Goal: Transaction & Acquisition: Purchase product/service

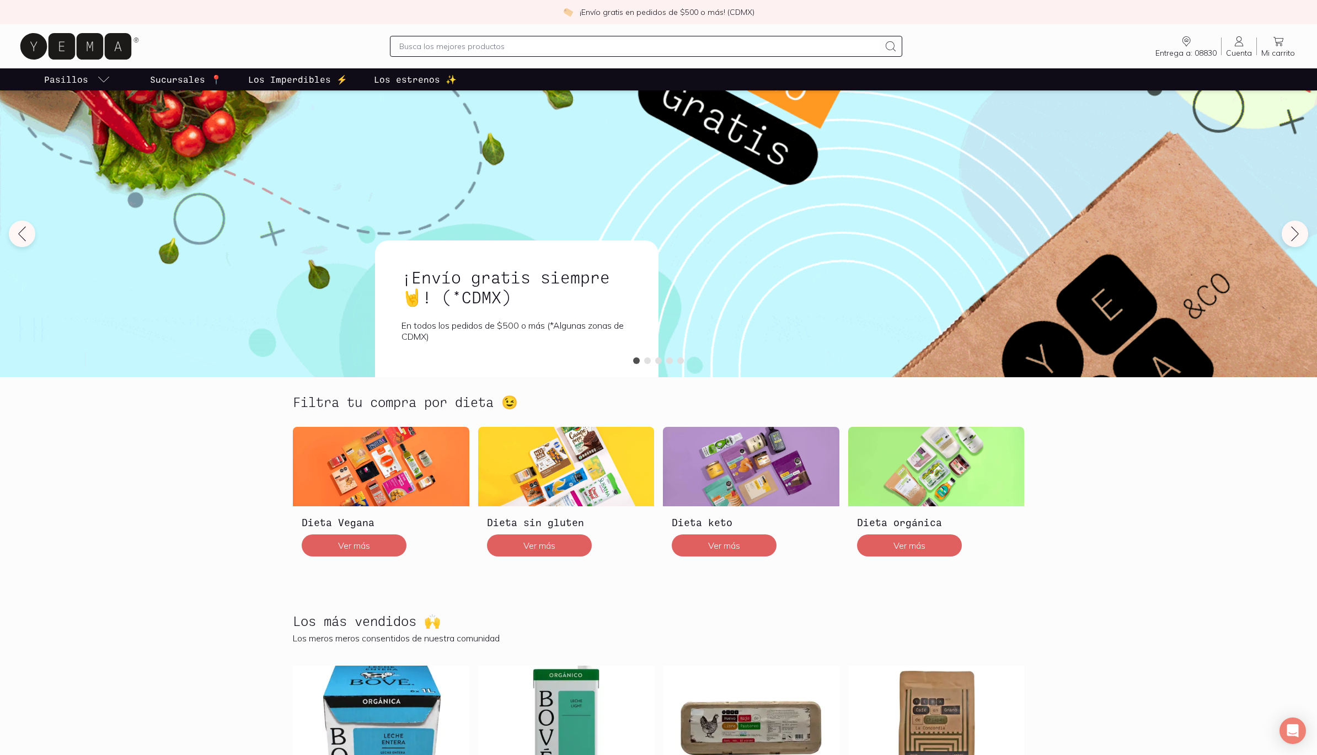
click at [1243, 42] on icon at bounding box center [1239, 41] width 13 height 13
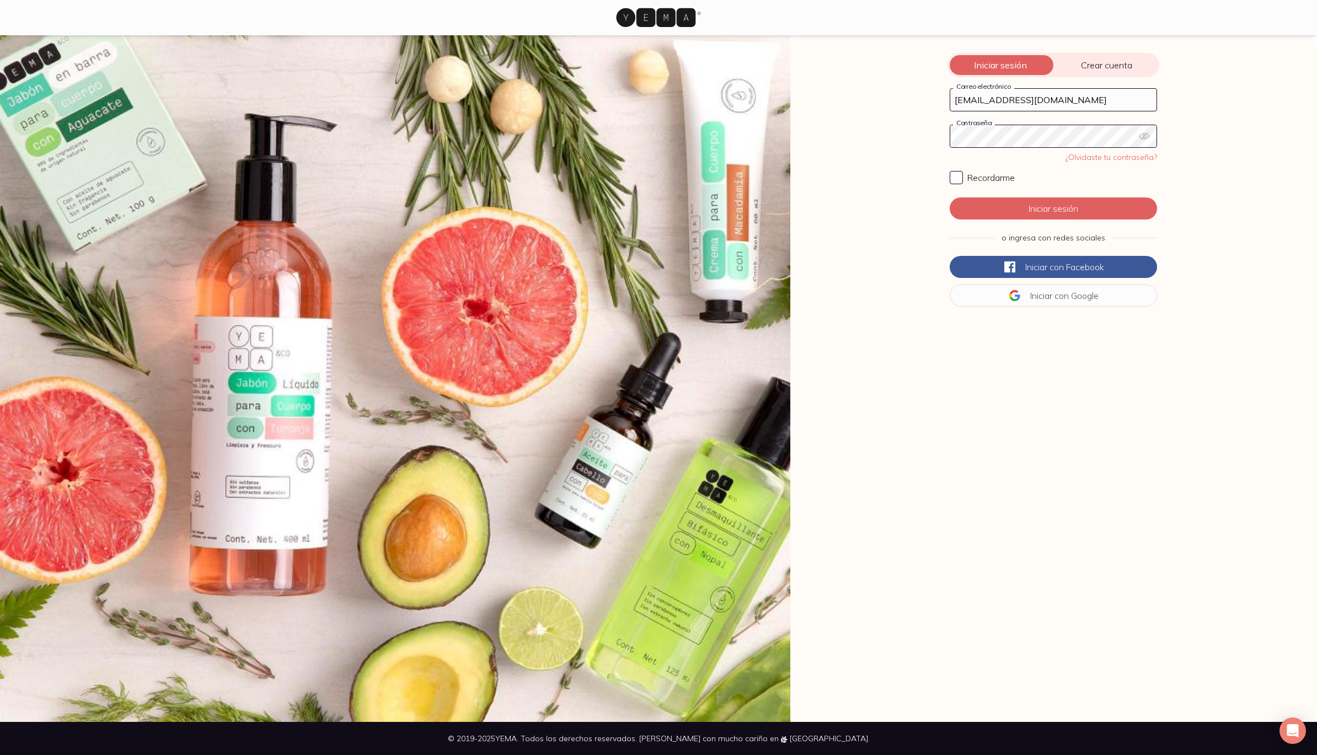
click at [1054, 209] on button "Iniciar sesión" at bounding box center [1053, 208] width 207 height 22
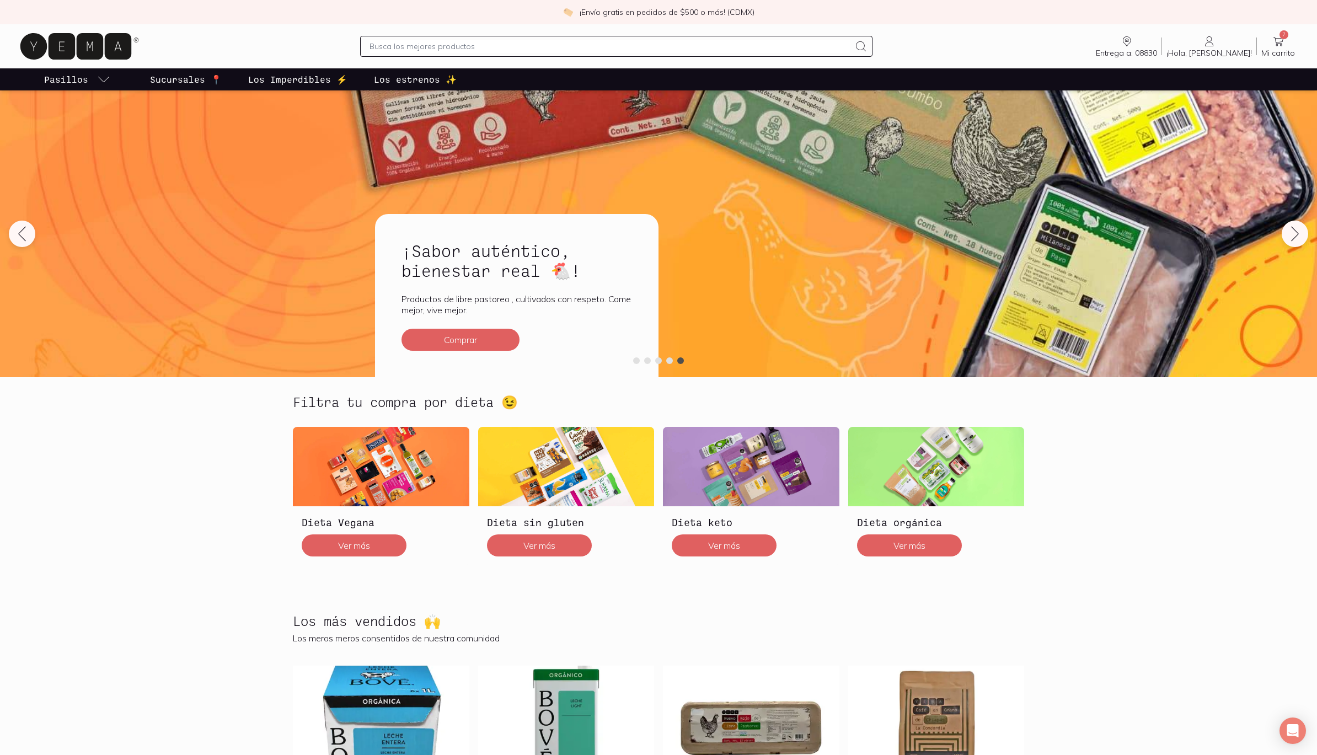
click at [400, 78] on p "Los estrenos ✨" at bounding box center [415, 79] width 83 height 13
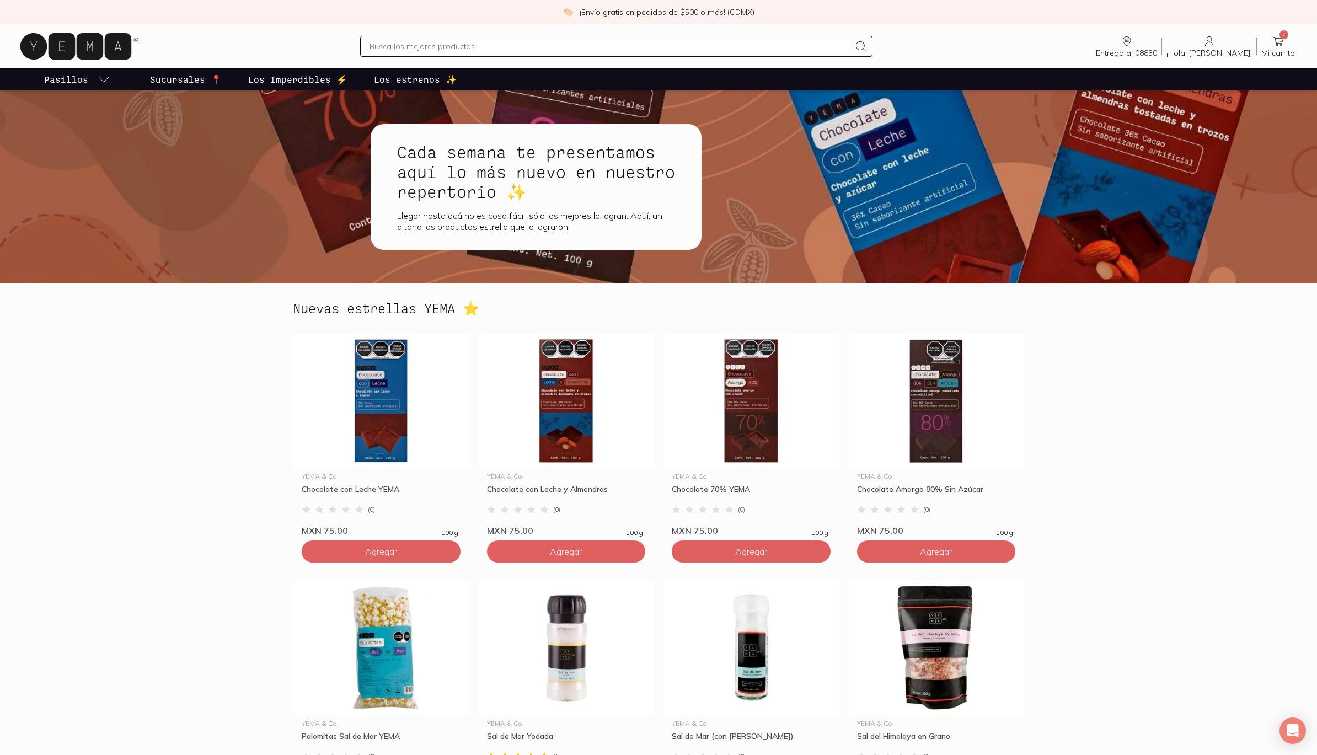
click at [296, 74] on p "Los Imperdibles ⚡️" at bounding box center [297, 79] width 99 height 13
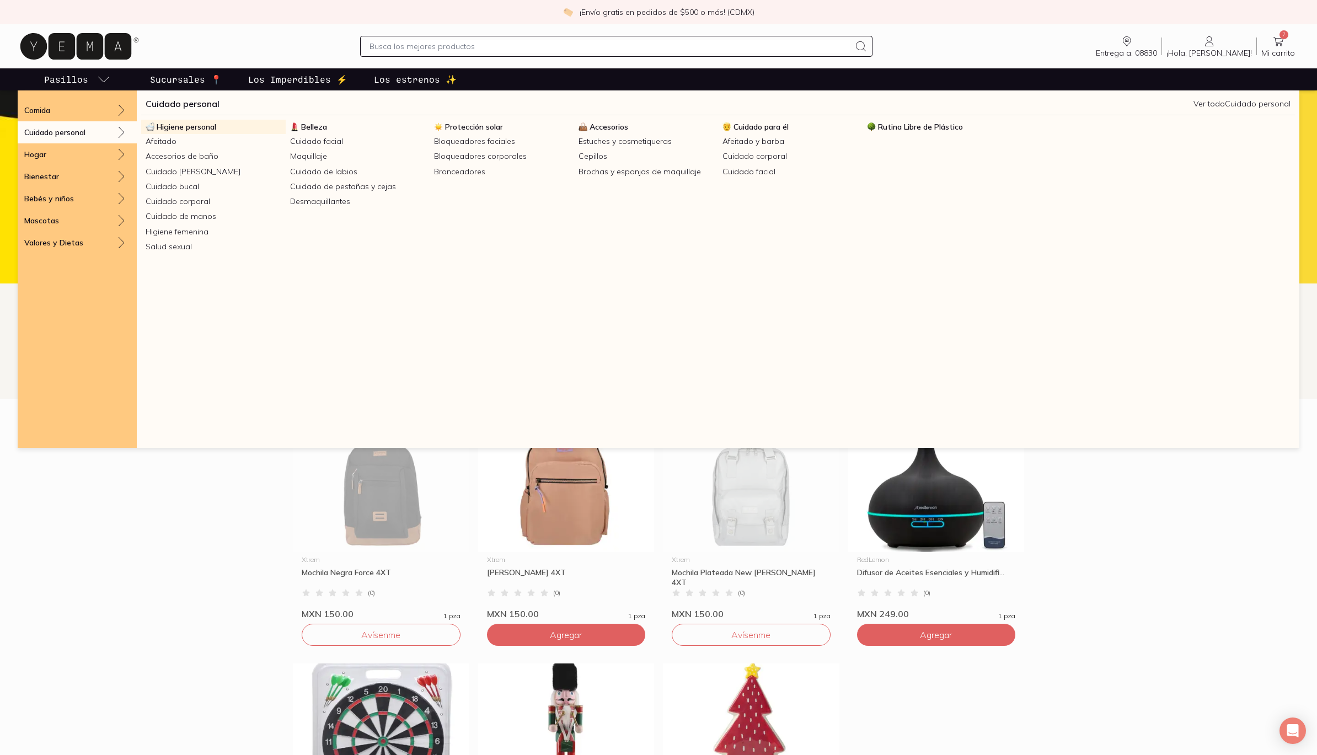
click at [194, 129] on span "Higiene personal" at bounding box center [187, 127] width 60 height 10
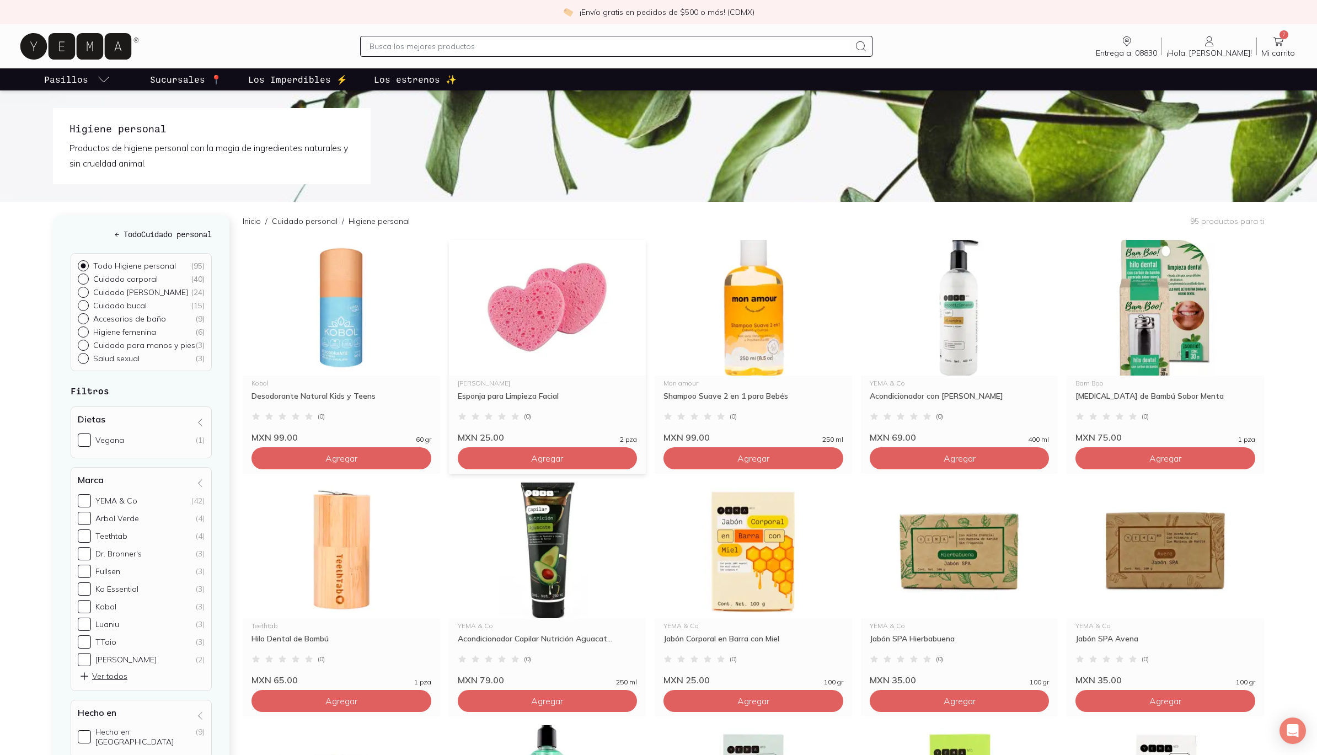
click at [552, 453] on span "Agregar" at bounding box center [547, 458] width 32 height 11
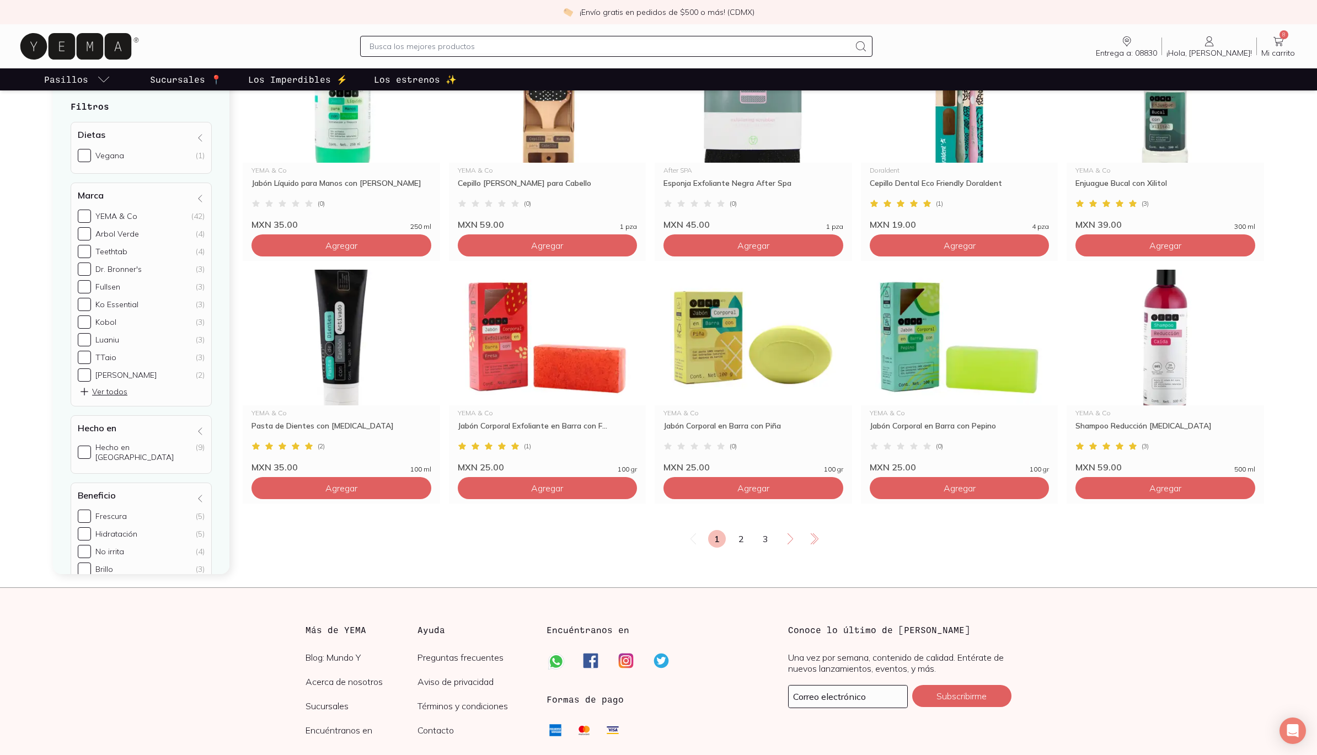
scroll to position [1671, 0]
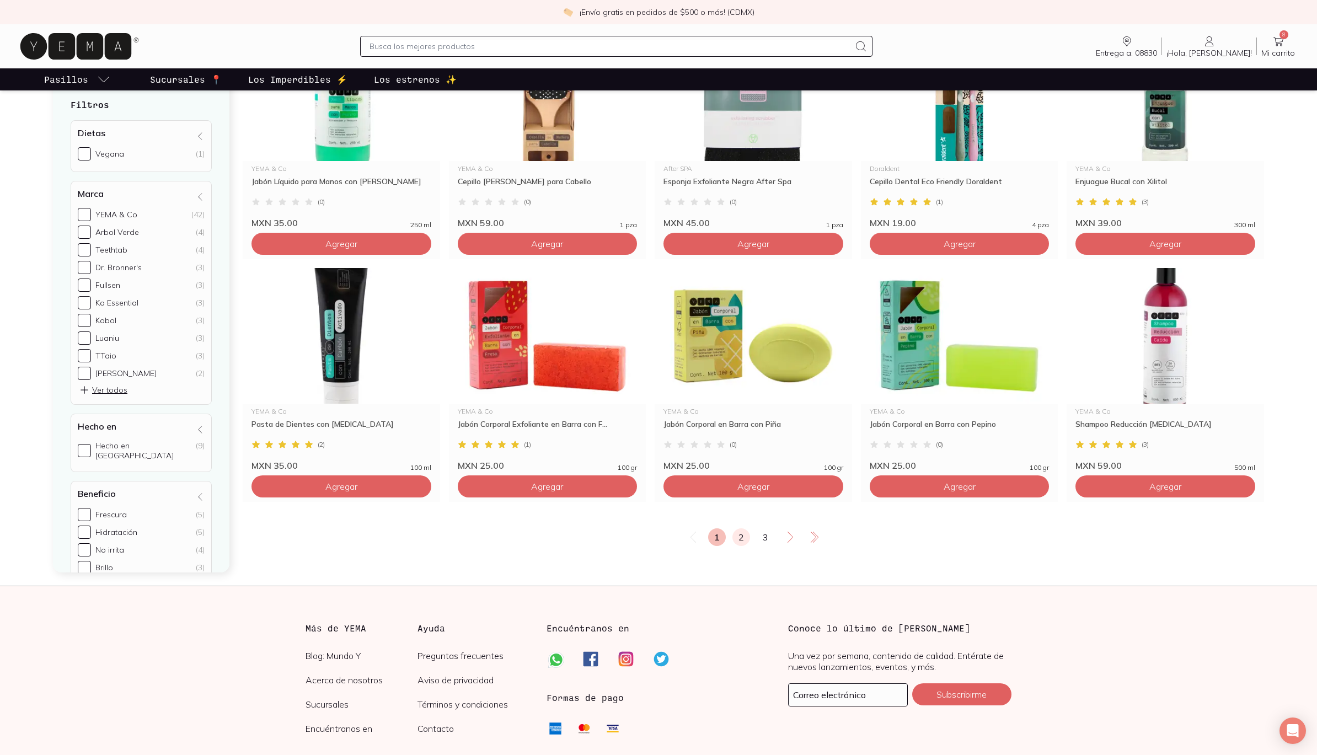
click at [738, 531] on link "2" at bounding box center [742, 537] width 18 height 18
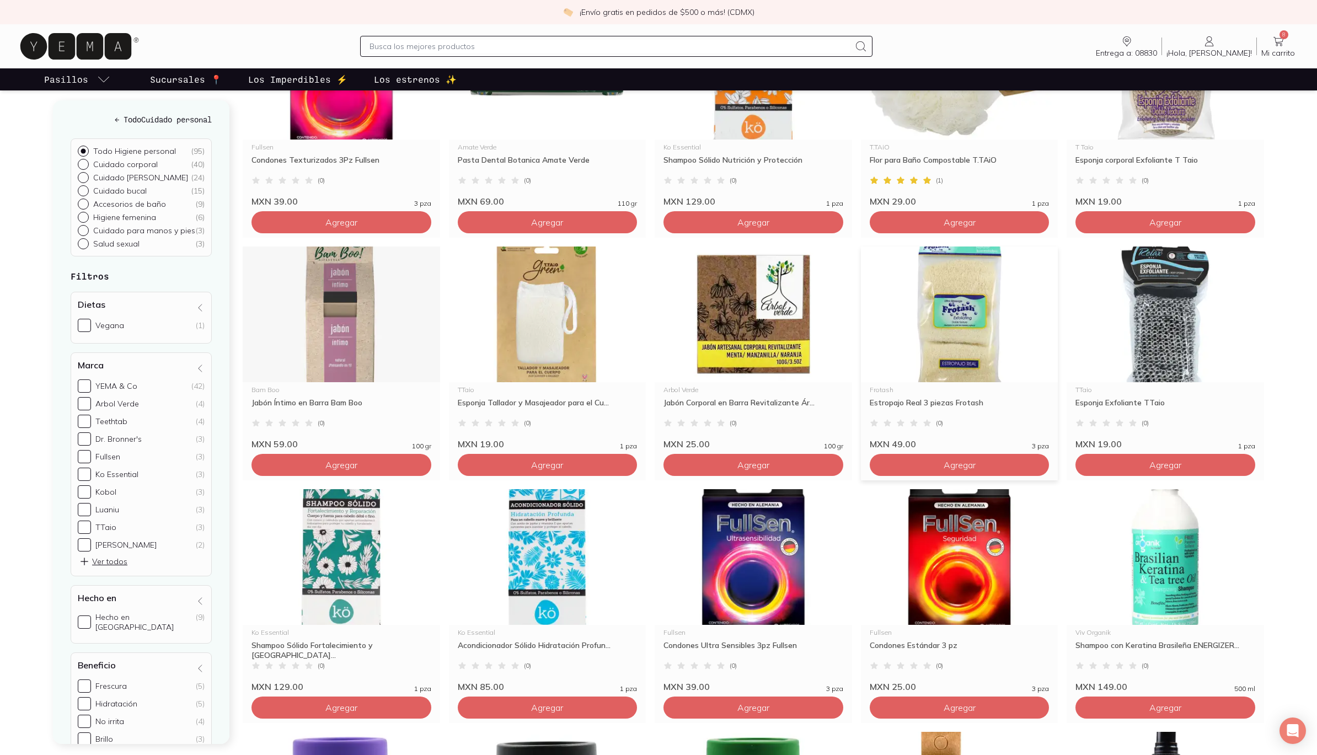
scroll to position [479, 0]
click at [956, 345] on img at bounding box center [959, 315] width 197 height 136
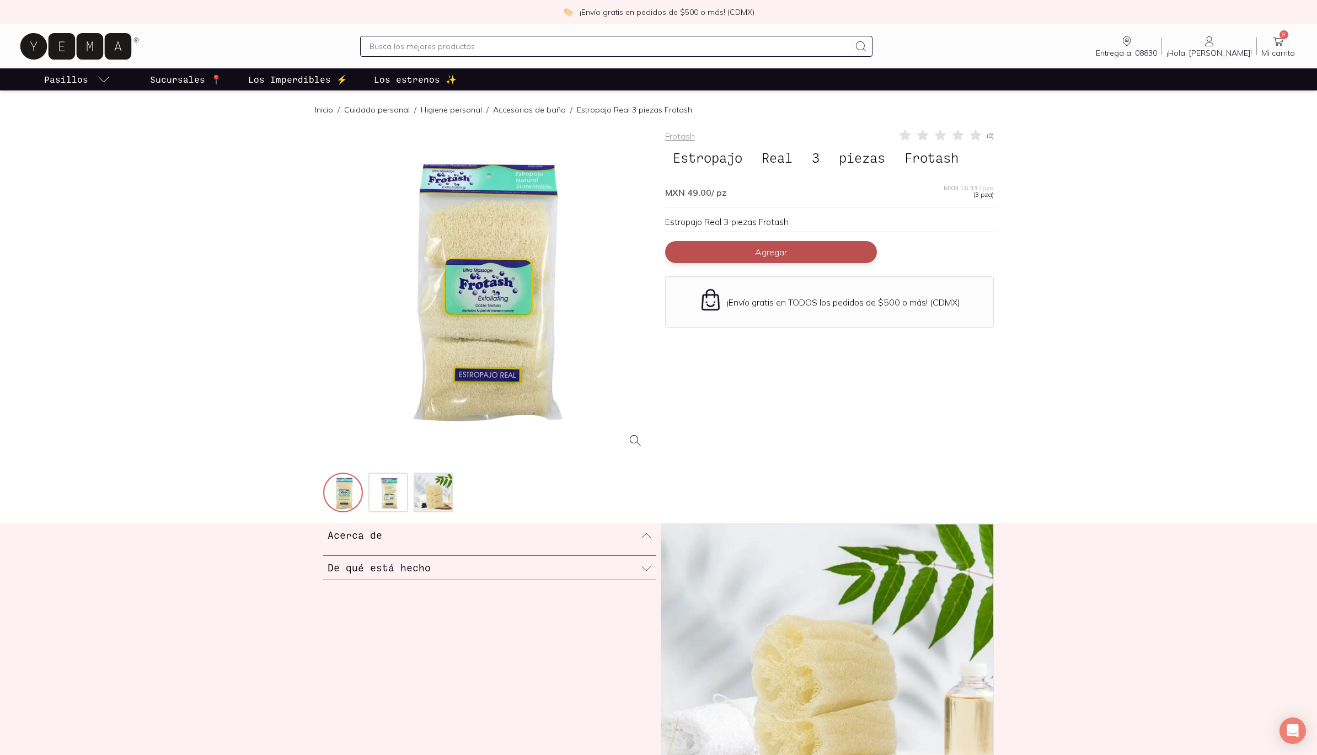
click at [757, 247] on span "Agregar" at bounding box center [771, 252] width 32 height 11
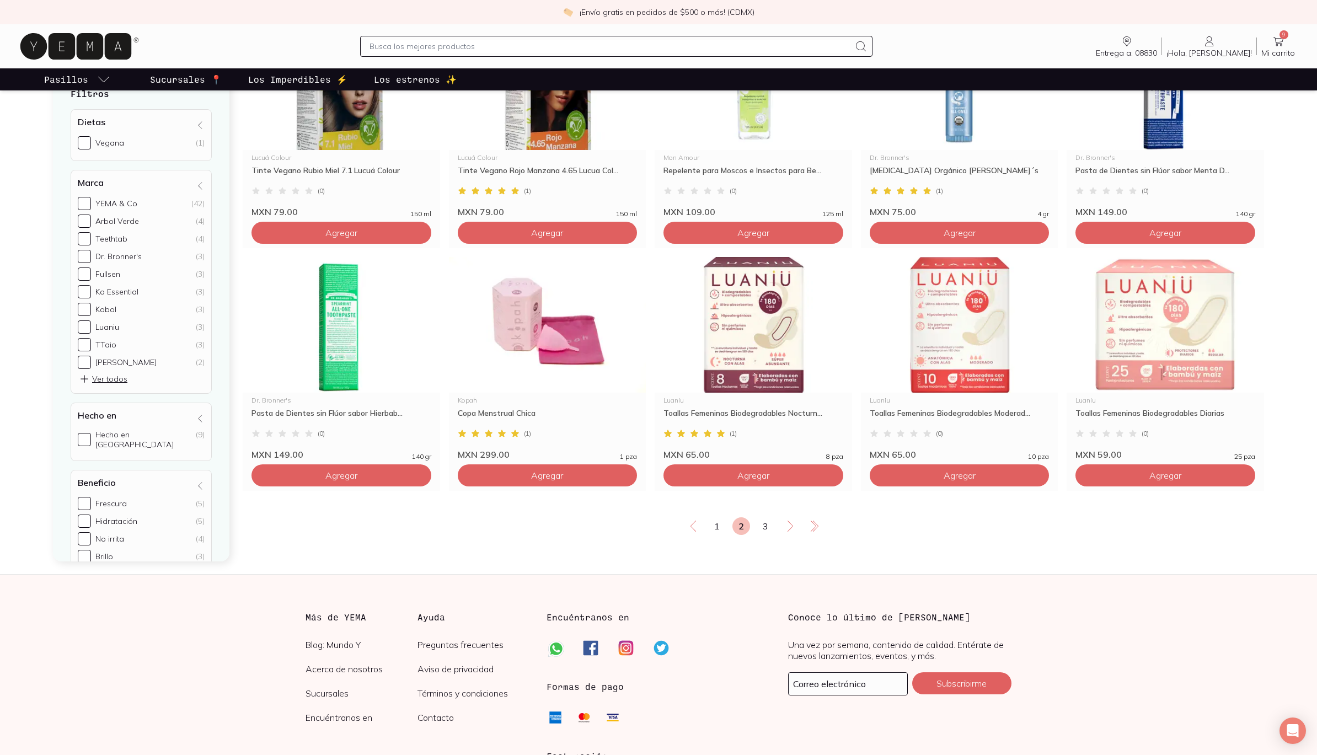
scroll to position [1692, 0]
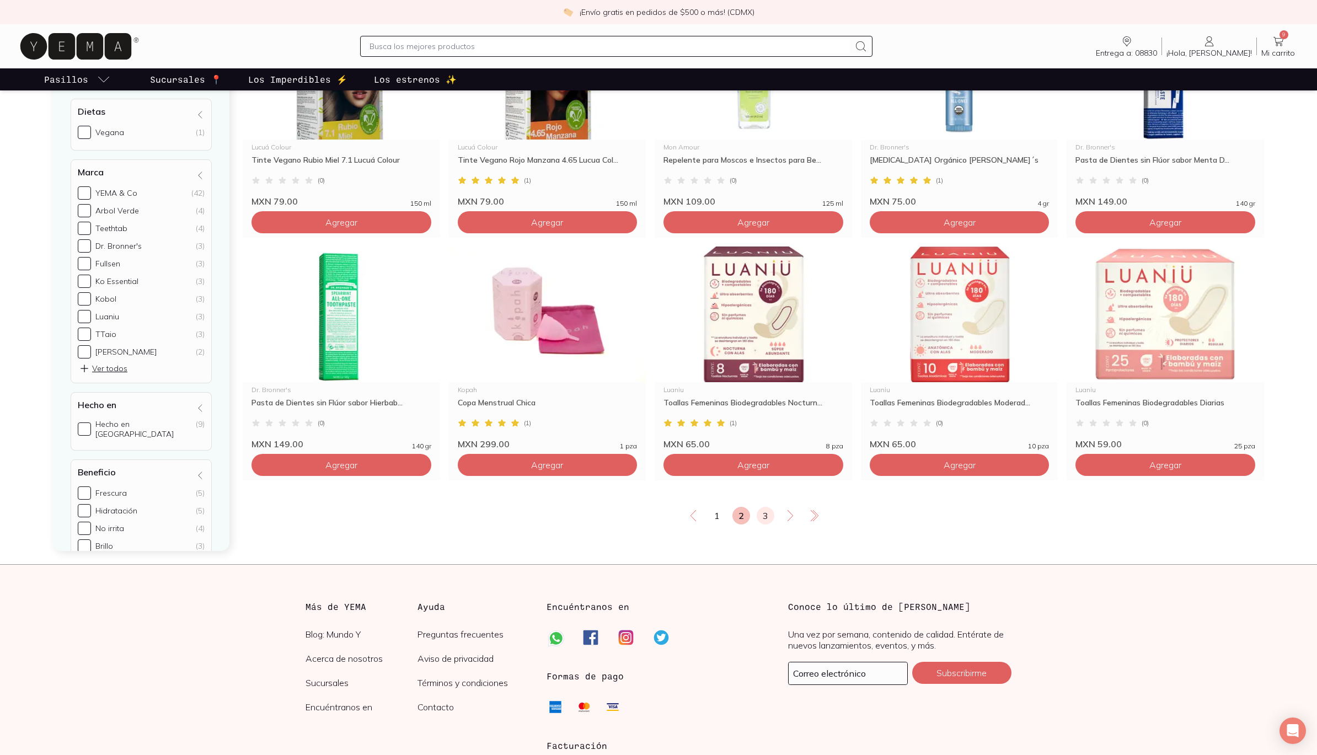
click at [763, 513] on link "3" at bounding box center [766, 516] width 18 height 18
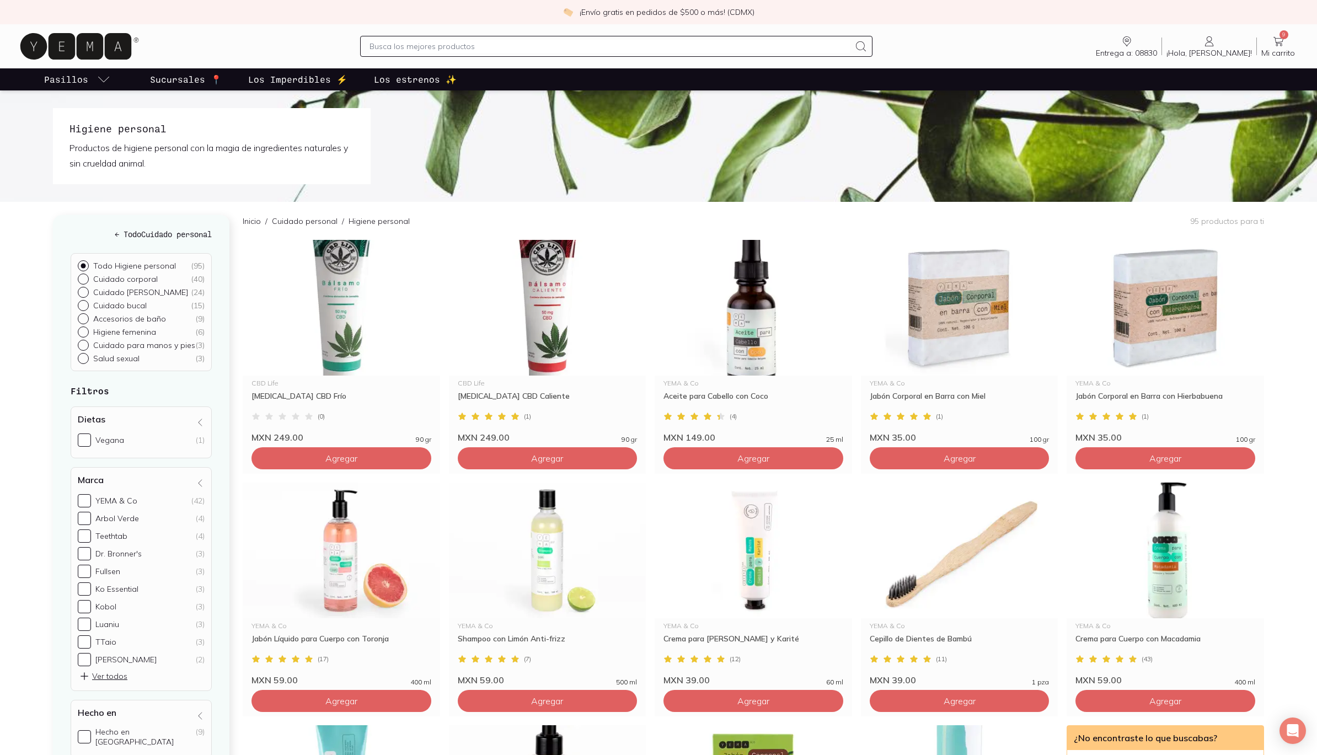
click at [1287, 38] on span "9" at bounding box center [1284, 34] width 9 height 9
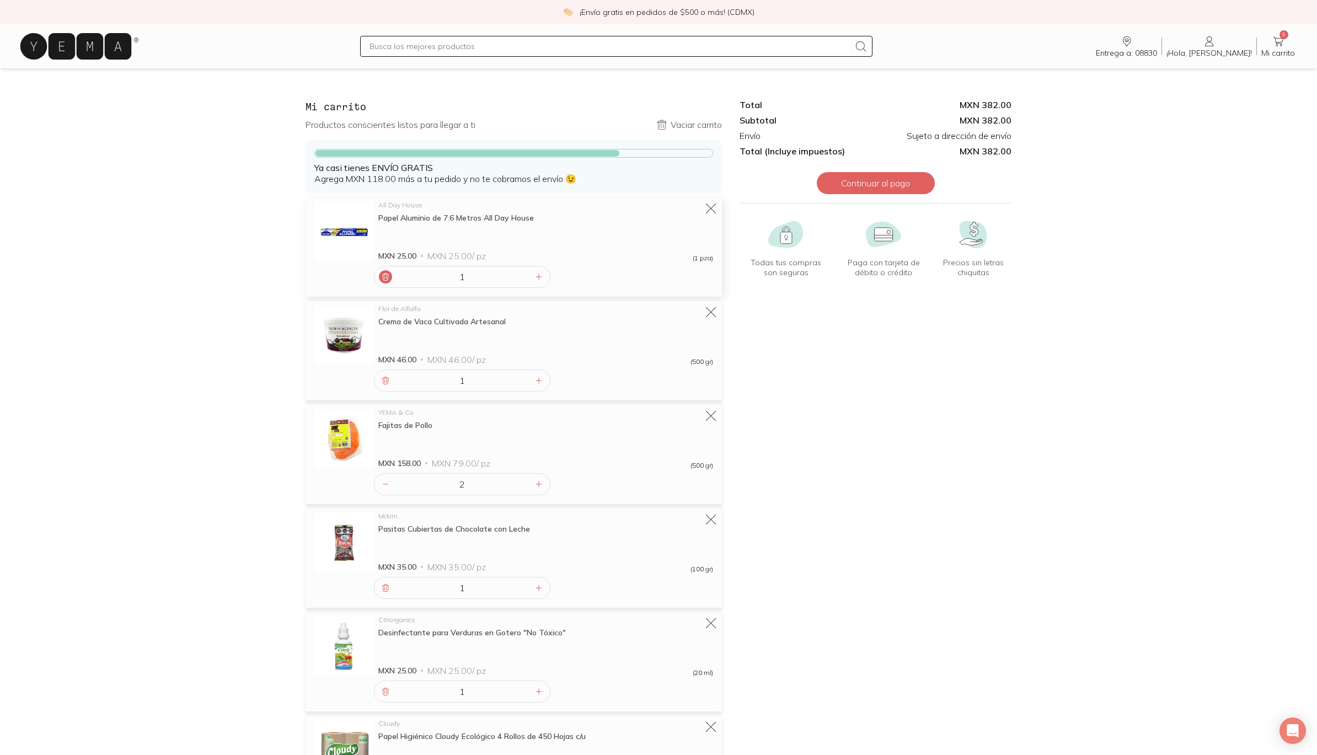
click at [384, 275] on icon at bounding box center [385, 277] width 9 height 9
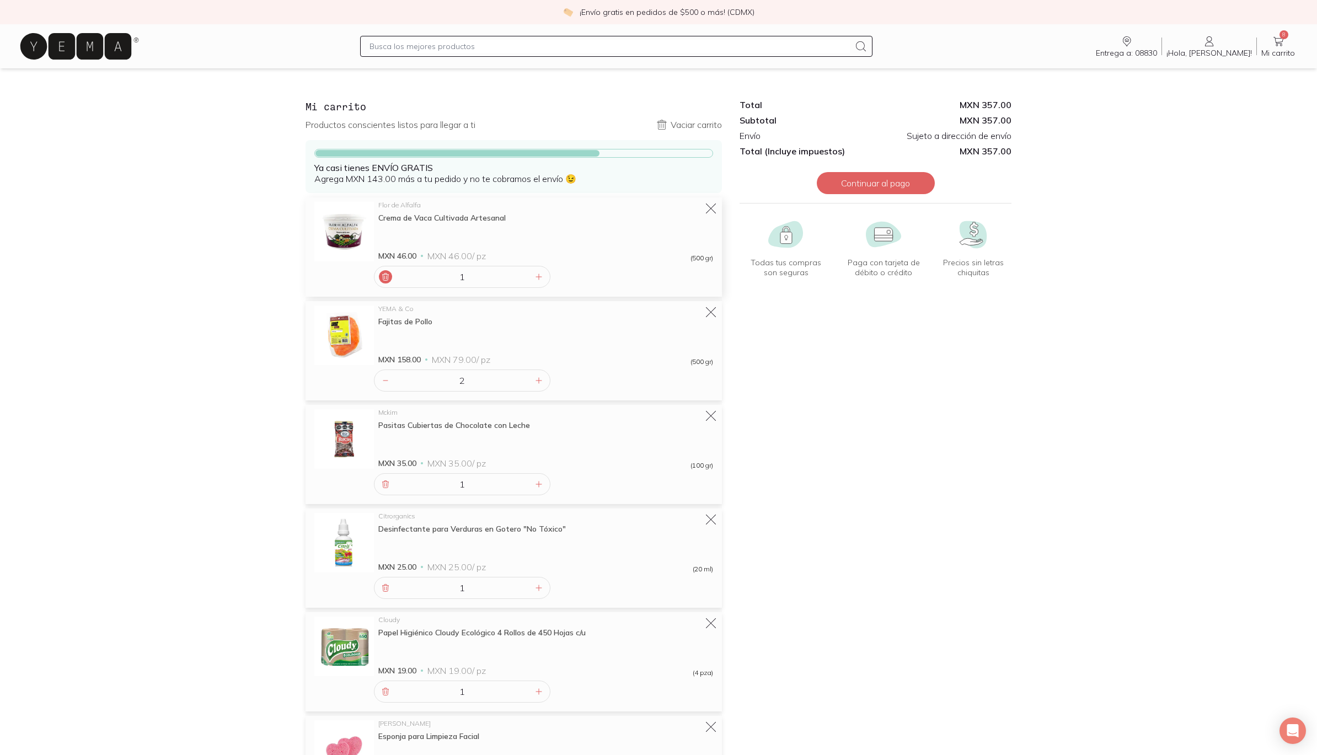
click at [382, 274] on icon at bounding box center [385, 277] width 9 height 9
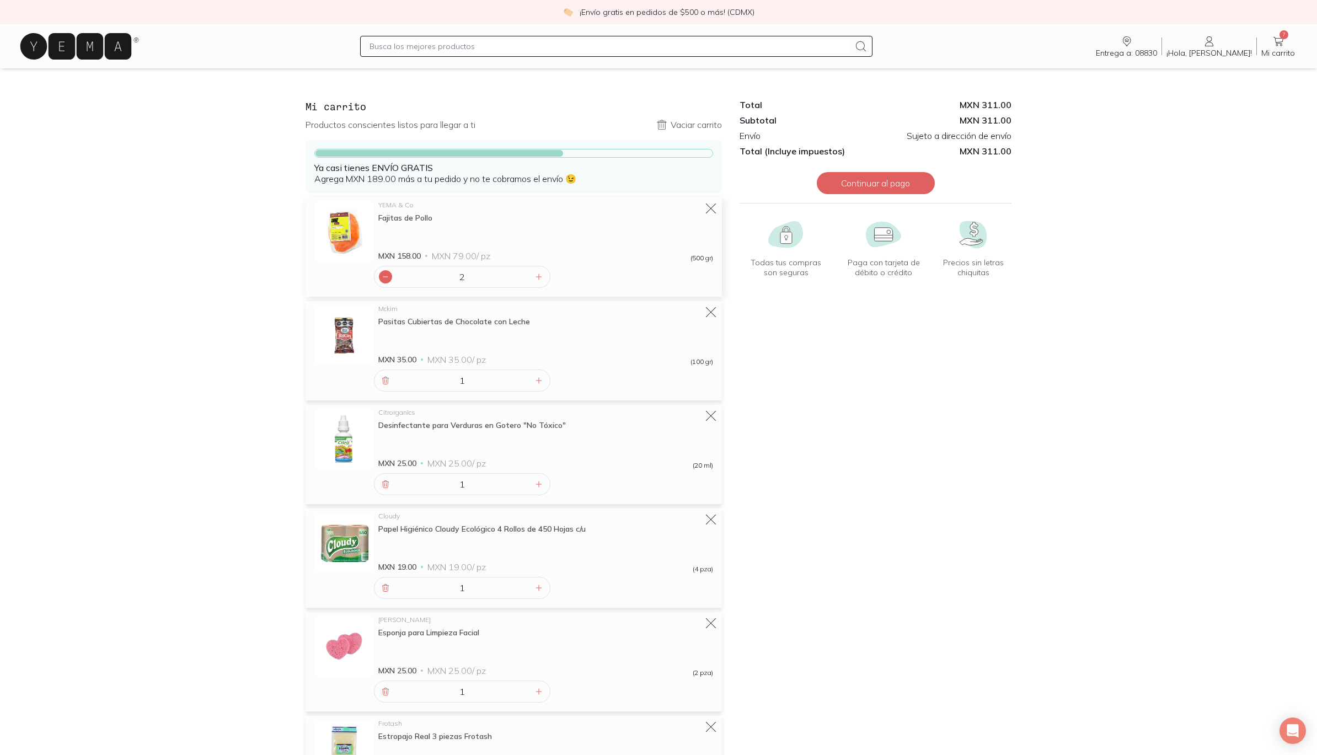
click at [384, 275] on icon at bounding box center [385, 277] width 9 height 9
type input "1"
click at [384, 275] on icon at bounding box center [385, 277] width 9 height 9
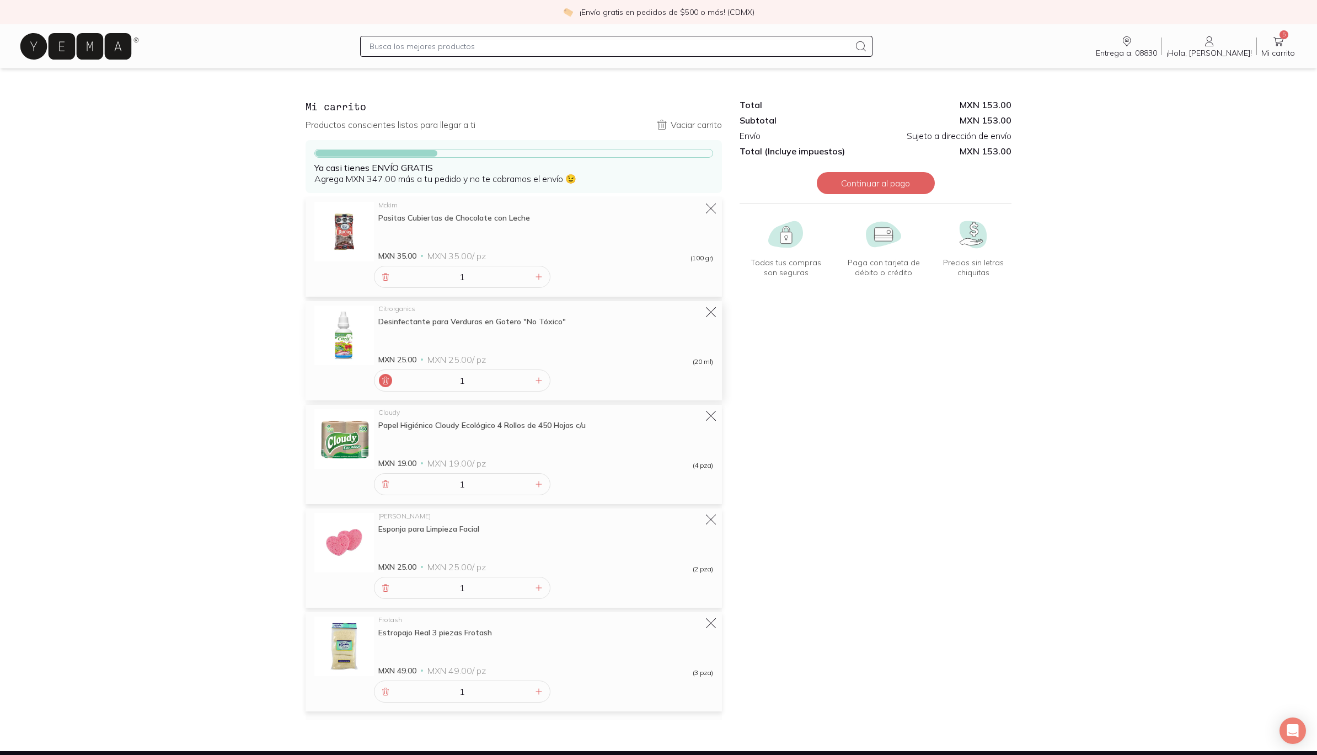
click at [384, 381] on icon at bounding box center [385, 380] width 9 height 9
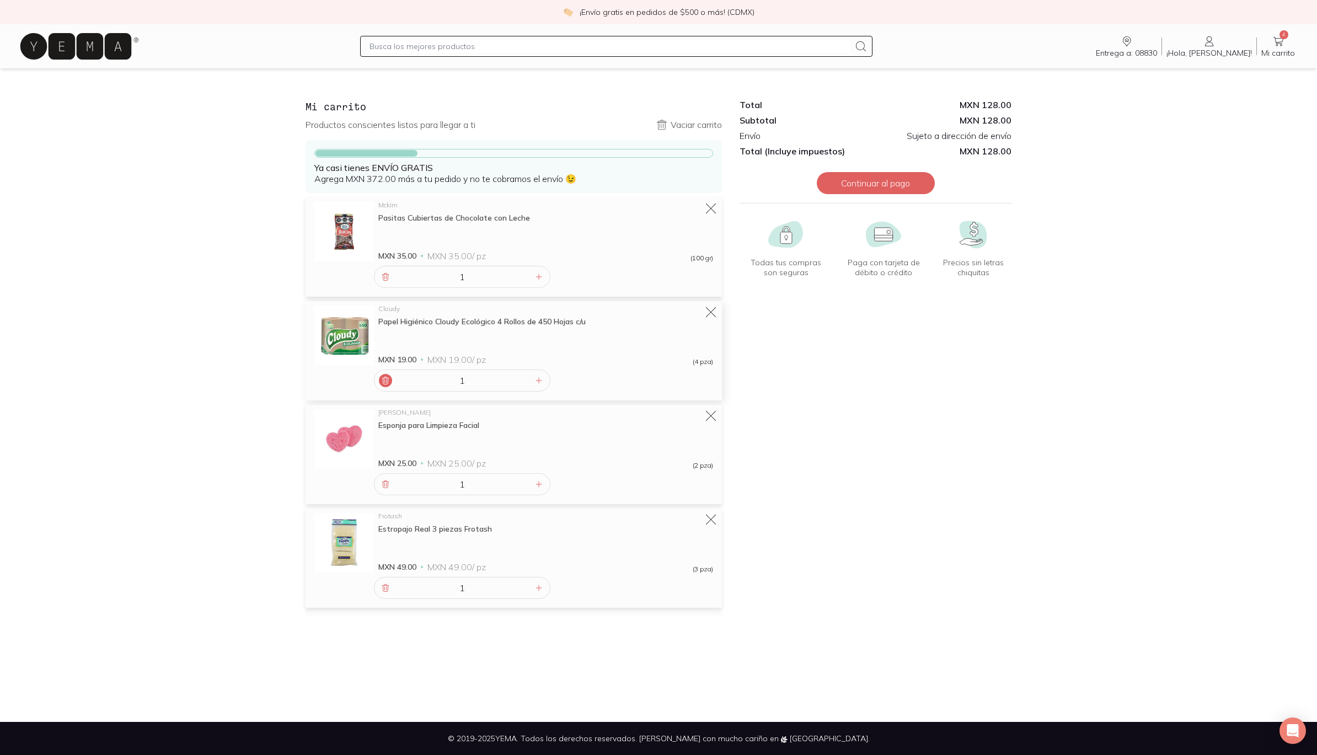
click at [382, 376] on icon at bounding box center [385, 380] width 9 height 9
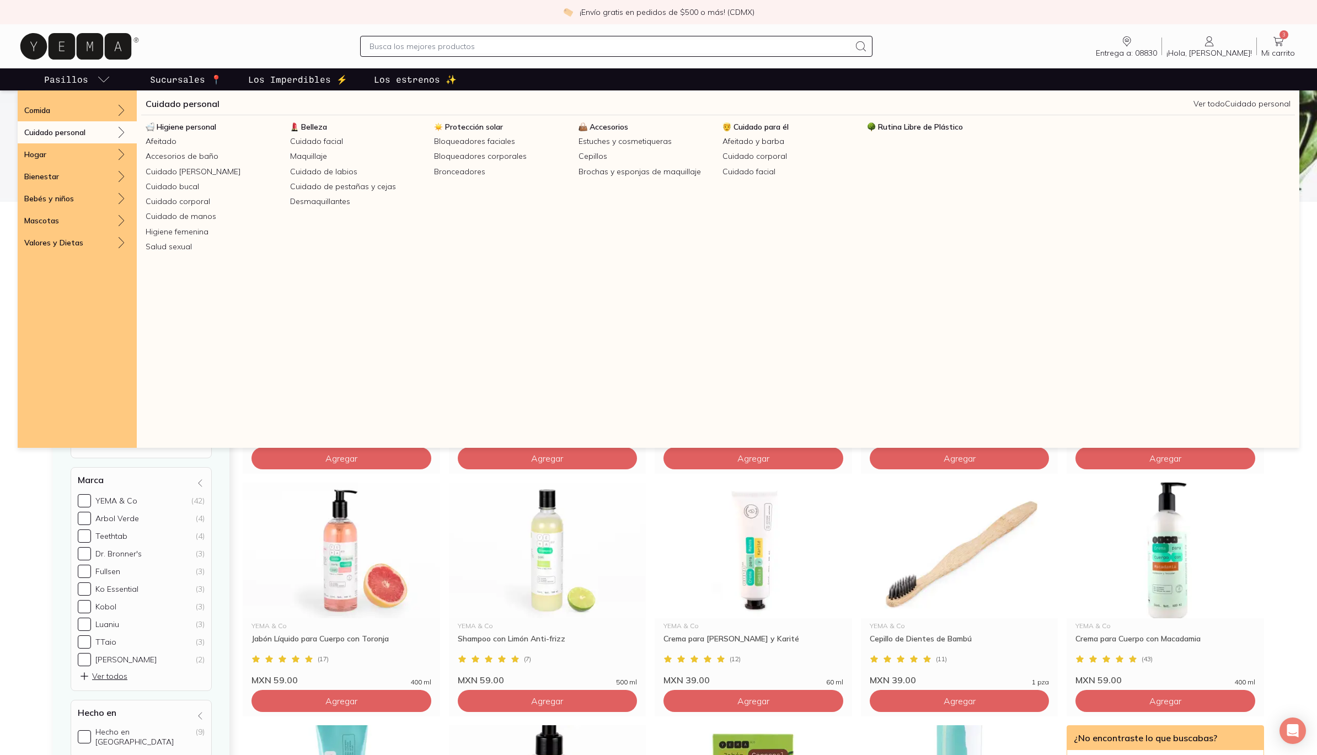
click at [470, 125] on span "Protección solar" at bounding box center [474, 127] width 58 height 10
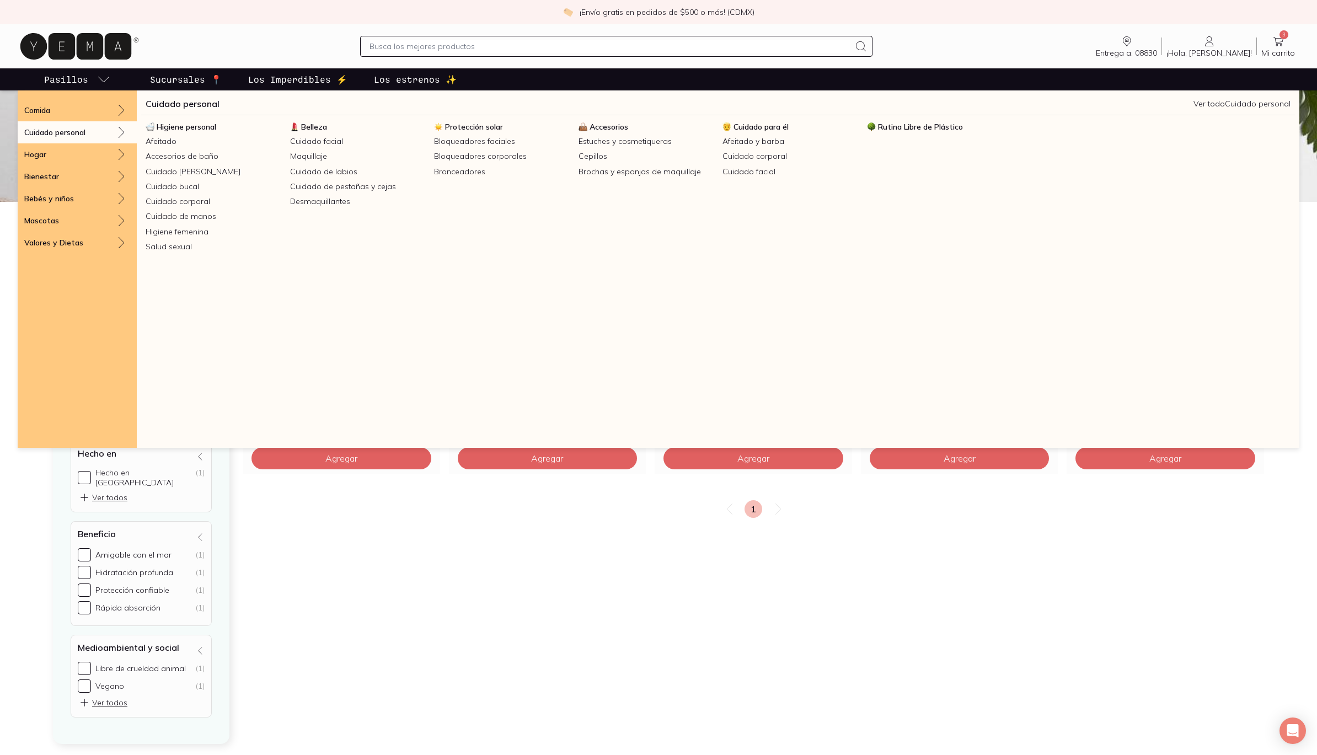
click at [318, 127] on span "Belleza" at bounding box center [314, 127] width 26 height 10
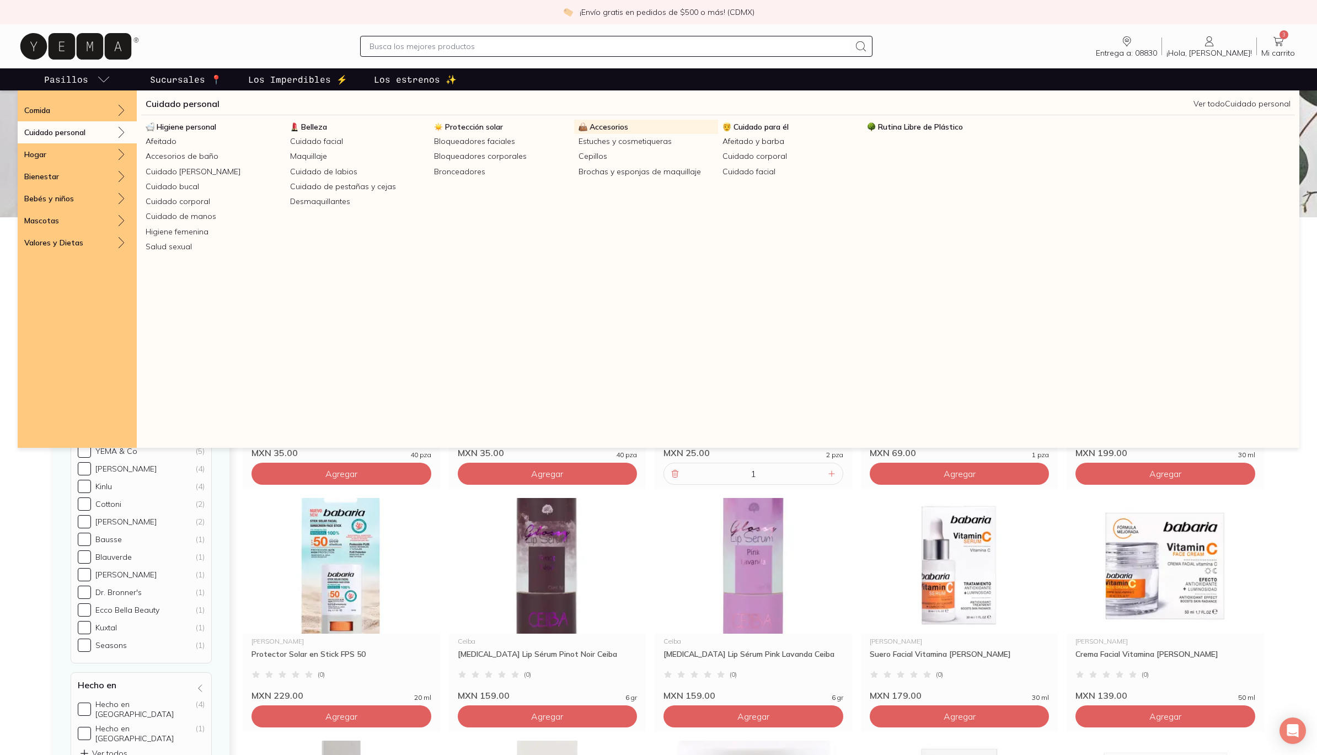
click at [609, 126] on span "Accesorios" at bounding box center [609, 127] width 39 height 10
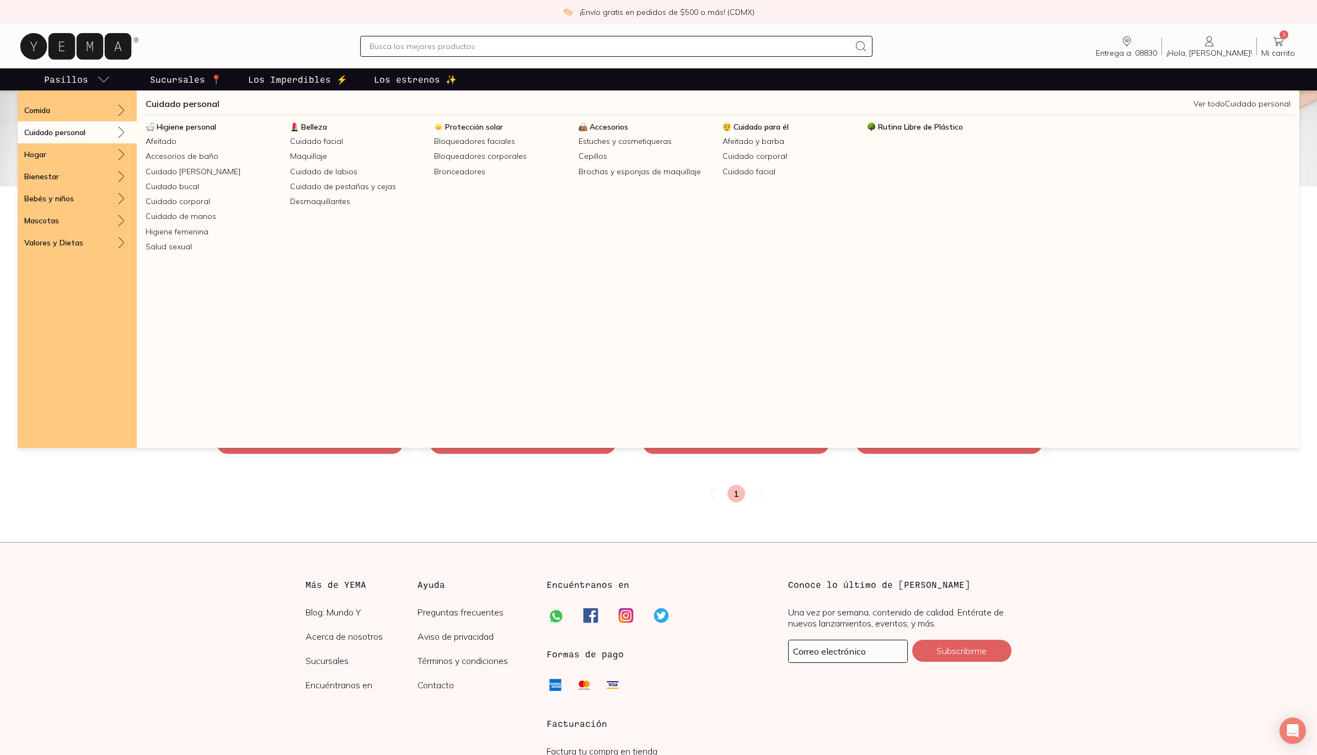
click at [919, 130] on span "Rutina Libre de Plástico" at bounding box center [920, 127] width 85 height 10
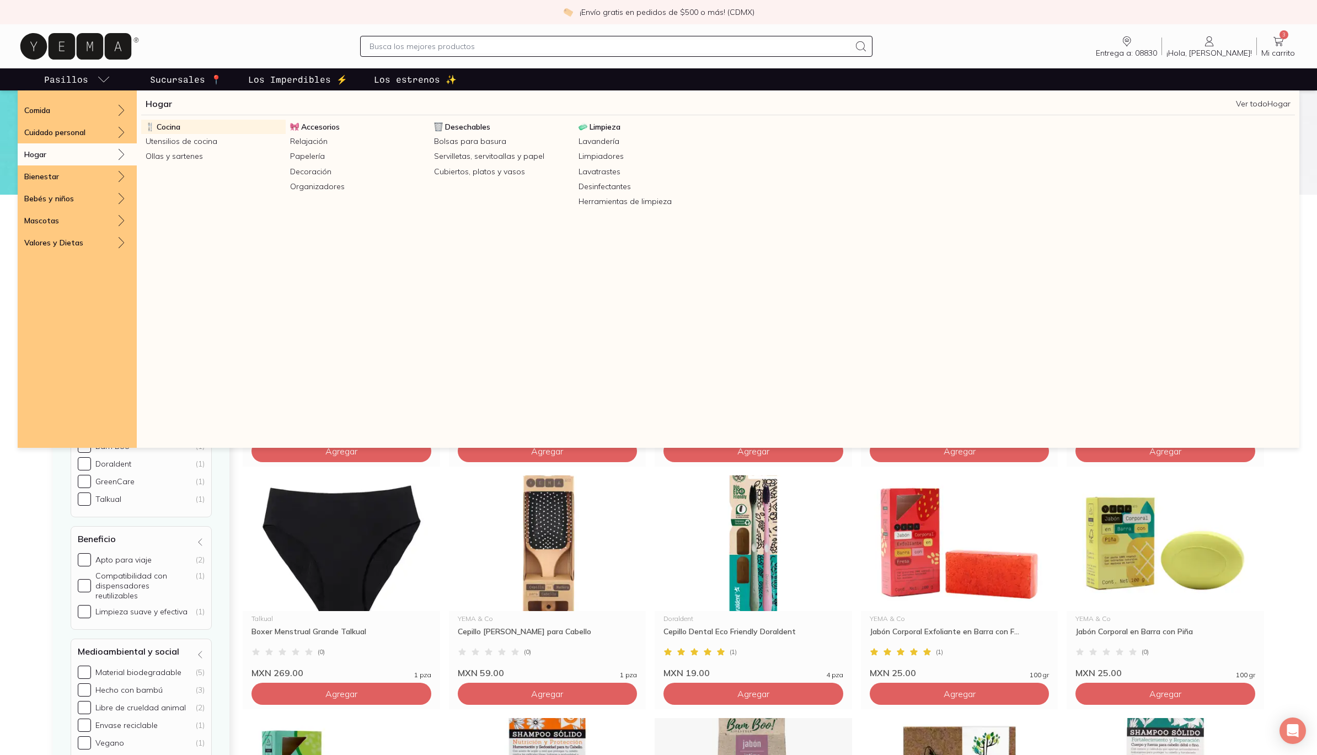
scroll to position [8, 0]
click at [173, 126] on span "Cocina" at bounding box center [169, 127] width 24 height 10
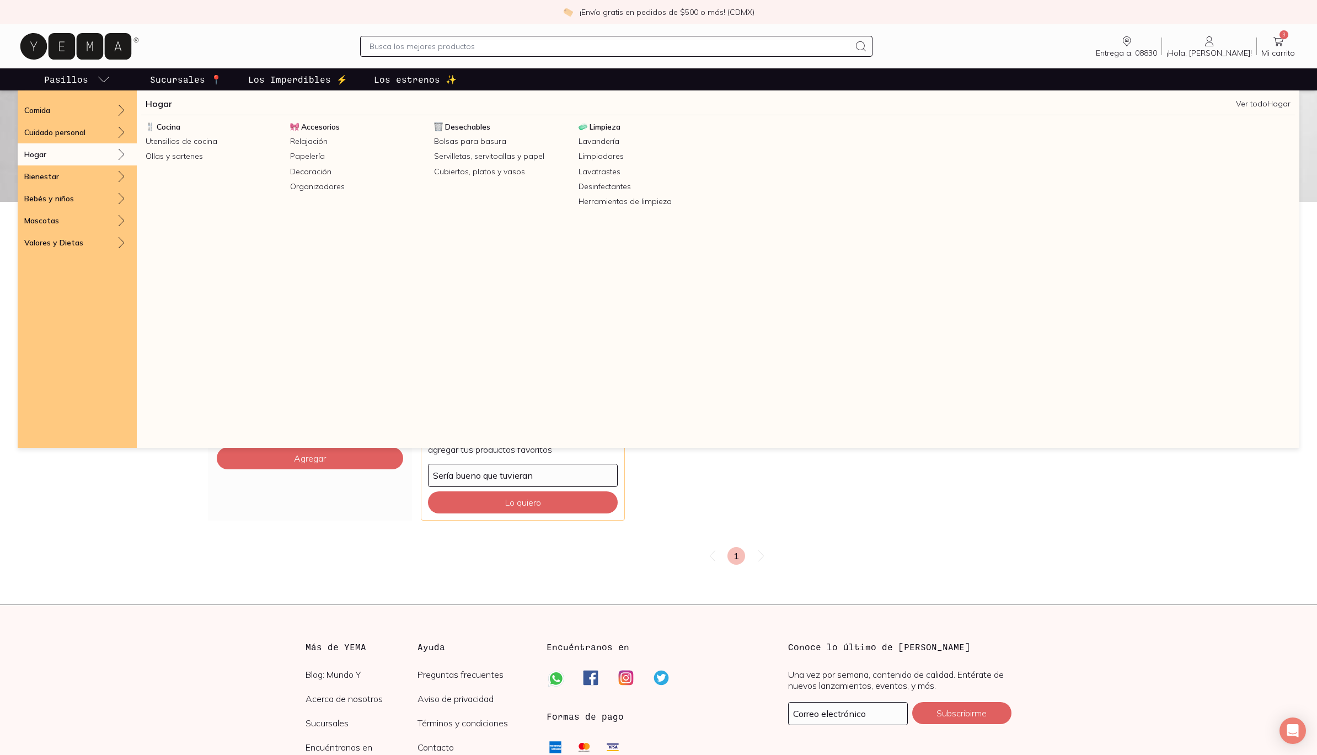
click at [323, 124] on span "Accesorios" at bounding box center [320, 127] width 39 height 10
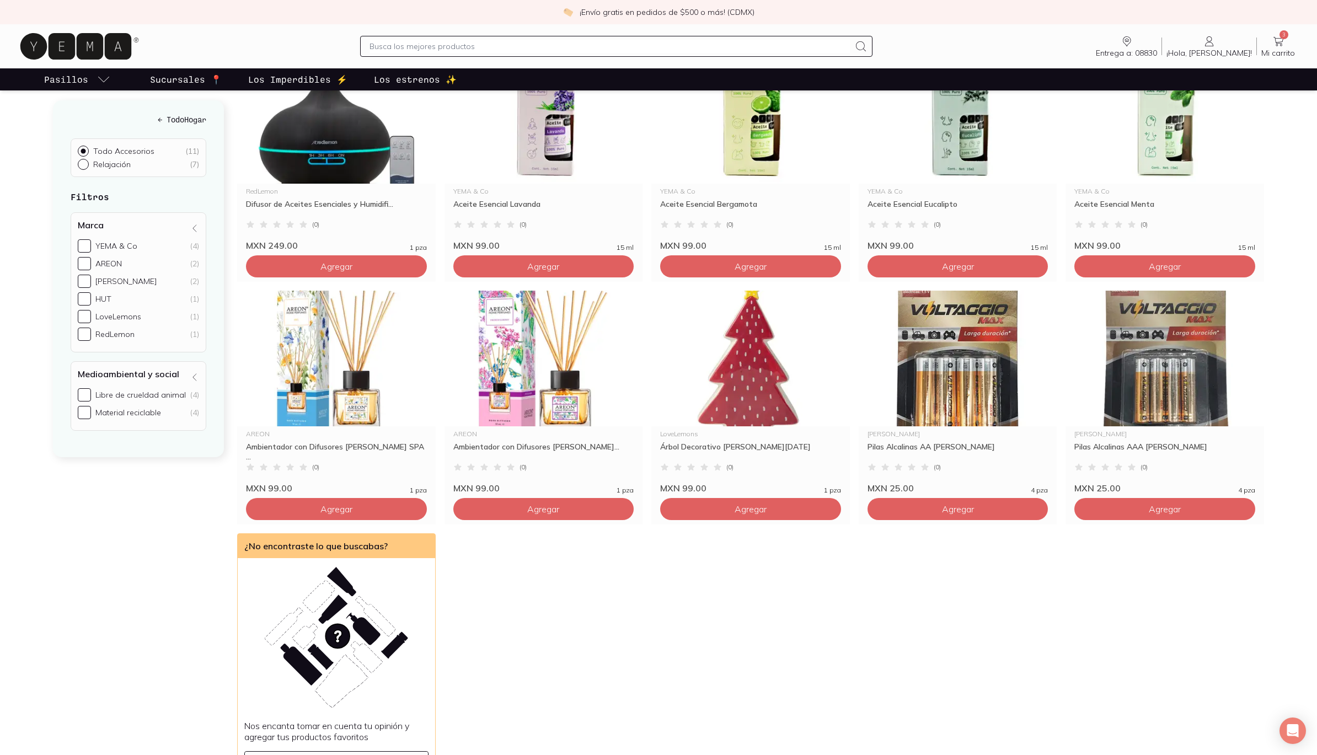
scroll to position [173, 0]
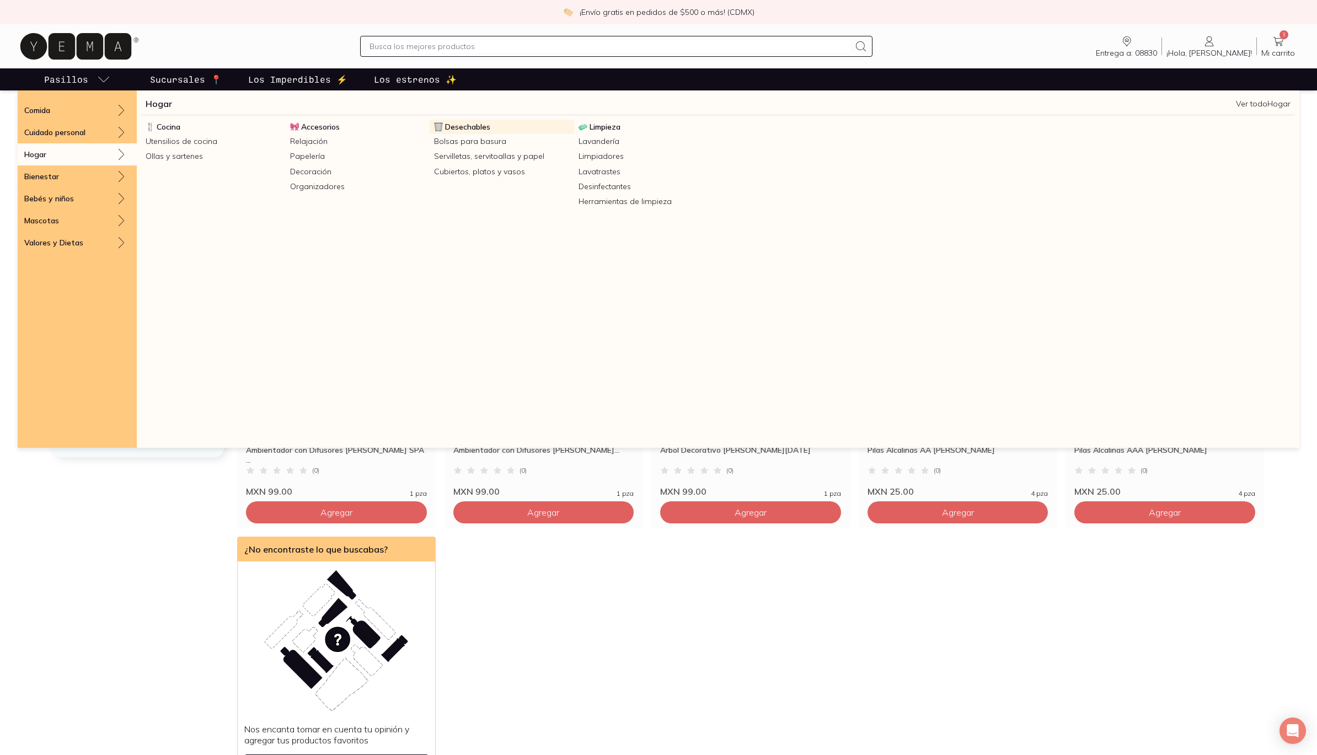
click at [468, 126] on span "Desechables" at bounding box center [467, 127] width 45 height 10
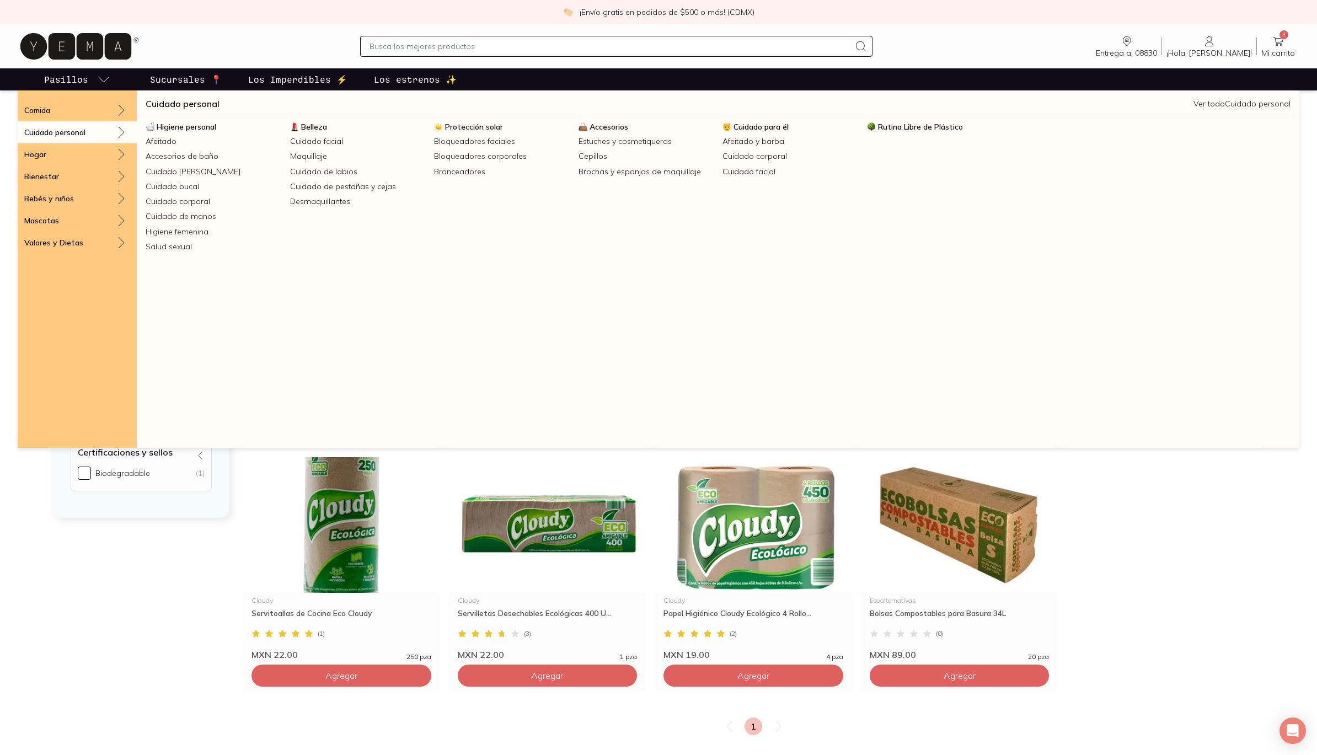
scroll to position [270, 1]
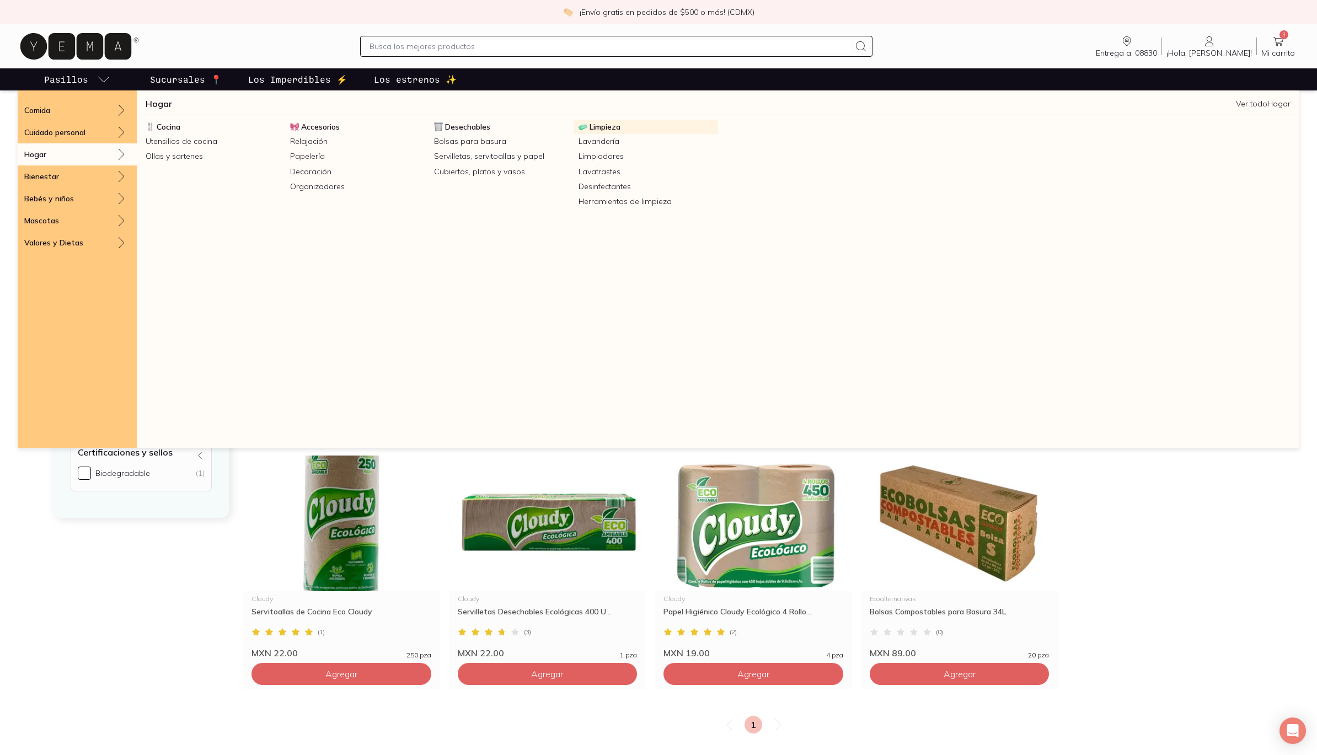
click at [610, 126] on span "Limpieza" at bounding box center [605, 127] width 31 height 10
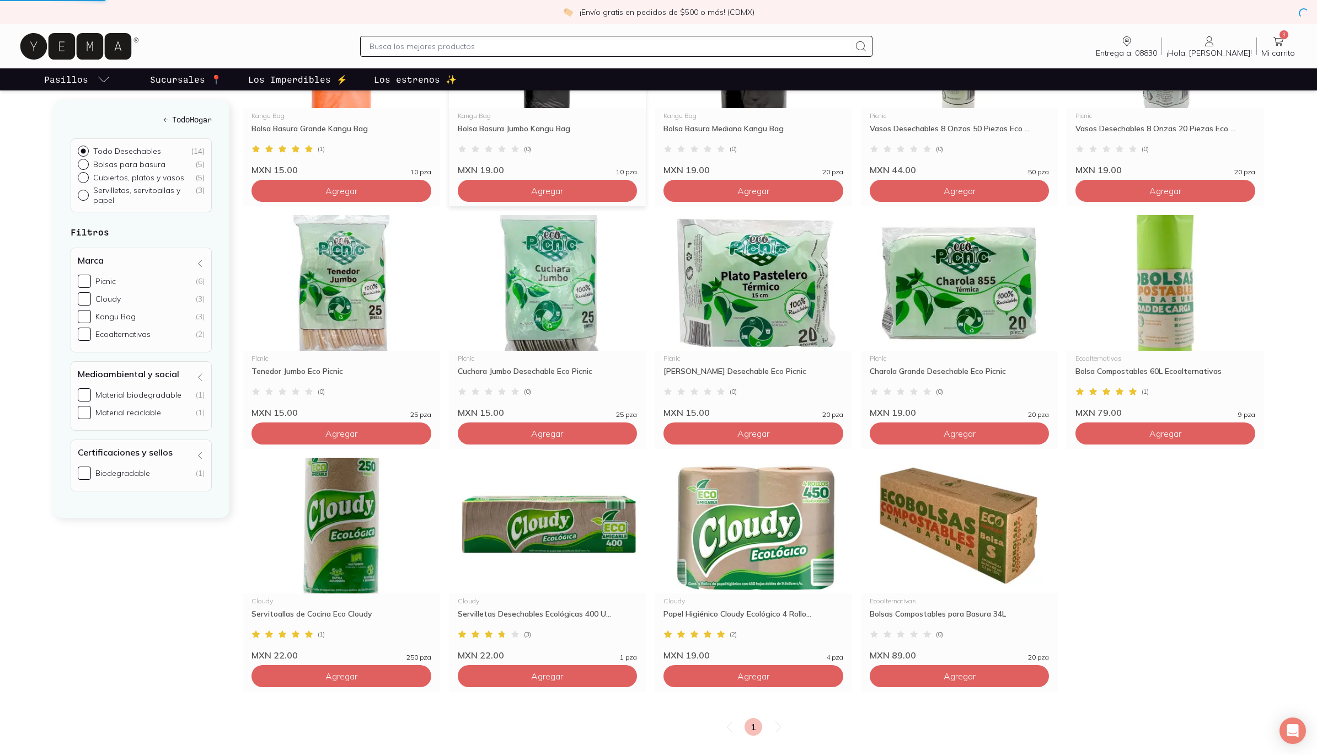
scroll to position [265, 0]
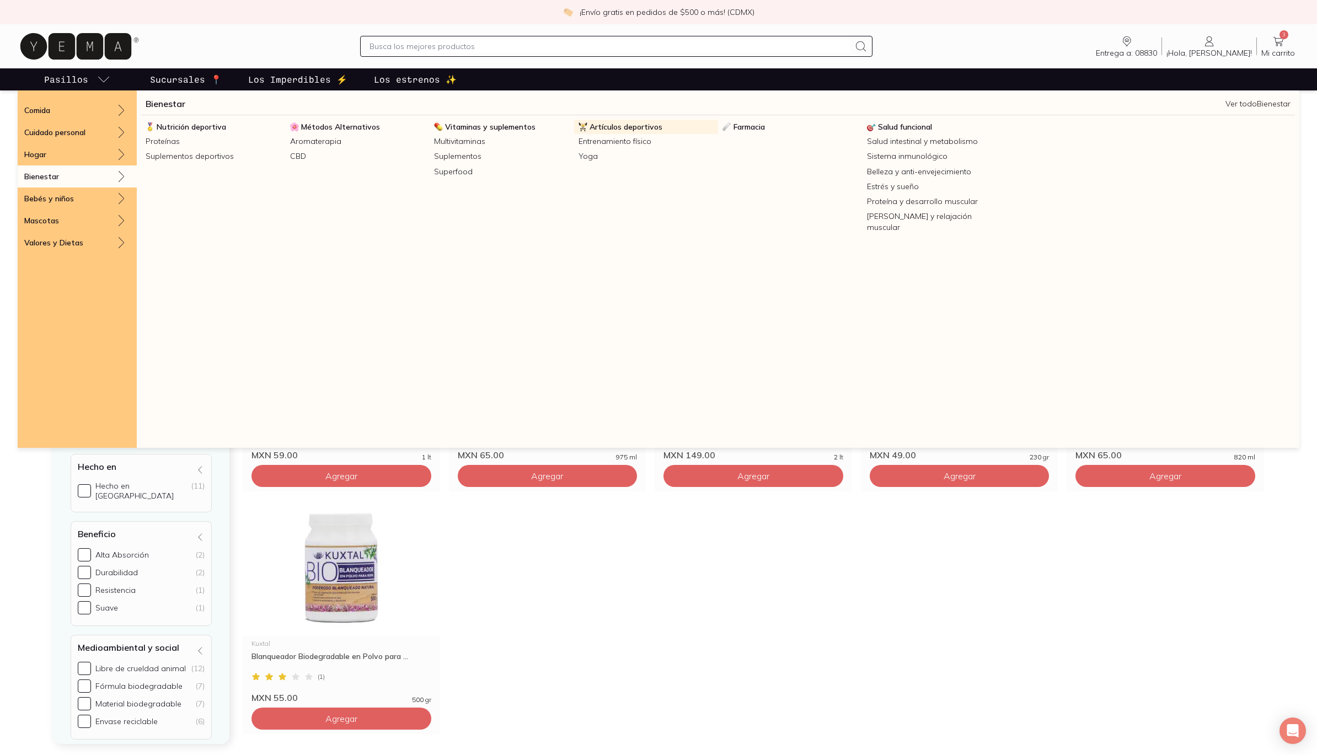
scroll to position [952, 1]
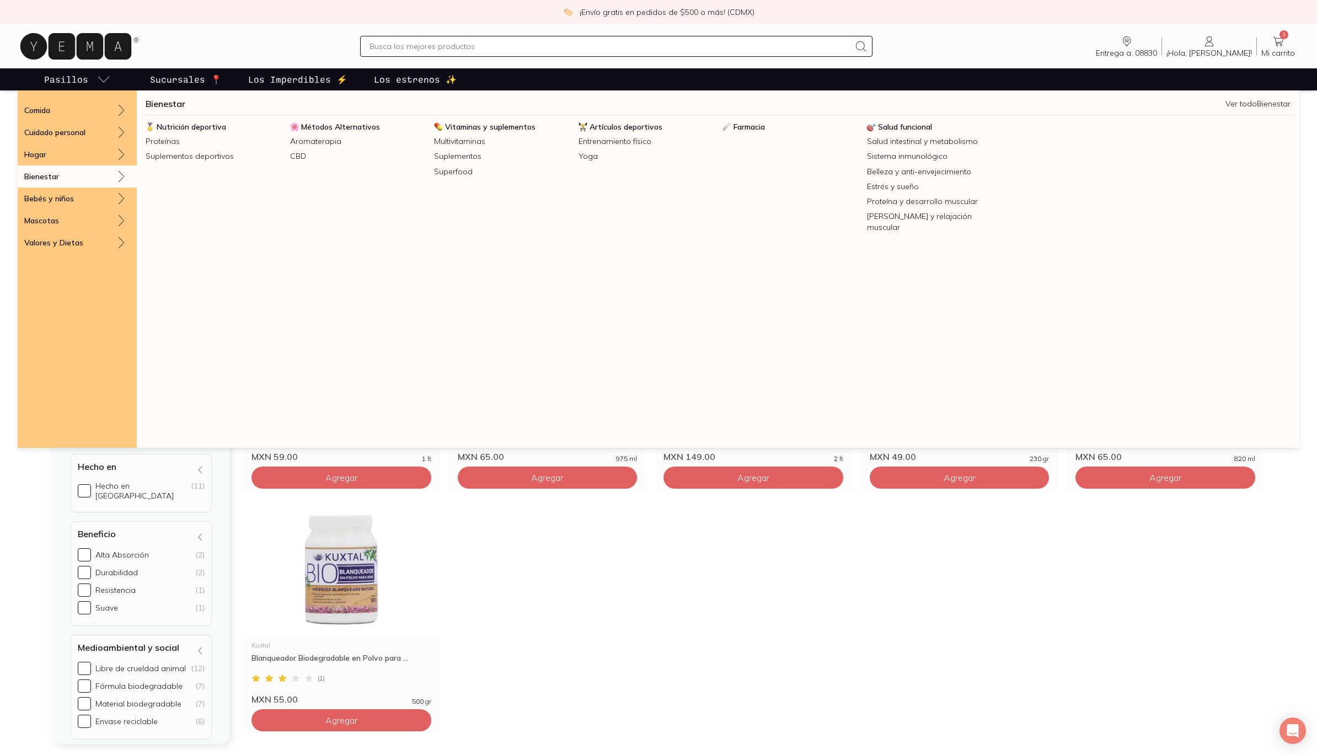
click at [617, 122] on span "Artículos deportivos" at bounding box center [626, 127] width 73 height 10
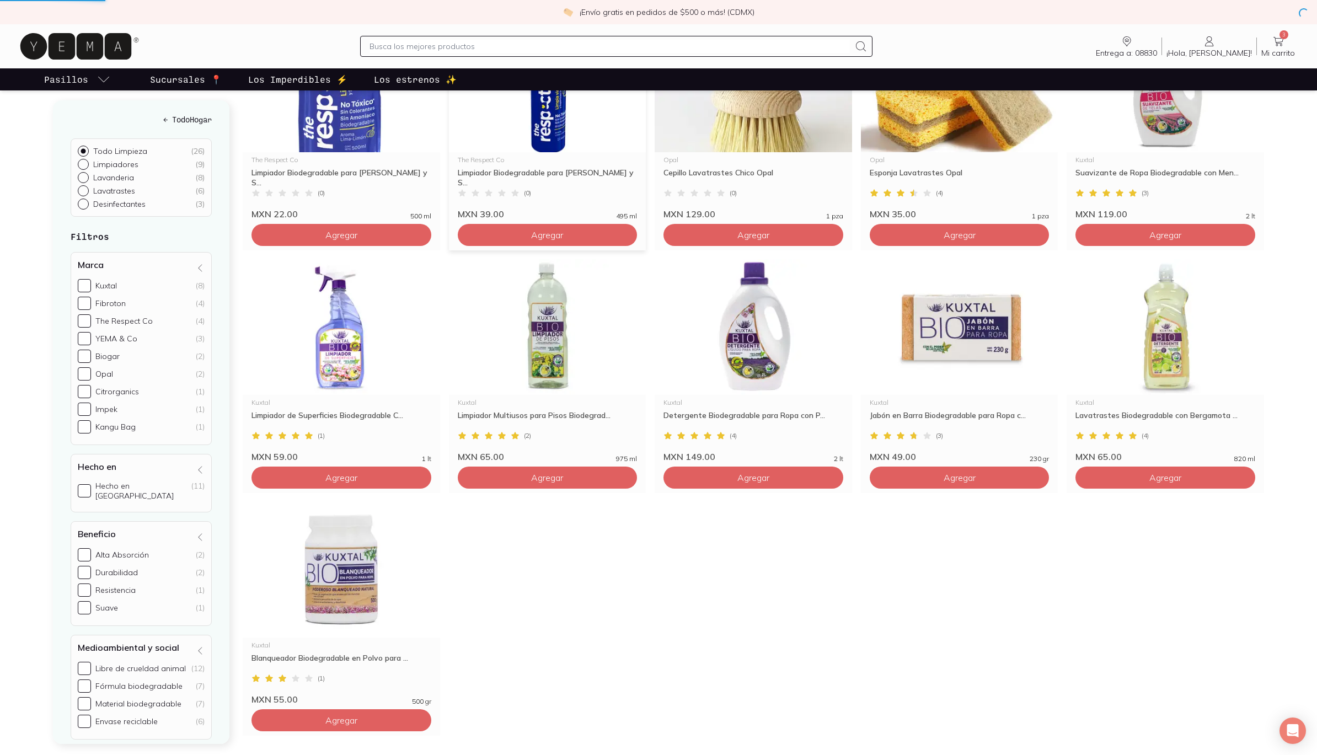
scroll to position [952, 0]
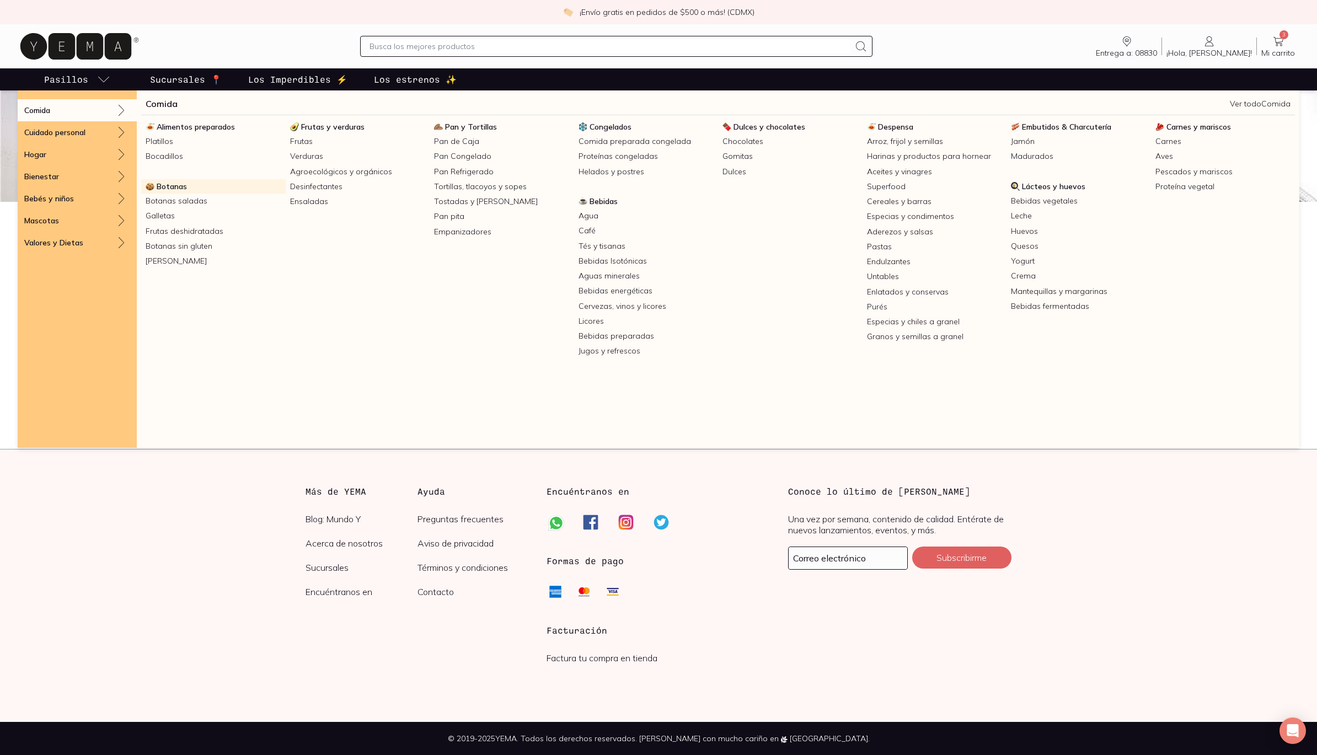
click at [175, 186] on span "Botanas" at bounding box center [172, 186] width 30 height 10
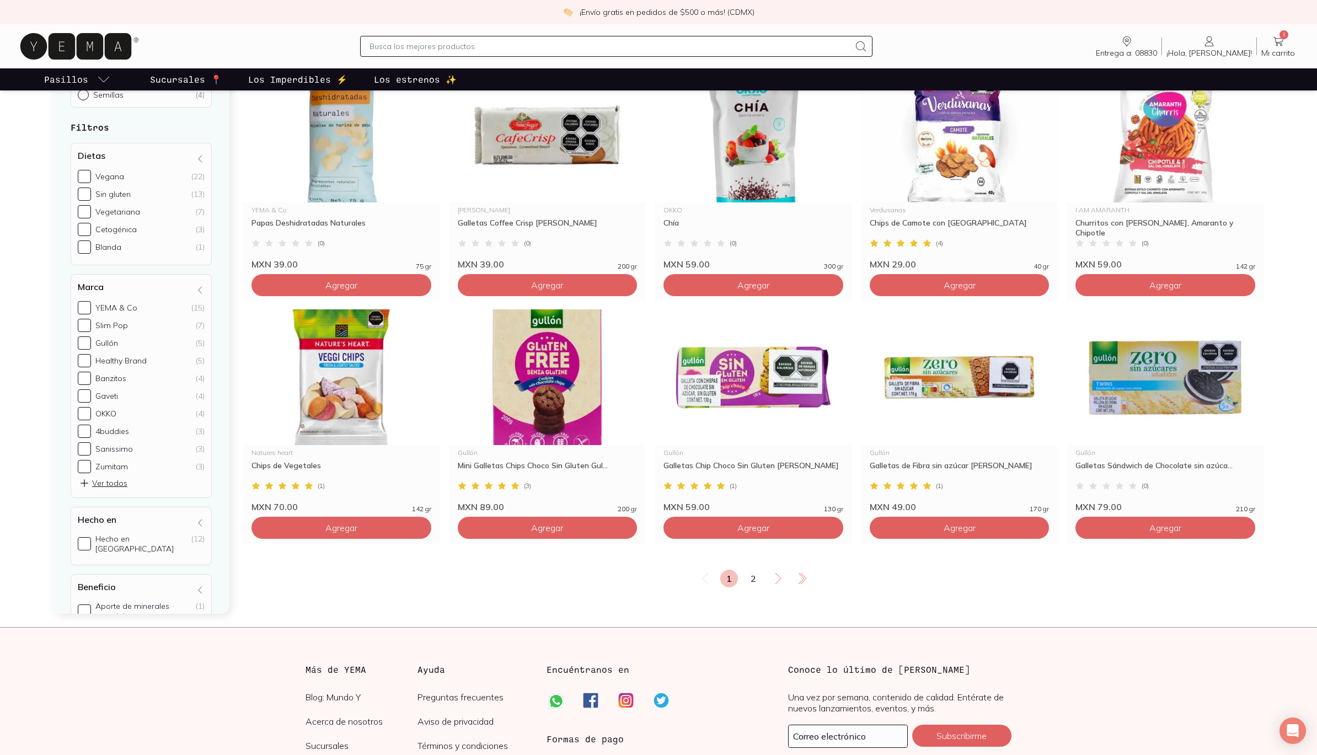
scroll to position [1632, 0]
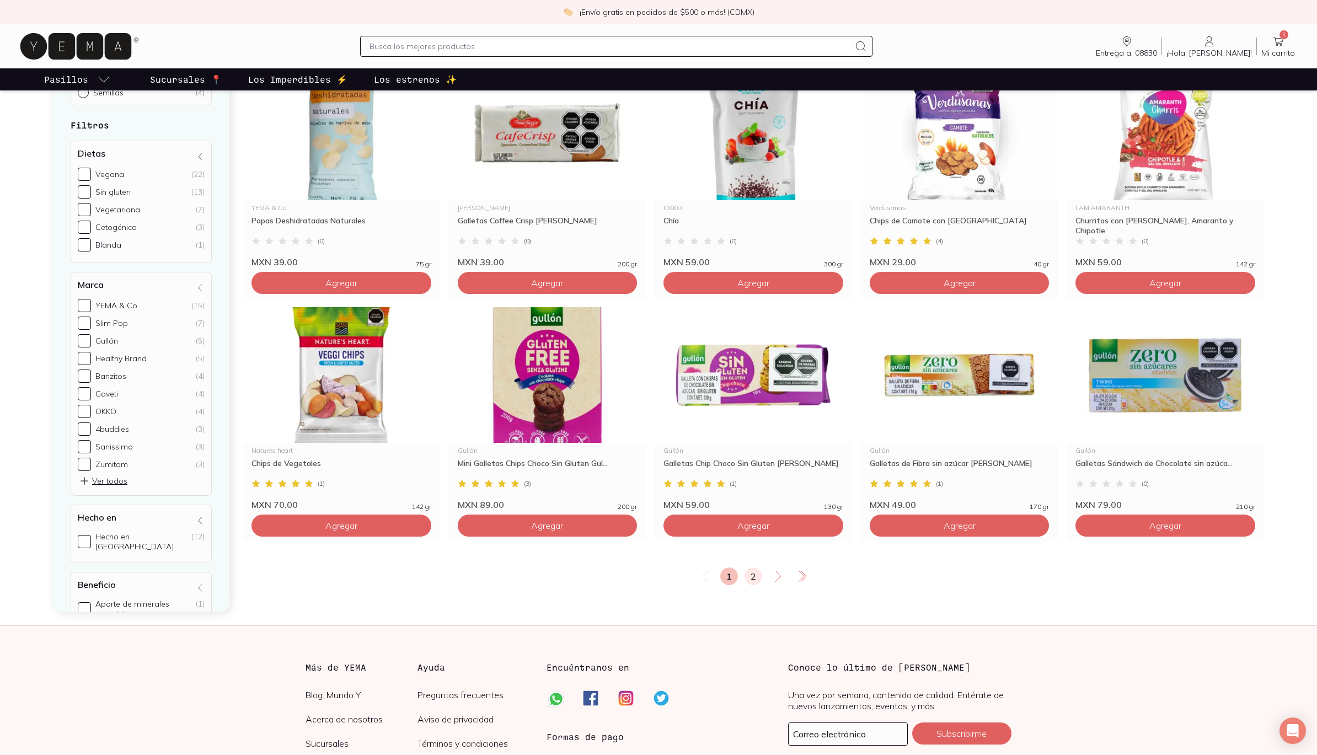
click at [755, 574] on link "2" at bounding box center [754, 577] width 18 height 18
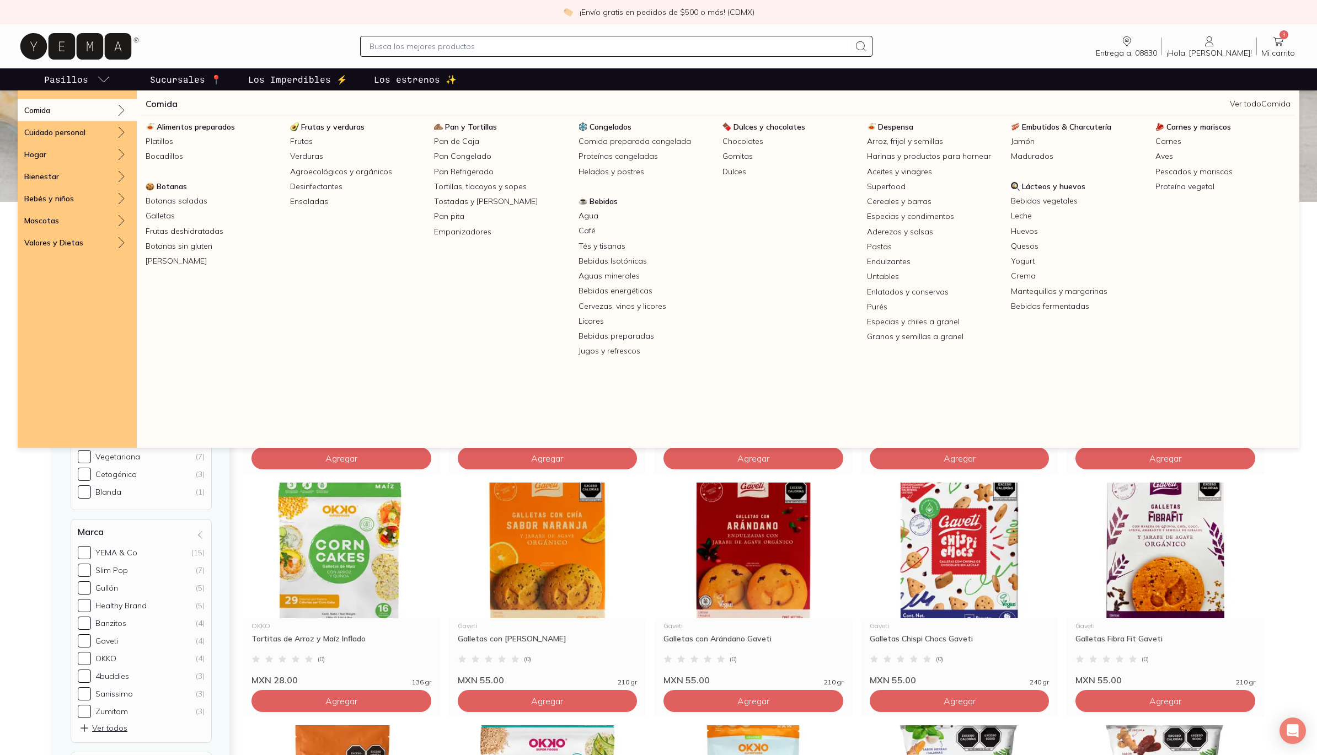
click at [902, 127] on span "Despensa" at bounding box center [895, 127] width 35 height 10
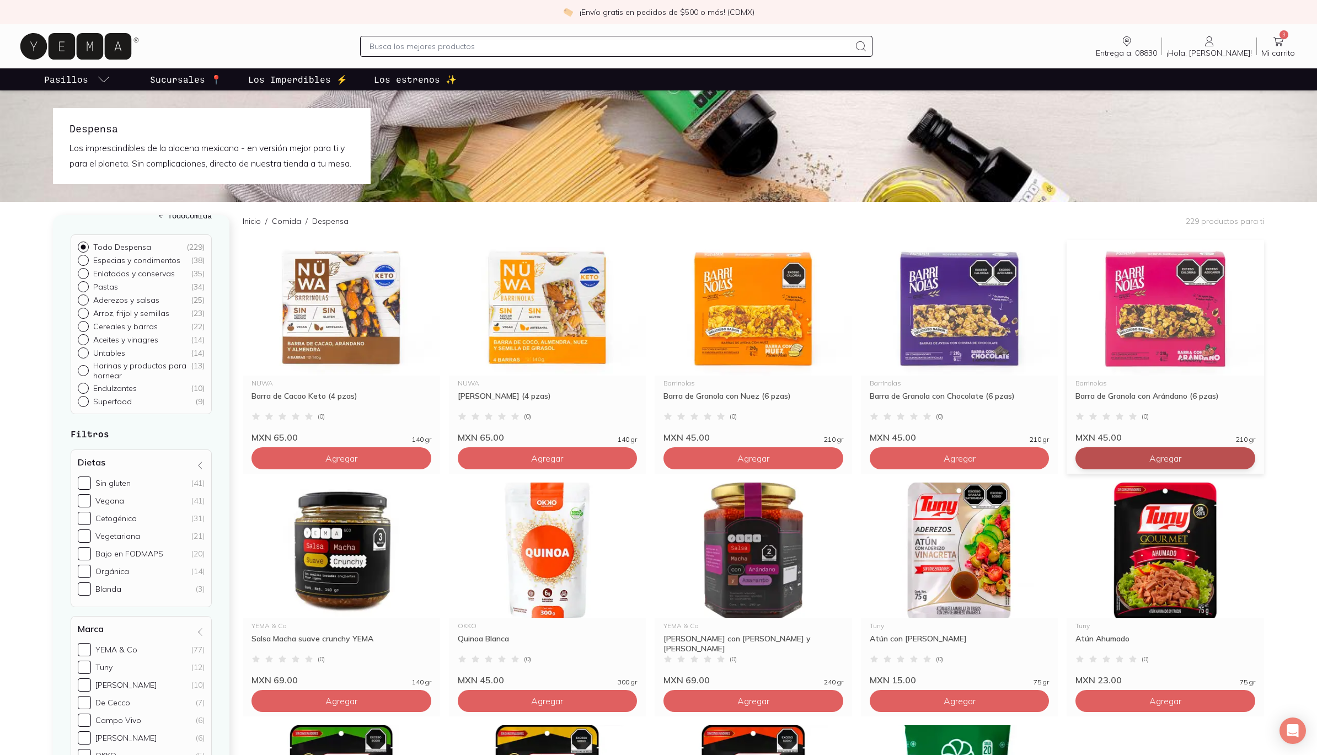
click at [1128, 469] on button "Agregar" at bounding box center [1166, 458] width 180 height 22
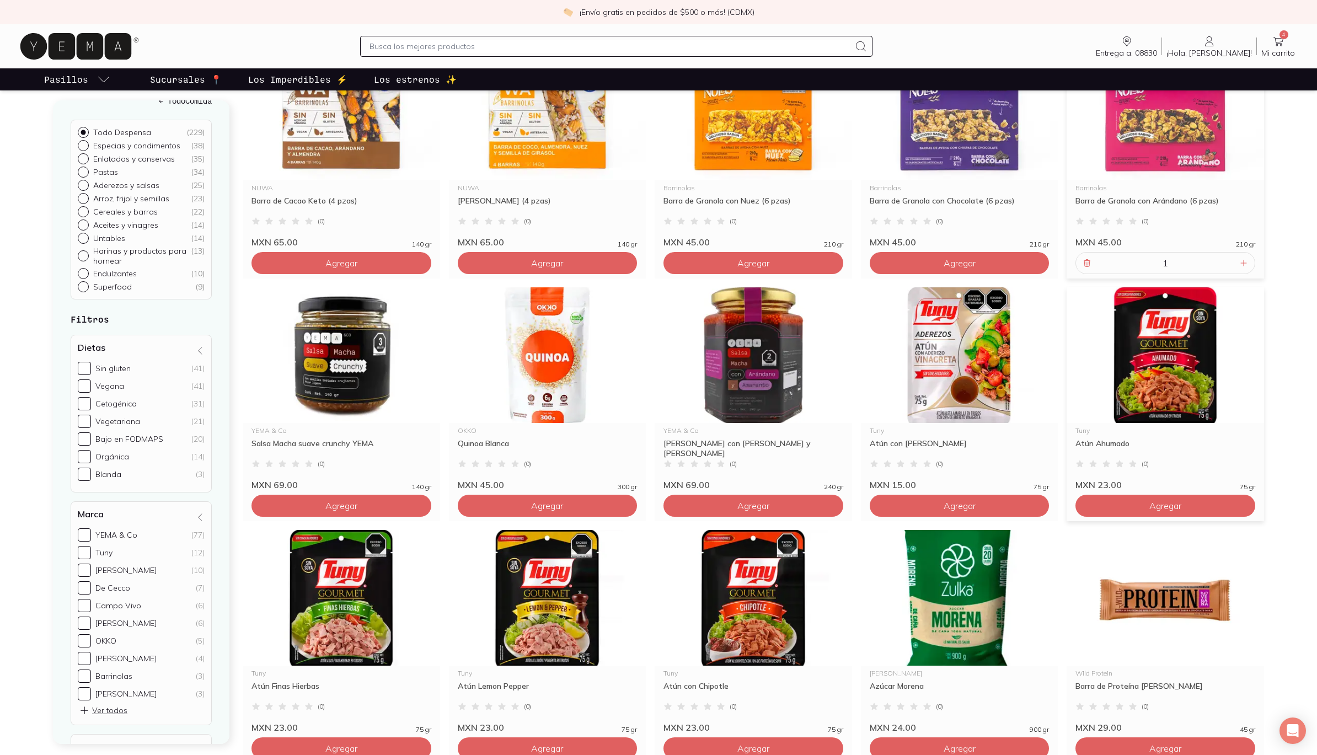
scroll to position [197, 0]
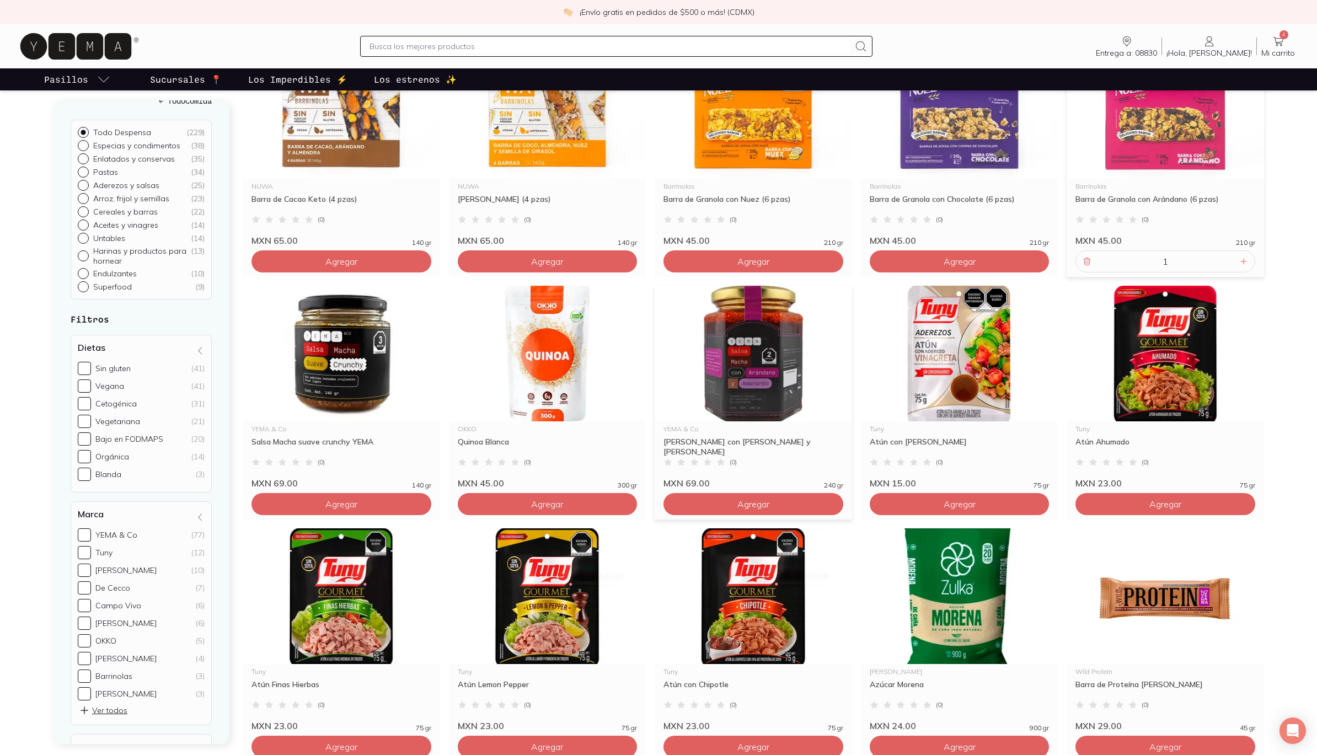
click at [735, 383] on img at bounding box center [753, 354] width 197 height 136
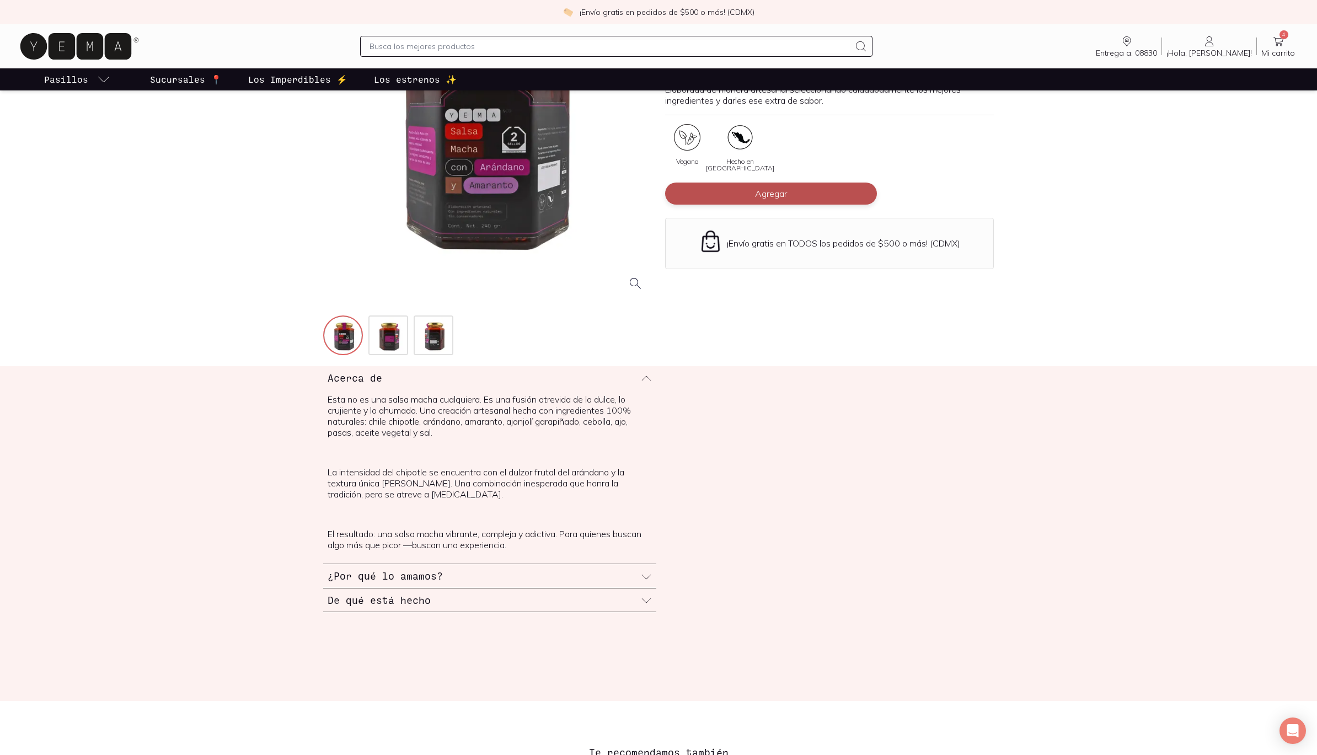
scroll to position [161, 0]
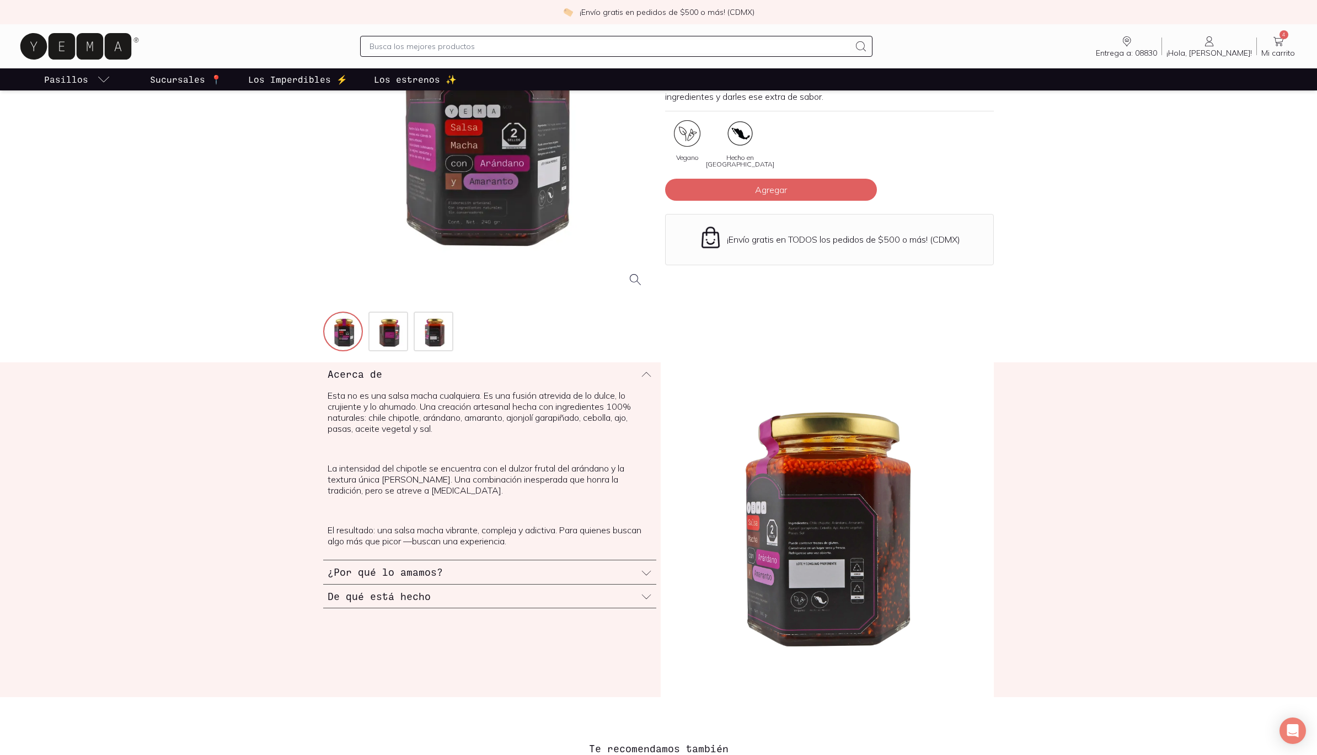
click at [426, 573] on h3 "¿Por qué lo amamos?" at bounding box center [385, 572] width 115 height 14
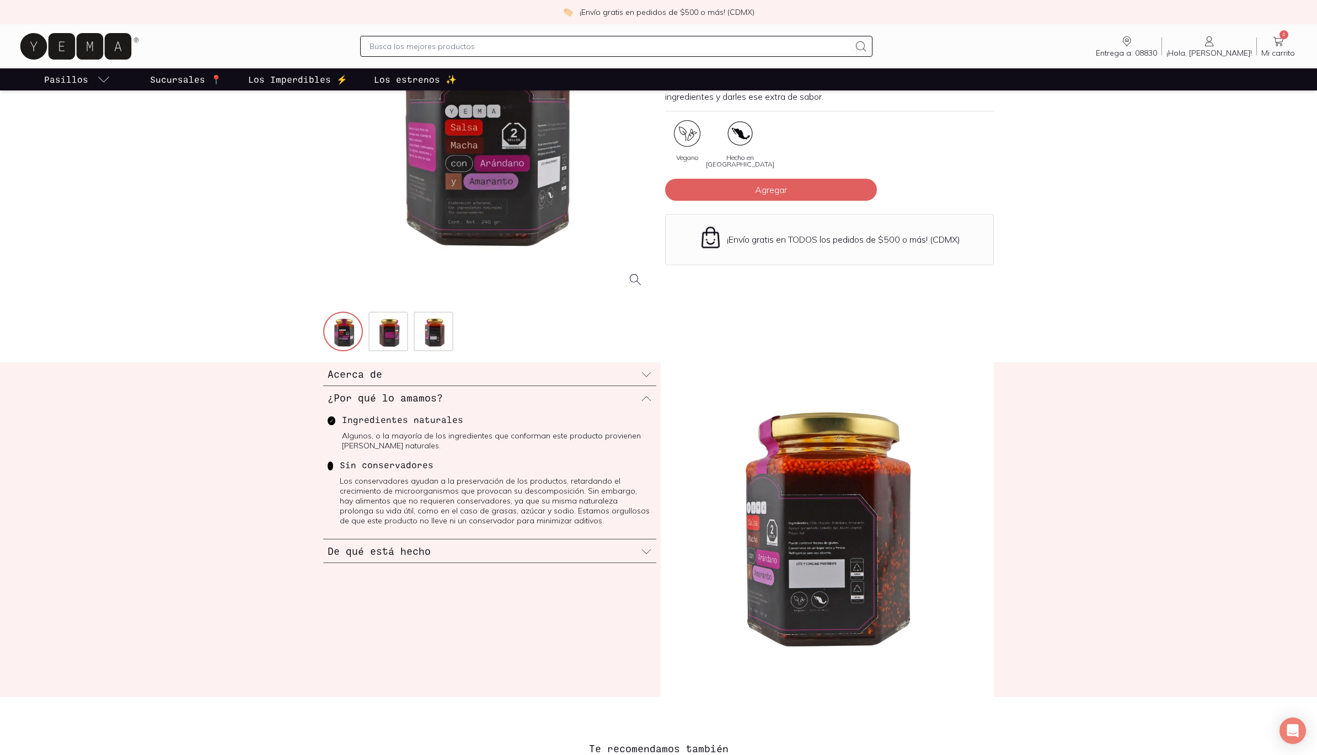
click at [409, 548] on h3 "De qué está hecho" at bounding box center [379, 551] width 103 height 14
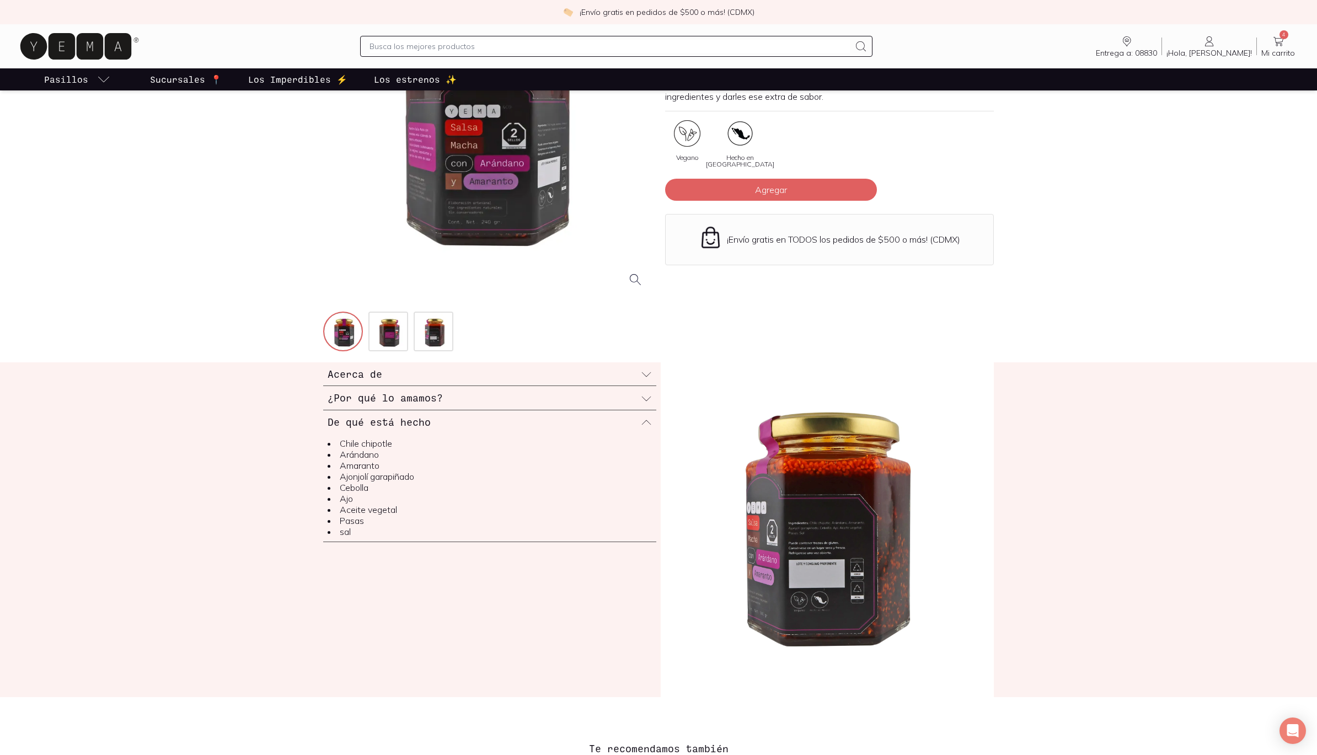
click at [604, 335] on div at bounding box center [487, 160] width 329 height 386
click at [506, 211] on div at bounding box center [487, 131] width 329 height 329
click at [893, 592] on img at bounding box center [827, 529] width 333 height 335
click at [835, 563] on img at bounding box center [827, 529] width 333 height 335
click at [790, 550] on img at bounding box center [827, 529] width 333 height 335
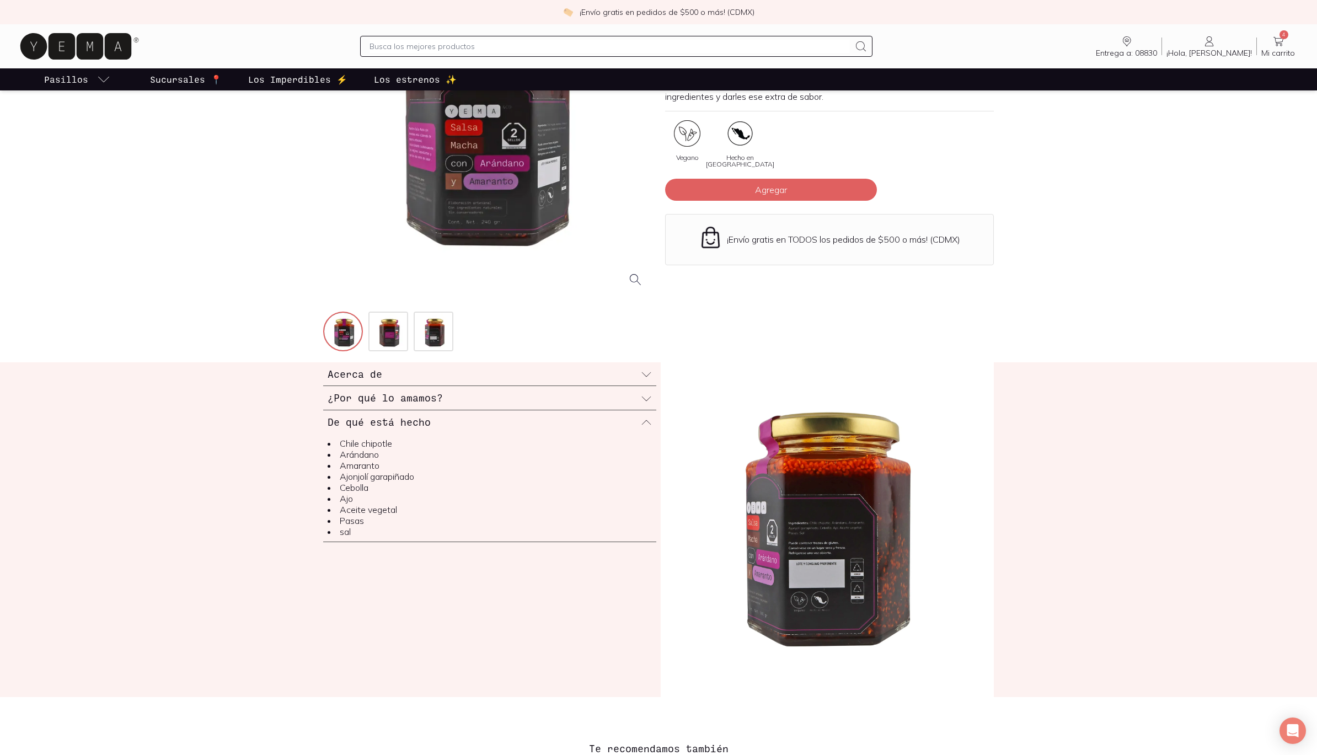
click at [636, 278] on div at bounding box center [487, 131] width 329 height 329
click at [831, 492] on img at bounding box center [827, 529] width 333 height 335
click at [496, 201] on div at bounding box center [487, 131] width 329 height 329
click at [804, 541] on img at bounding box center [827, 529] width 333 height 335
click at [1282, 35] on span "4" at bounding box center [1284, 34] width 9 height 9
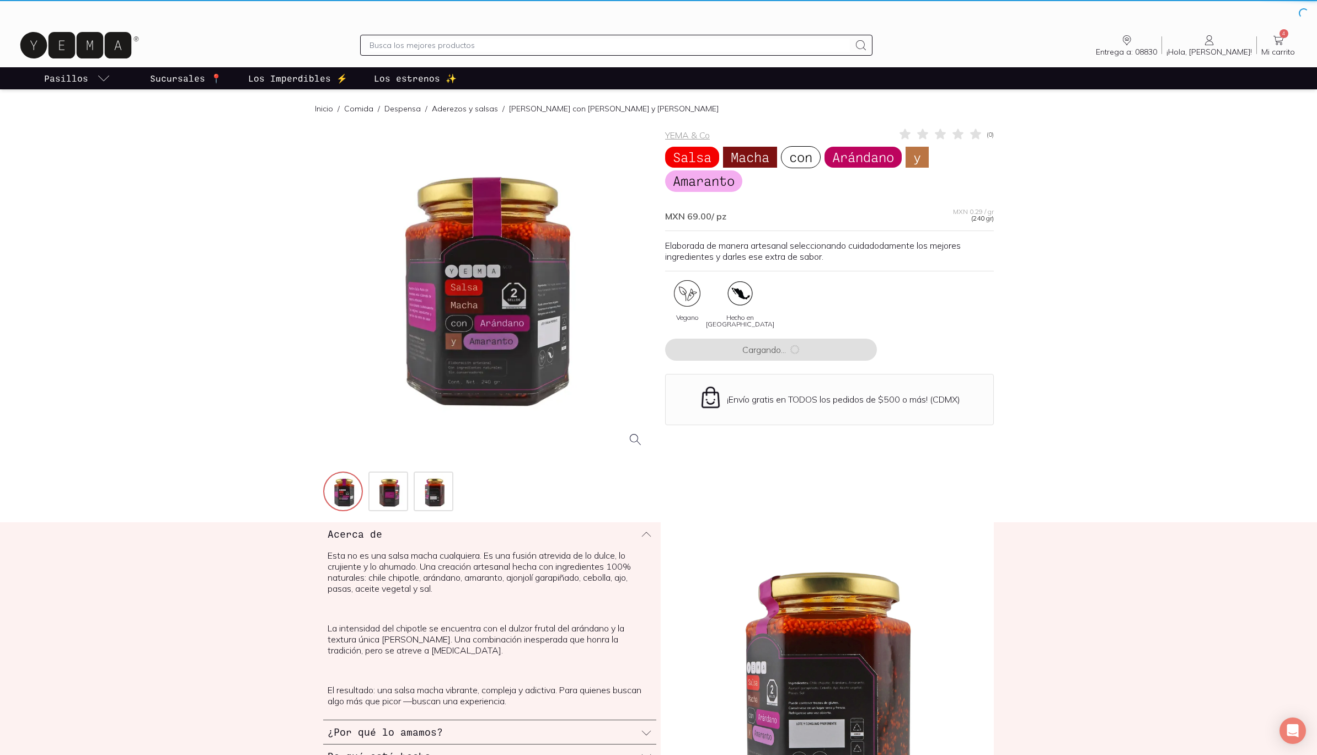
scroll to position [161, 0]
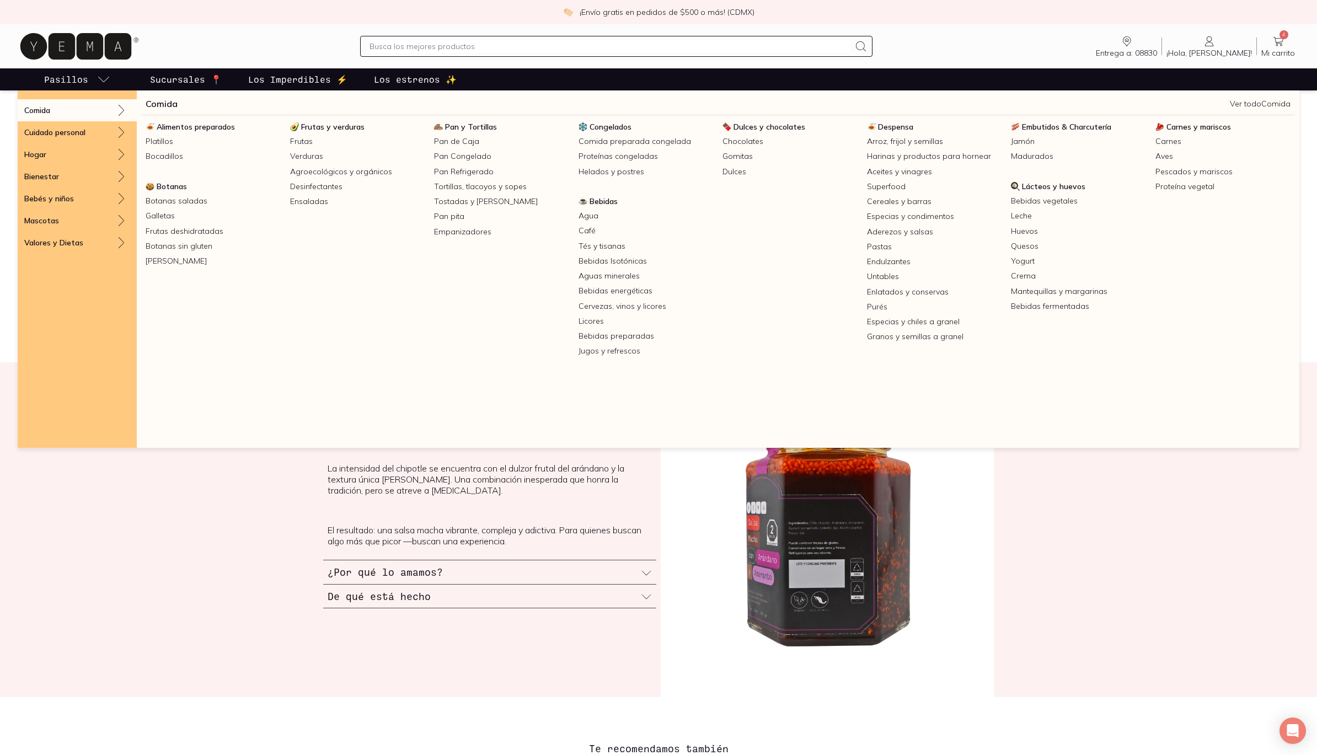
click at [901, 126] on span "Despensa" at bounding box center [895, 127] width 35 height 10
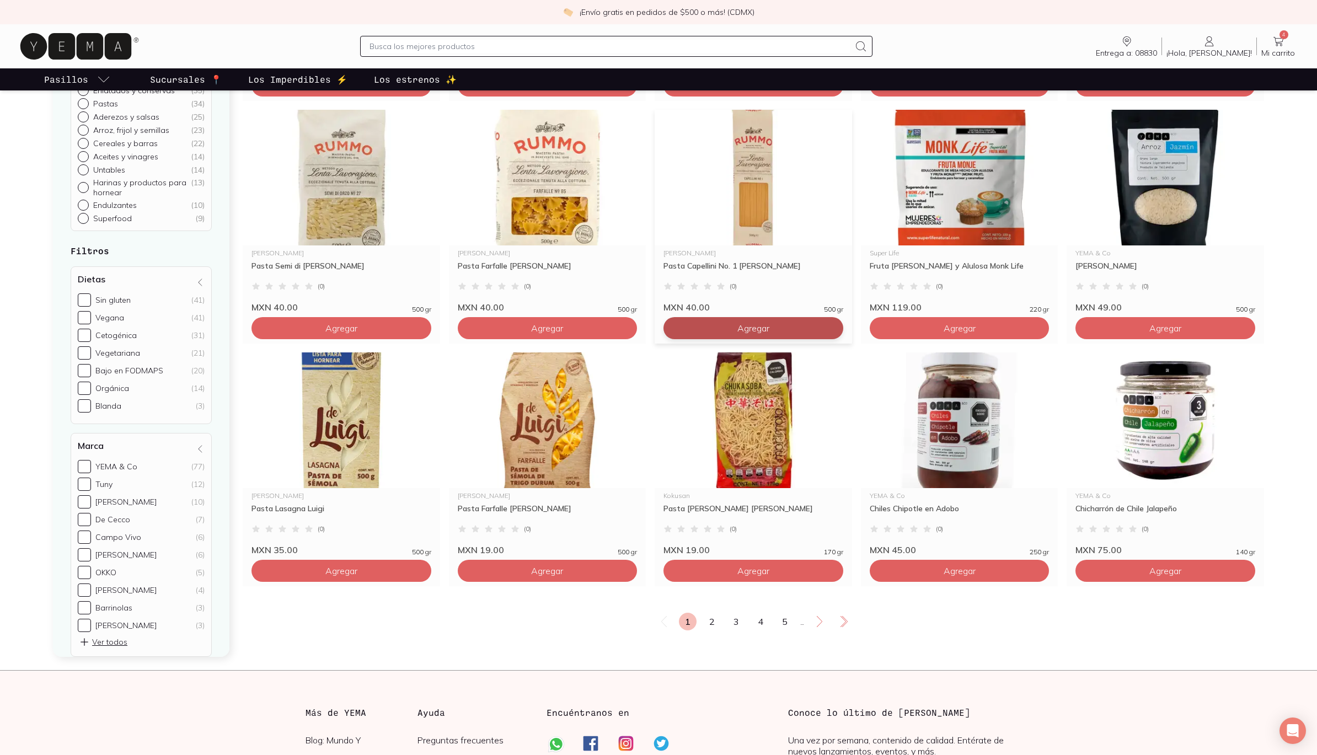
scroll to position [1613, 0]
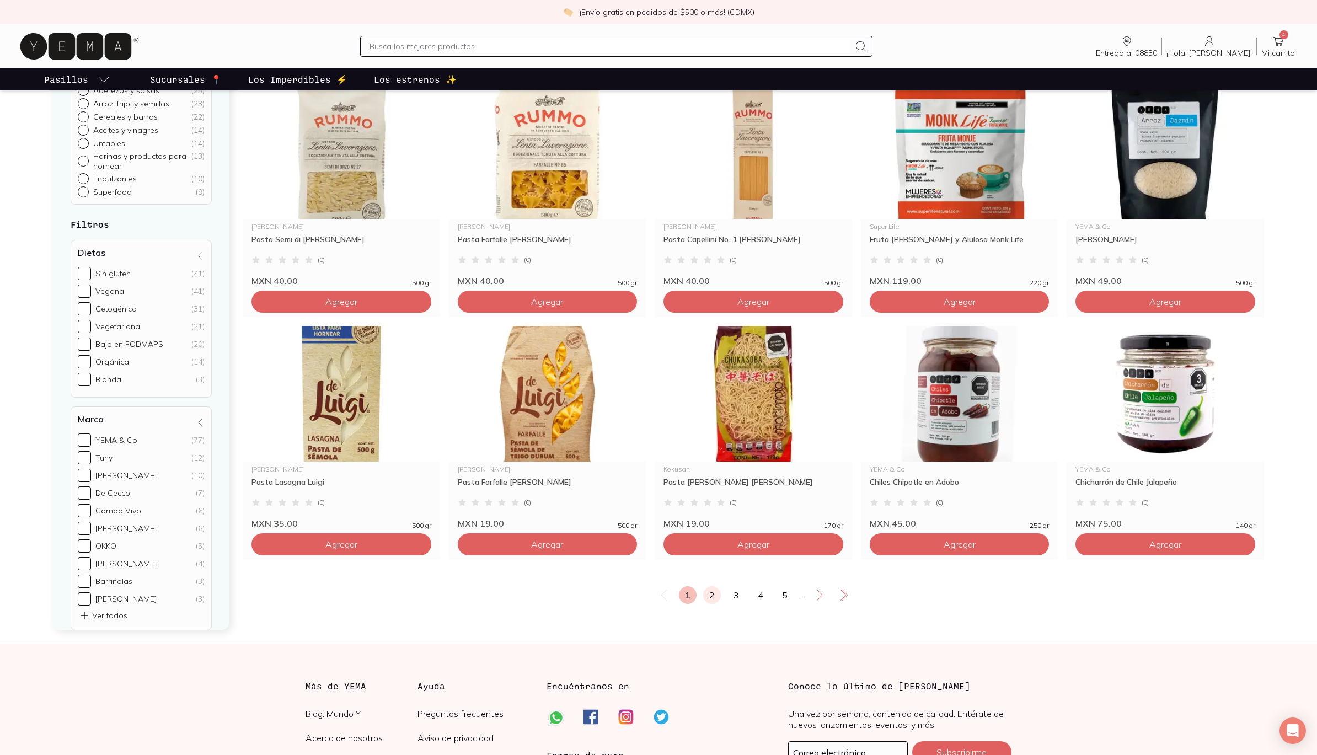
click at [713, 604] on link "2" at bounding box center [712, 595] width 18 height 18
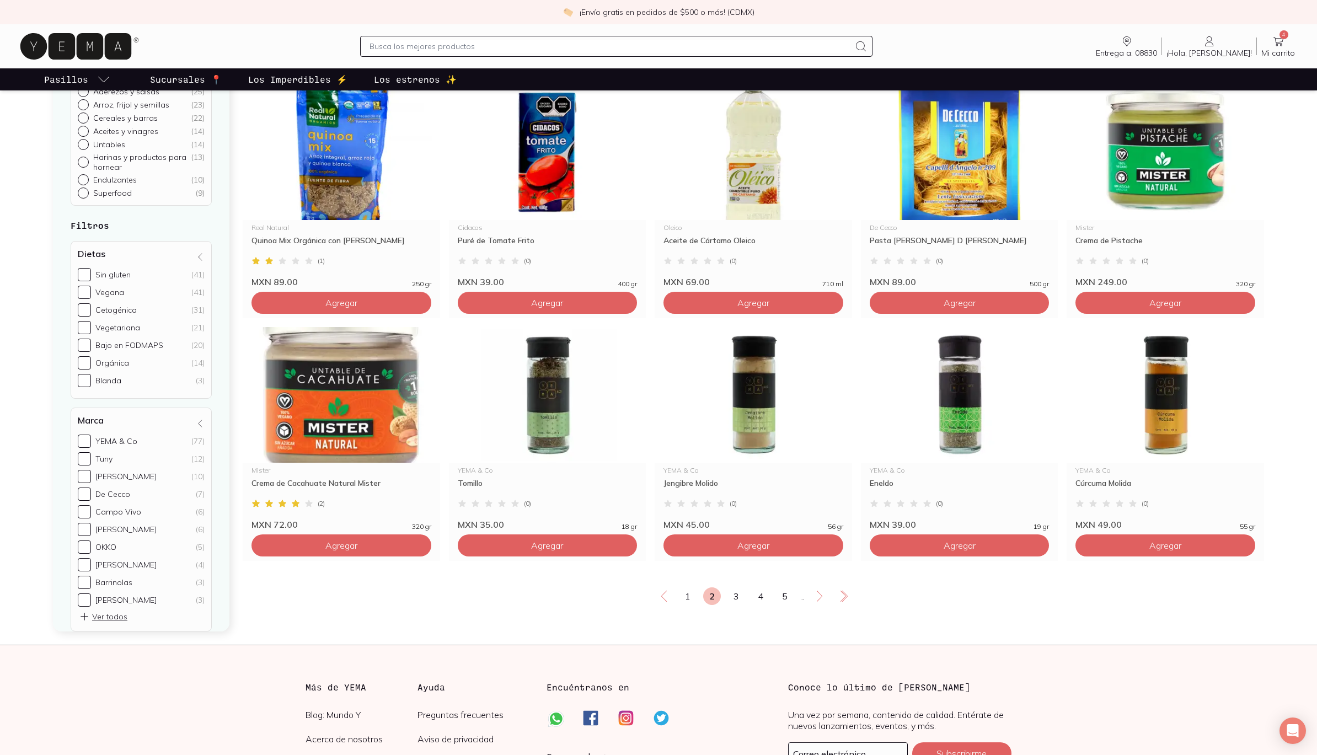
scroll to position [1615, 0]
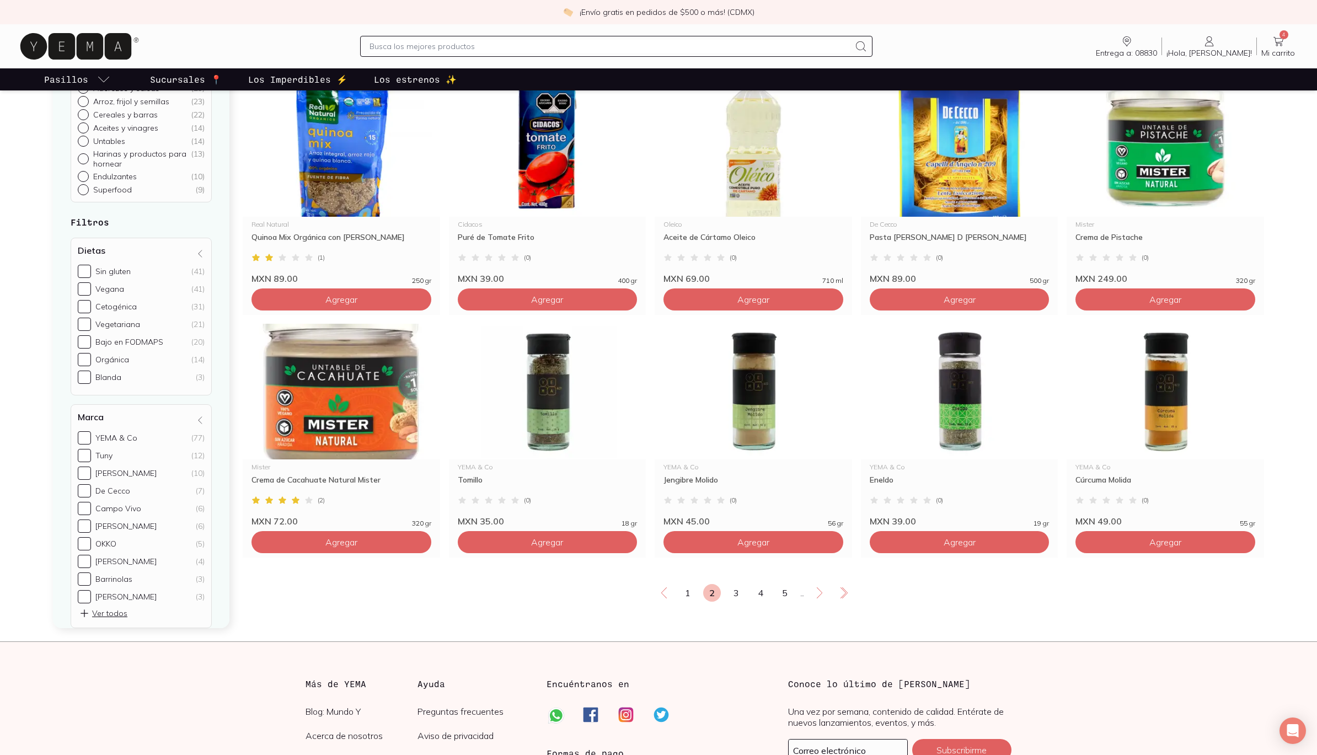
click at [736, 602] on link "3" at bounding box center [737, 593] width 18 height 18
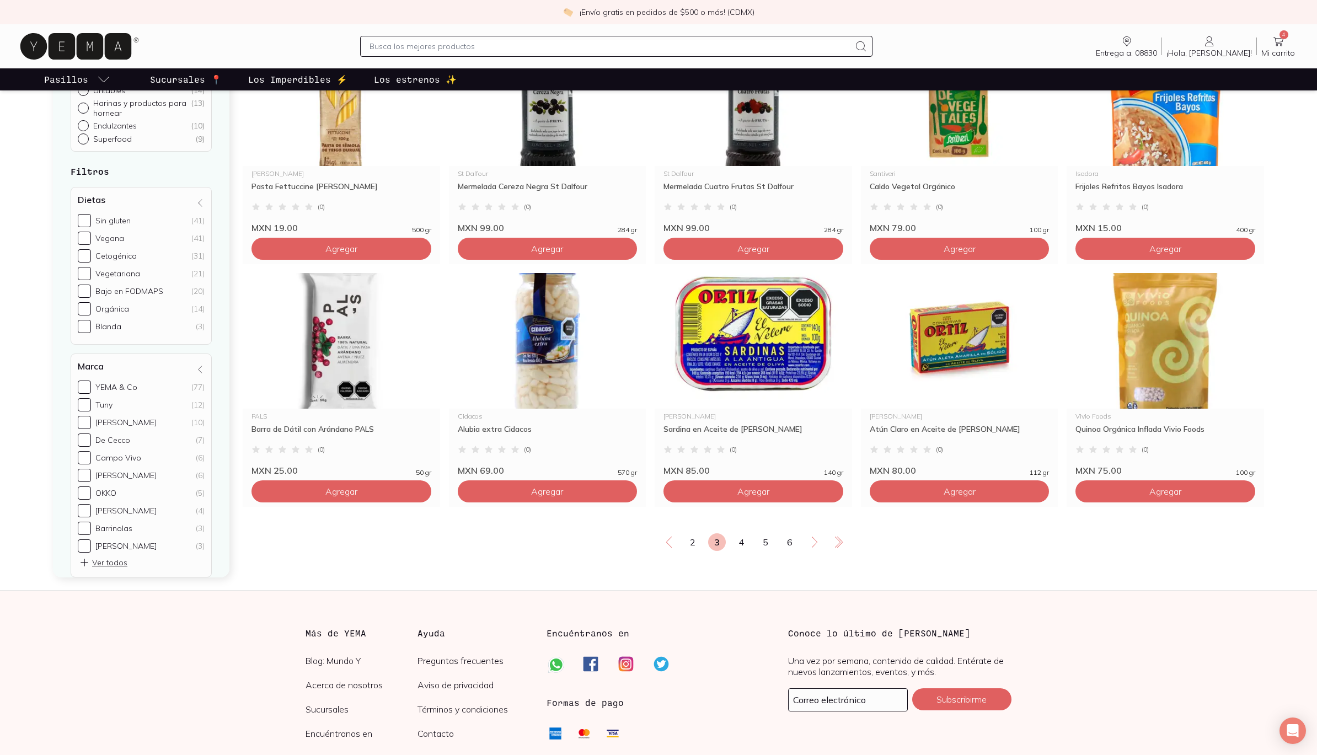
scroll to position [1662, 0]
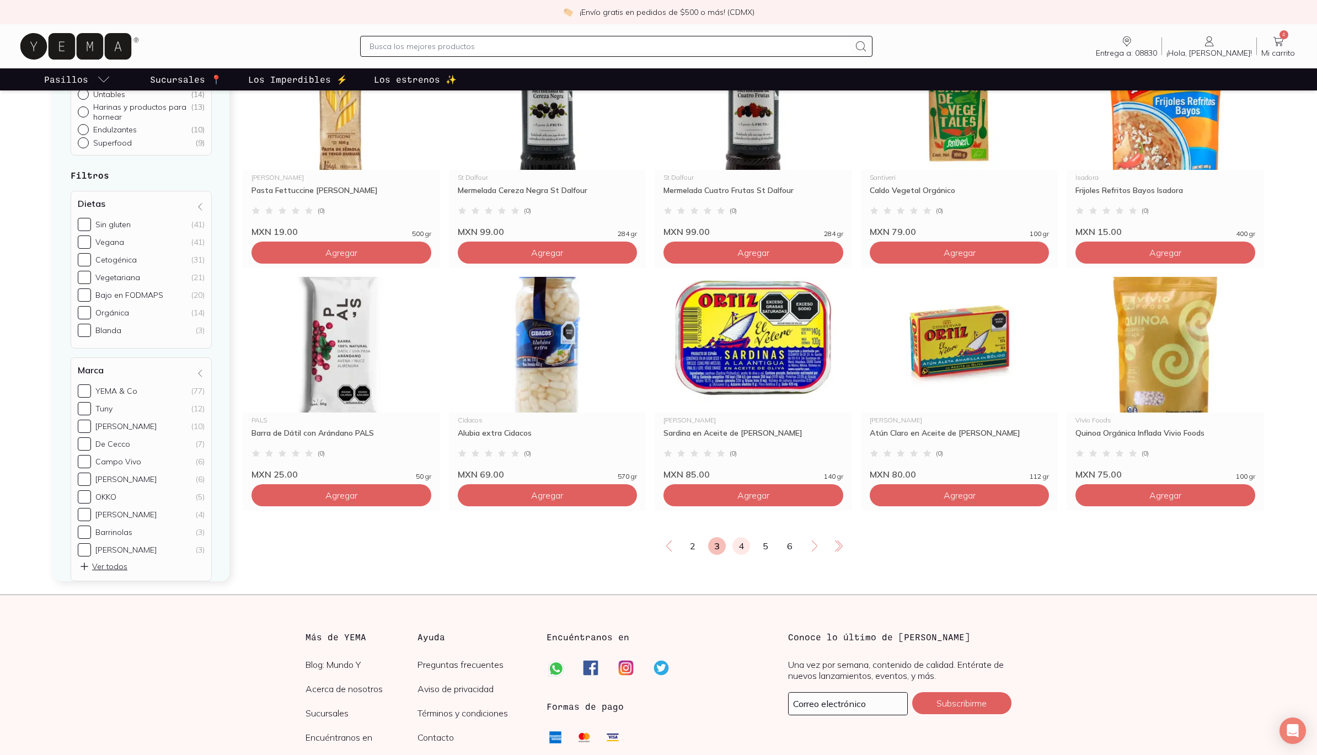
click at [740, 555] on link "4" at bounding box center [742, 546] width 18 height 18
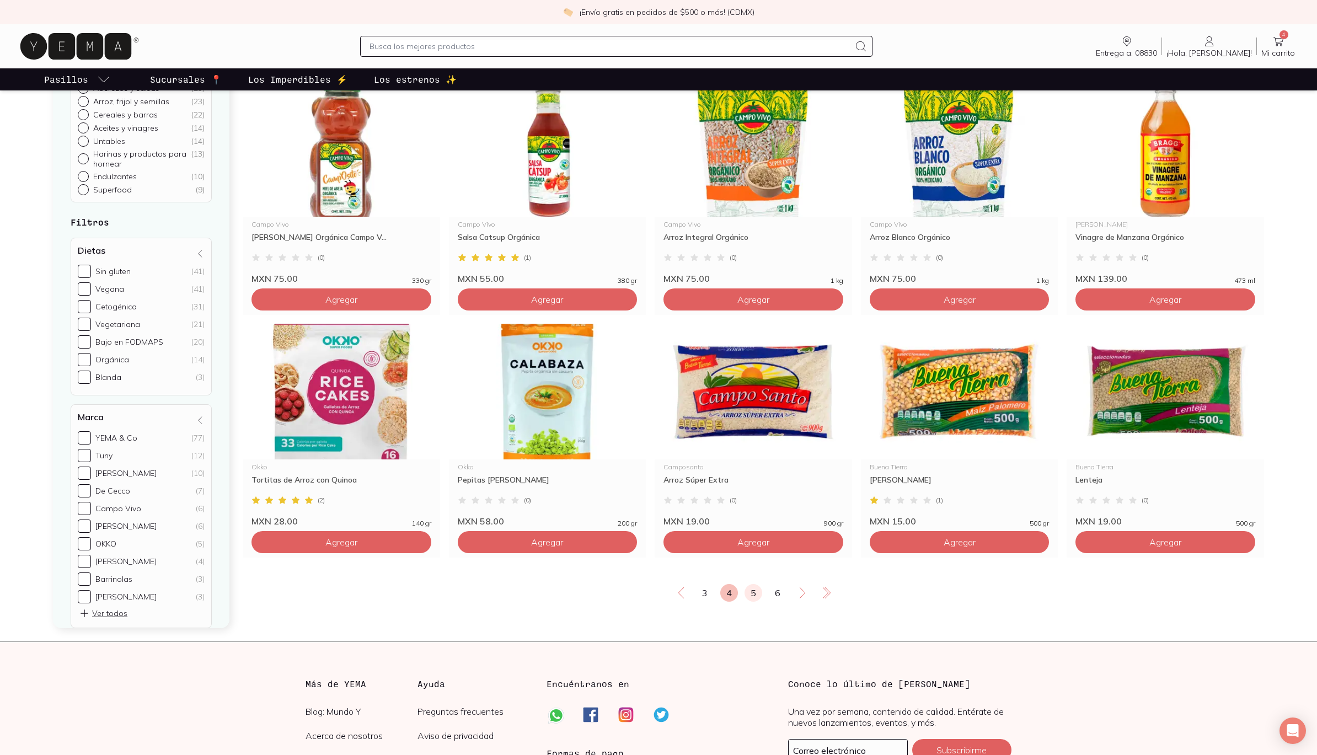
scroll to position [1616, 1]
click at [754, 601] on link "5" at bounding box center [754, 593] width 18 height 18
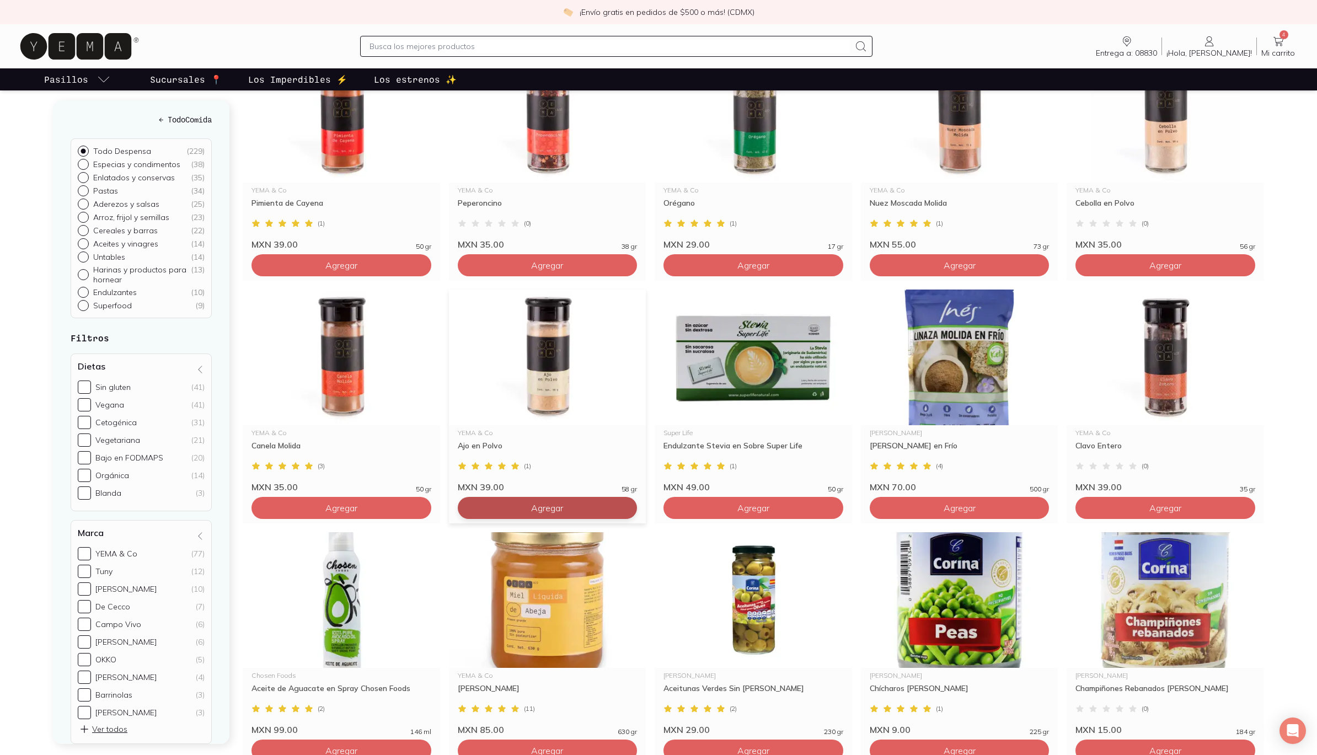
scroll to position [1408, 0]
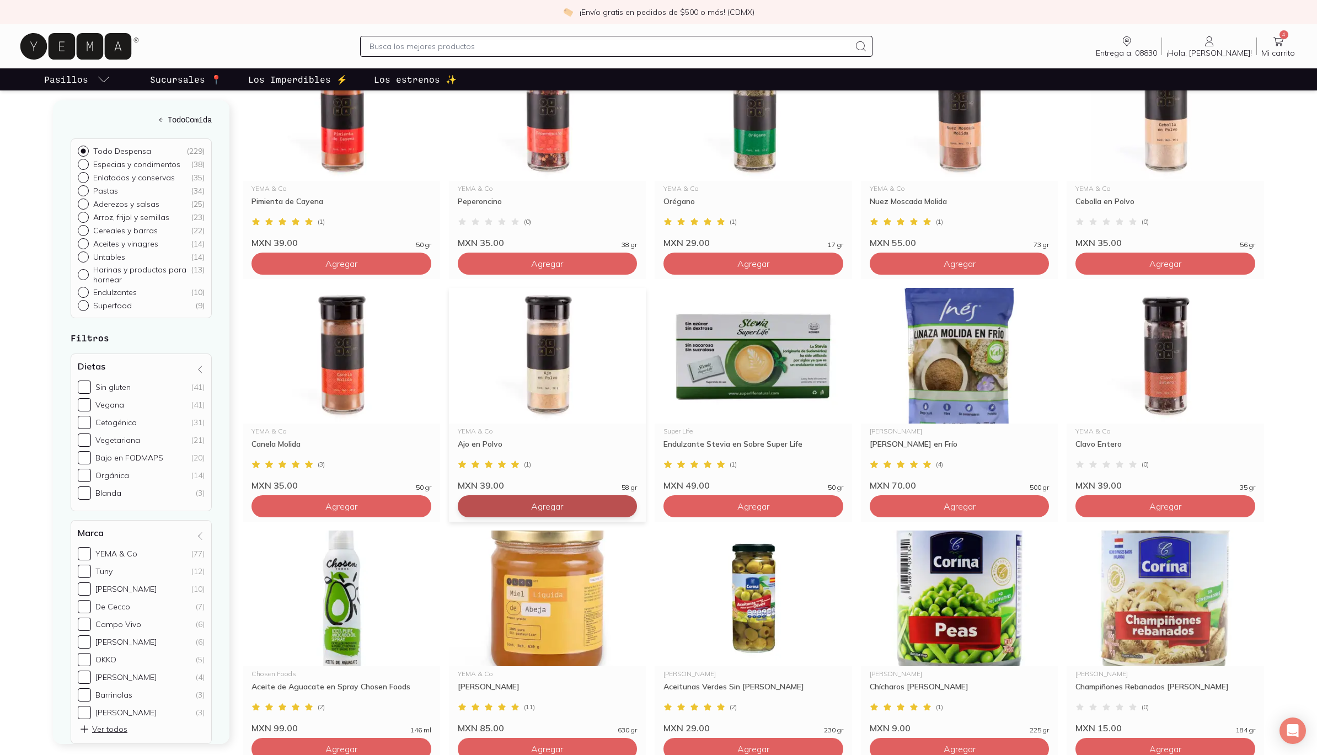
click at [534, 512] on span "Agregar" at bounding box center [547, 506] width 32 height 11
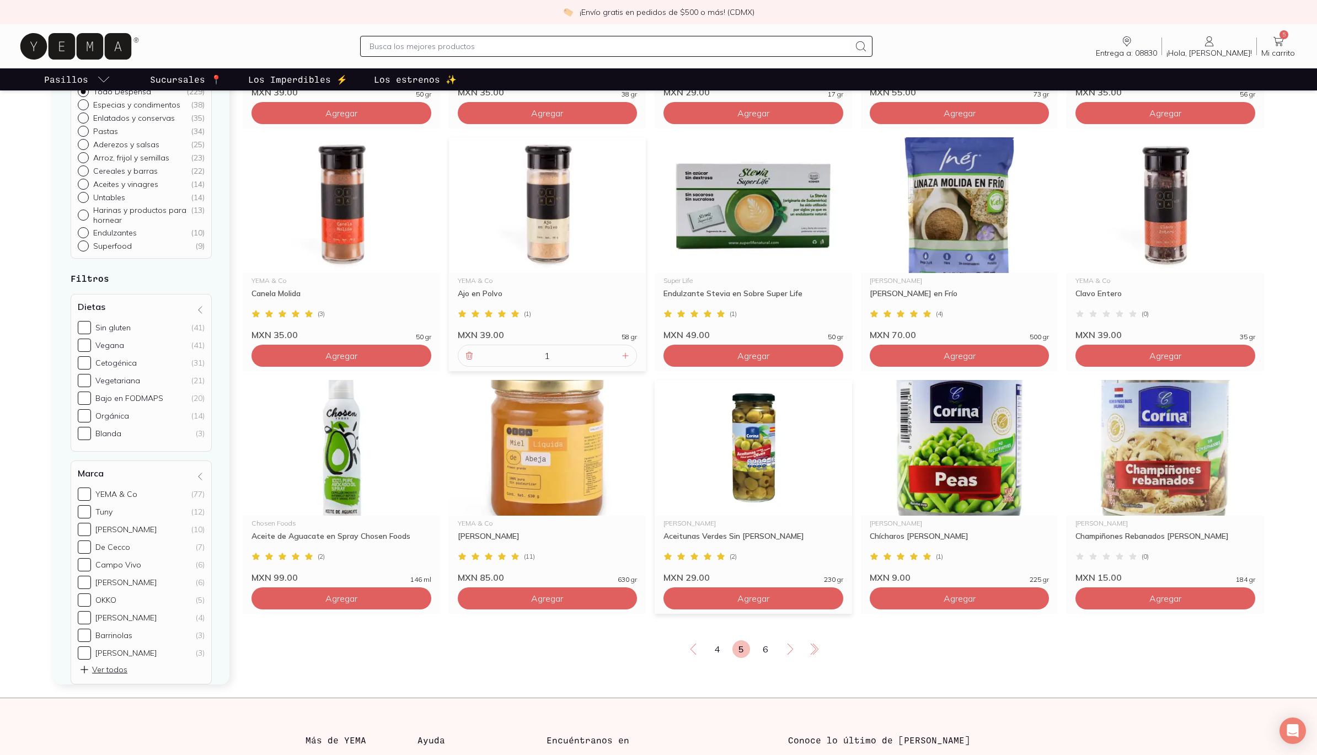
scroll to position [1567, 0]
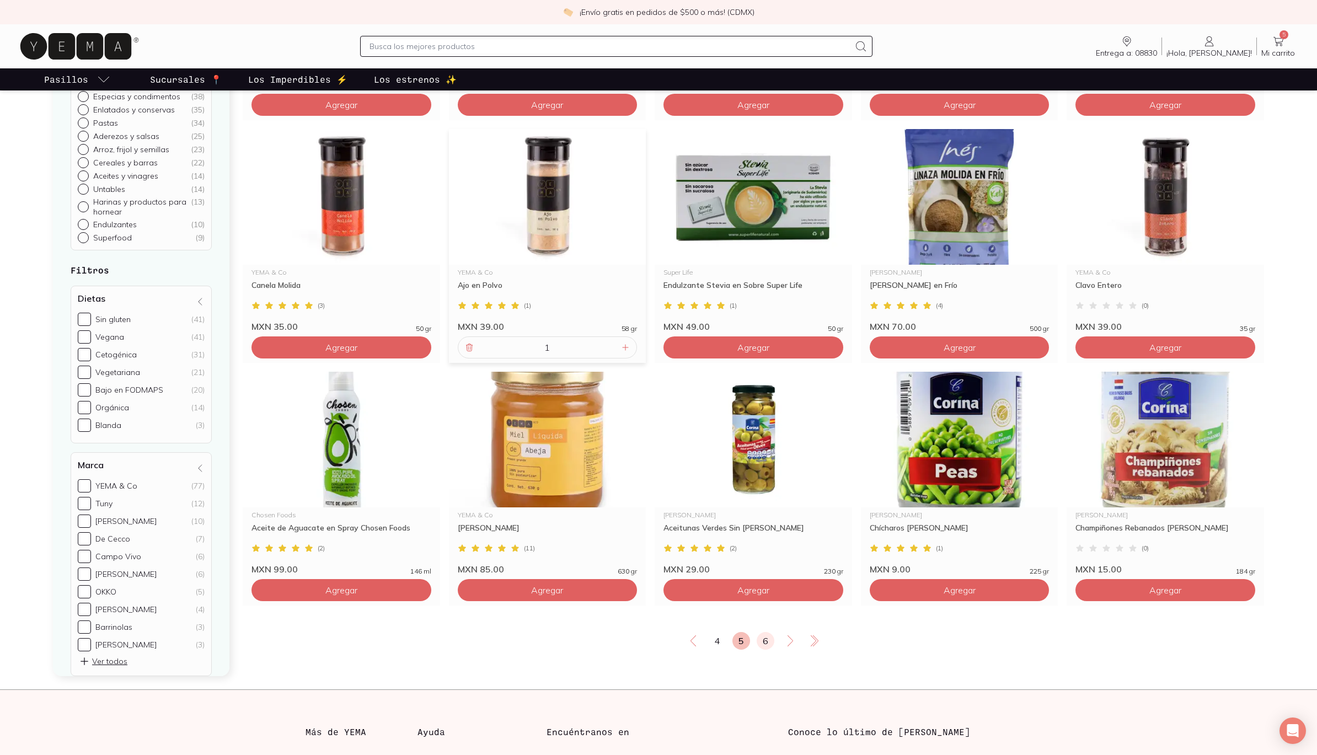
click at [764, 650] on link "6" at bounding box center [766, 641] width 18 height 18
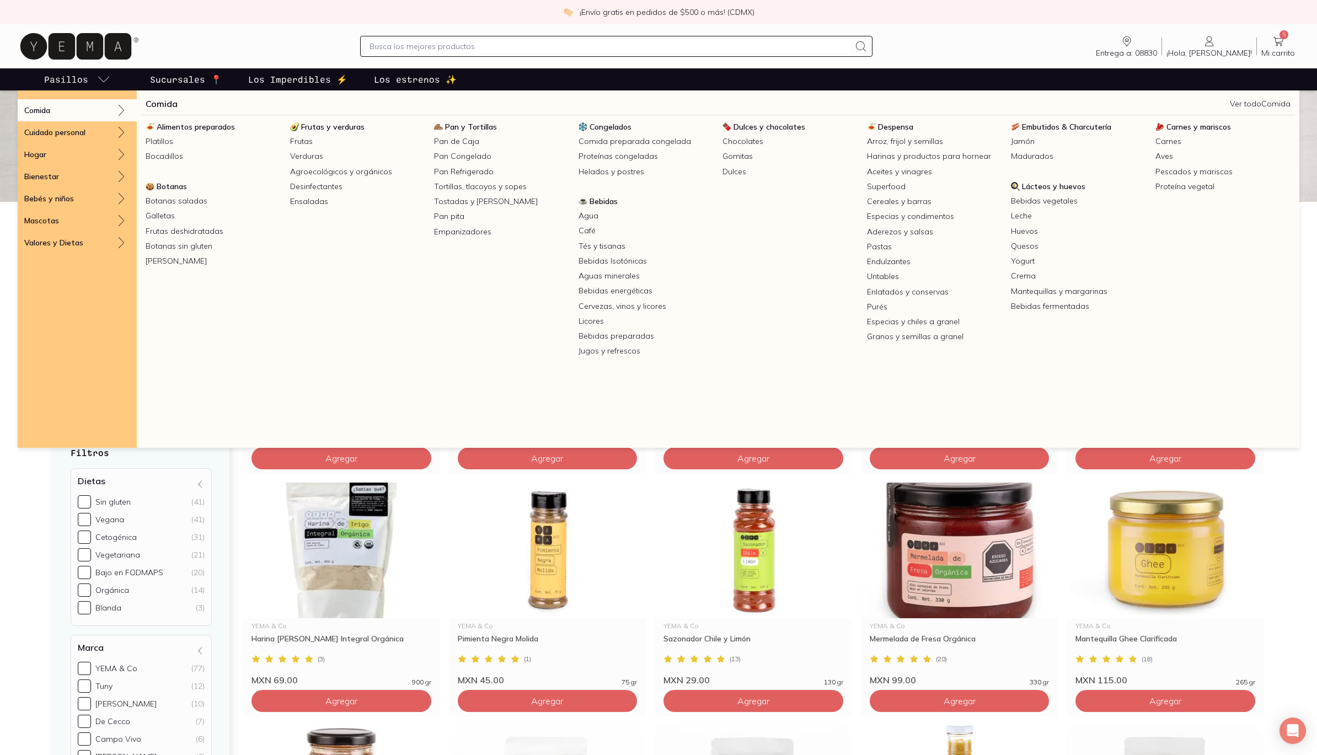
click at [1203, 127] on span "Carnes y mariscos" at bounding box center [1199, 127] width 65 height 10
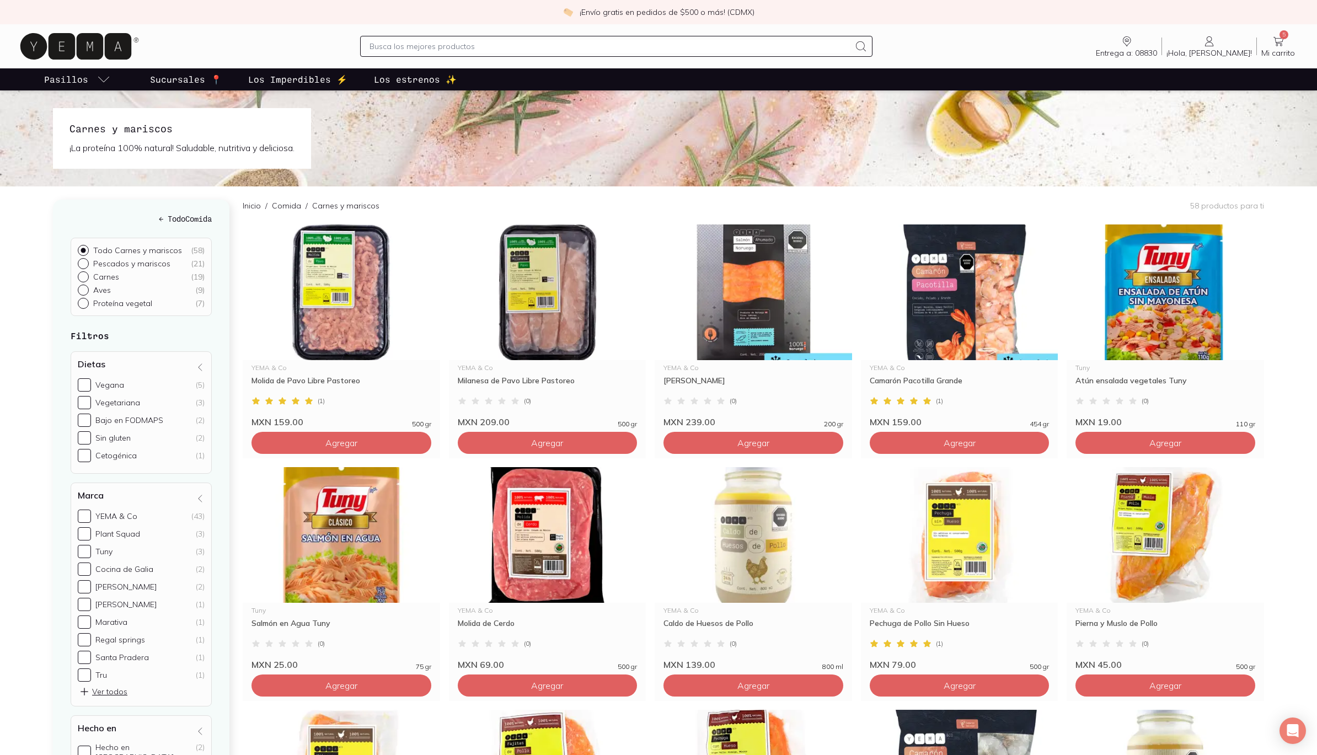
click at [1278, 35] on icon at bounding box center [1278, 41] width 13 height 13
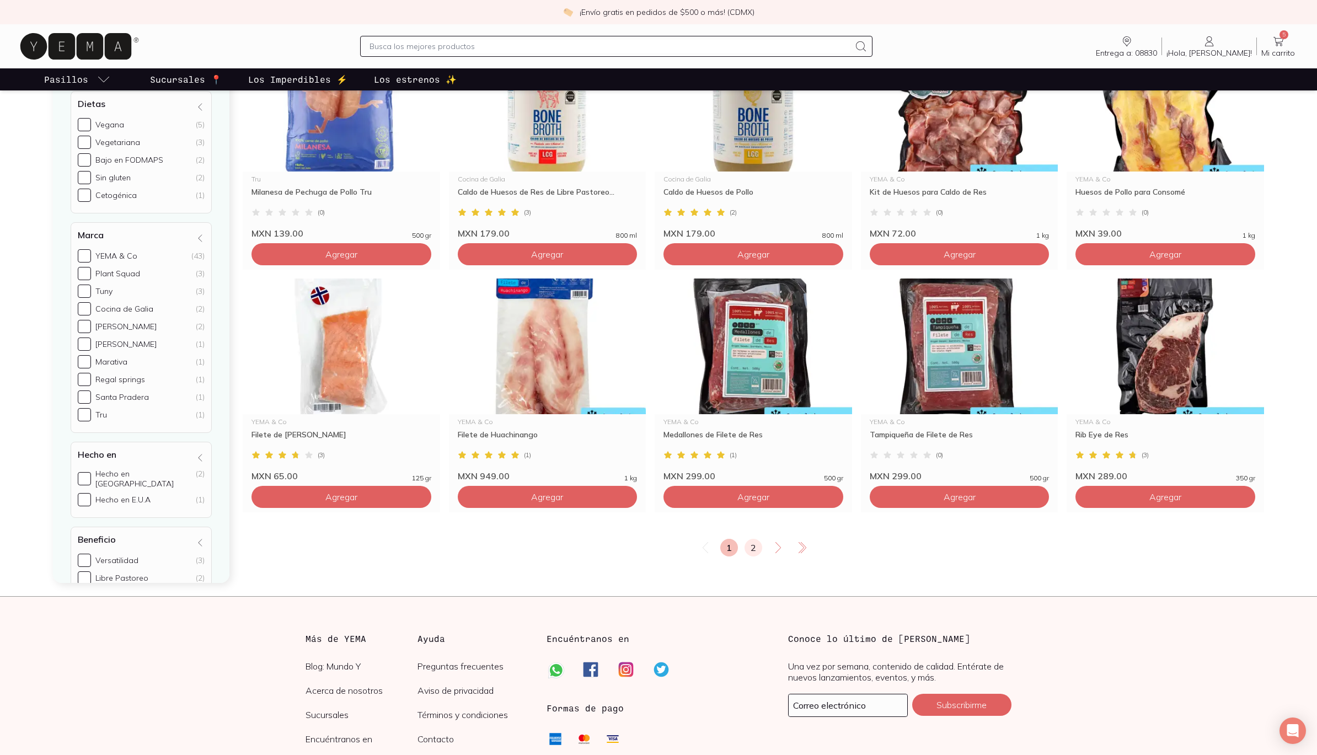
scroll to position [1644, 0]
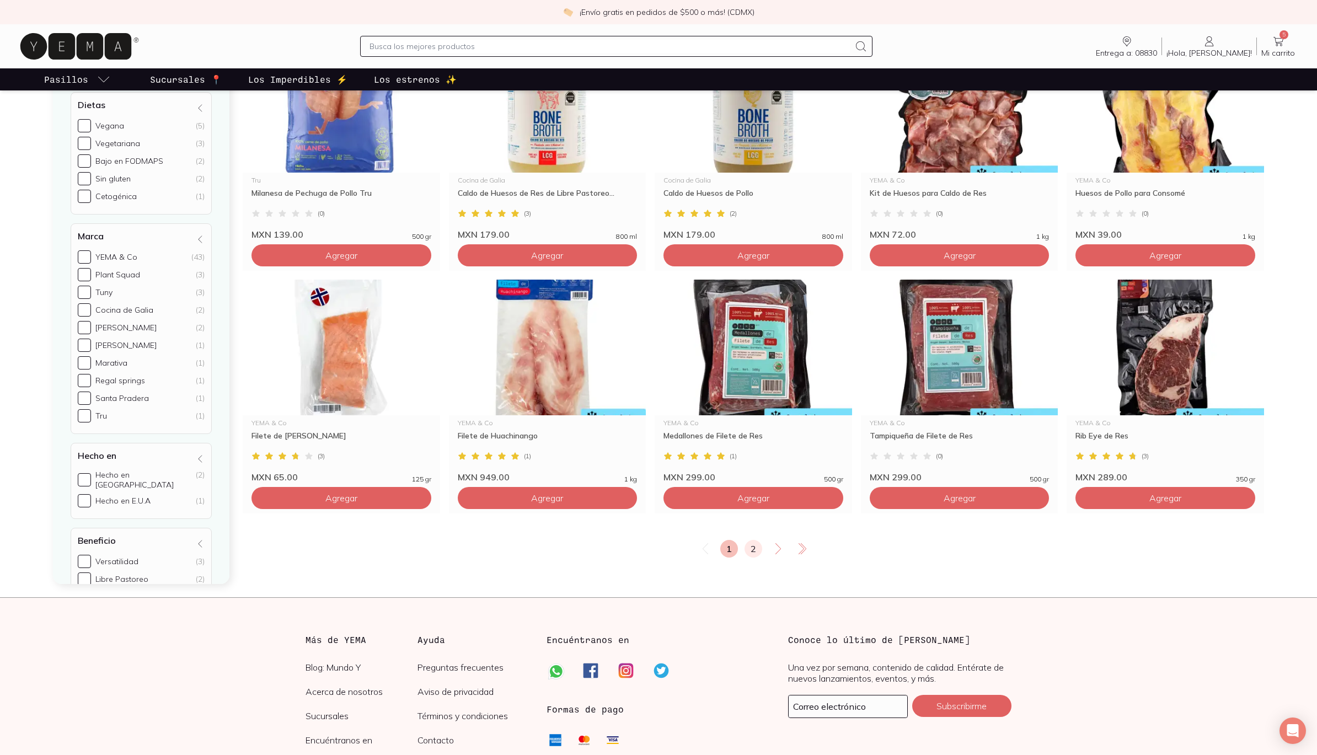
click at [756, 544] on link "2" at bounding box center [754, 549] width 18 height 18
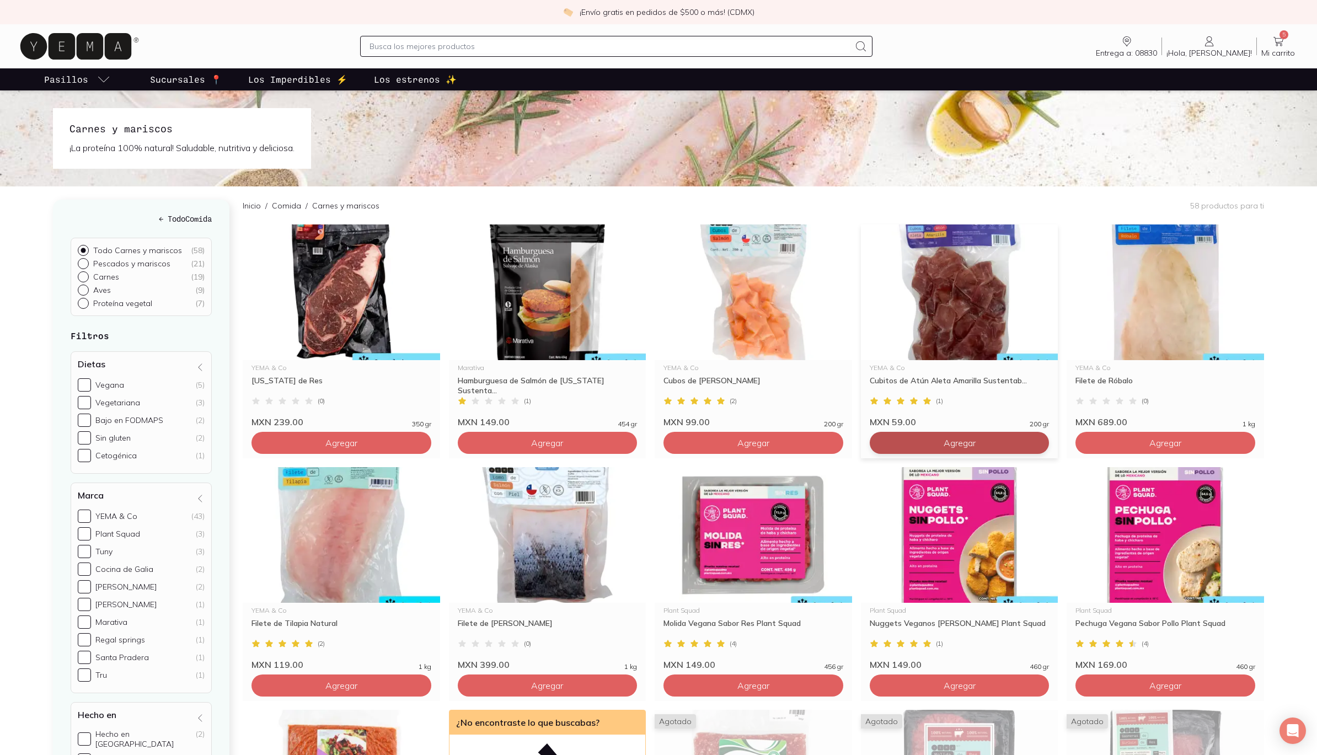
click at [959, 442] on span "Agregar" at bounding box center [960, 442] width 32 height 11
click at [1042, 442] on icon at bounding box center [1037, 443] width 9 height 9
type input "2"
click at [1281, 16] on div "¡Envío gratis en pedidos de $500 o más! (CDMX)" at bounding box center [658, 12] width 1317 height 24
click at [1283, 29] on div "Entrega a: 08830 08830 Buscar Buscar ¡Hola, [PERSON_NAME]! [PERSON_NAME] 7 Mi c…" at bounding box center [659, 46] width 1282 height 35
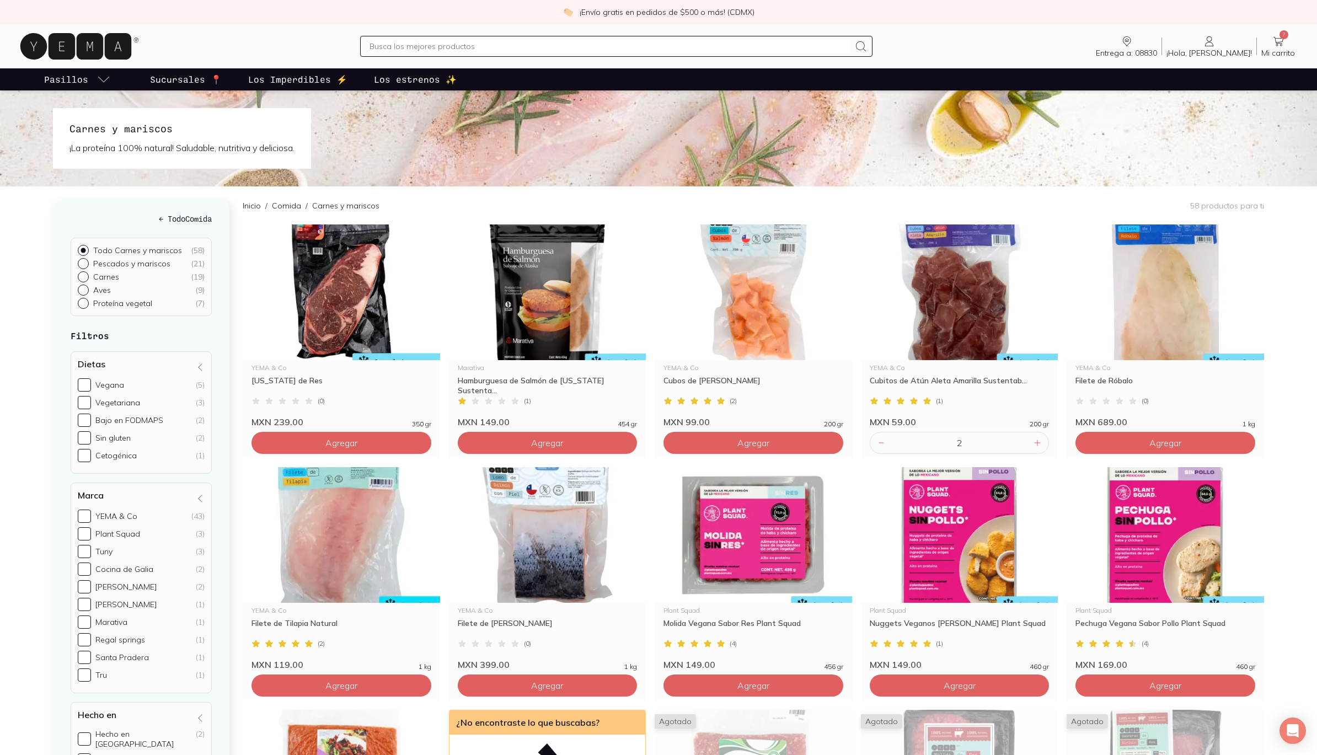
click at [1281, 36] on span "7" at bounding box center [1284, 34] width 9 height 9
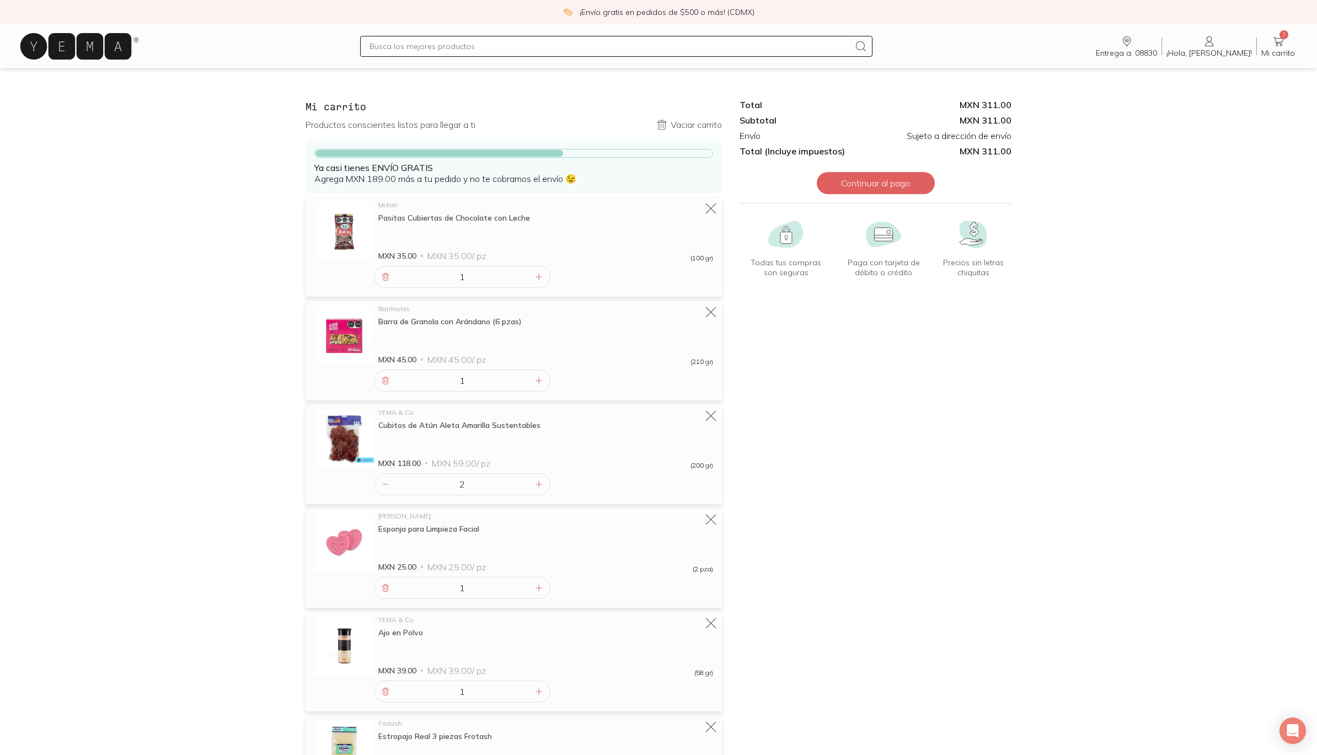
click at [408, 45] on input "text" at bounding box center [610, 46] width 481 height 13
type input "pasta"
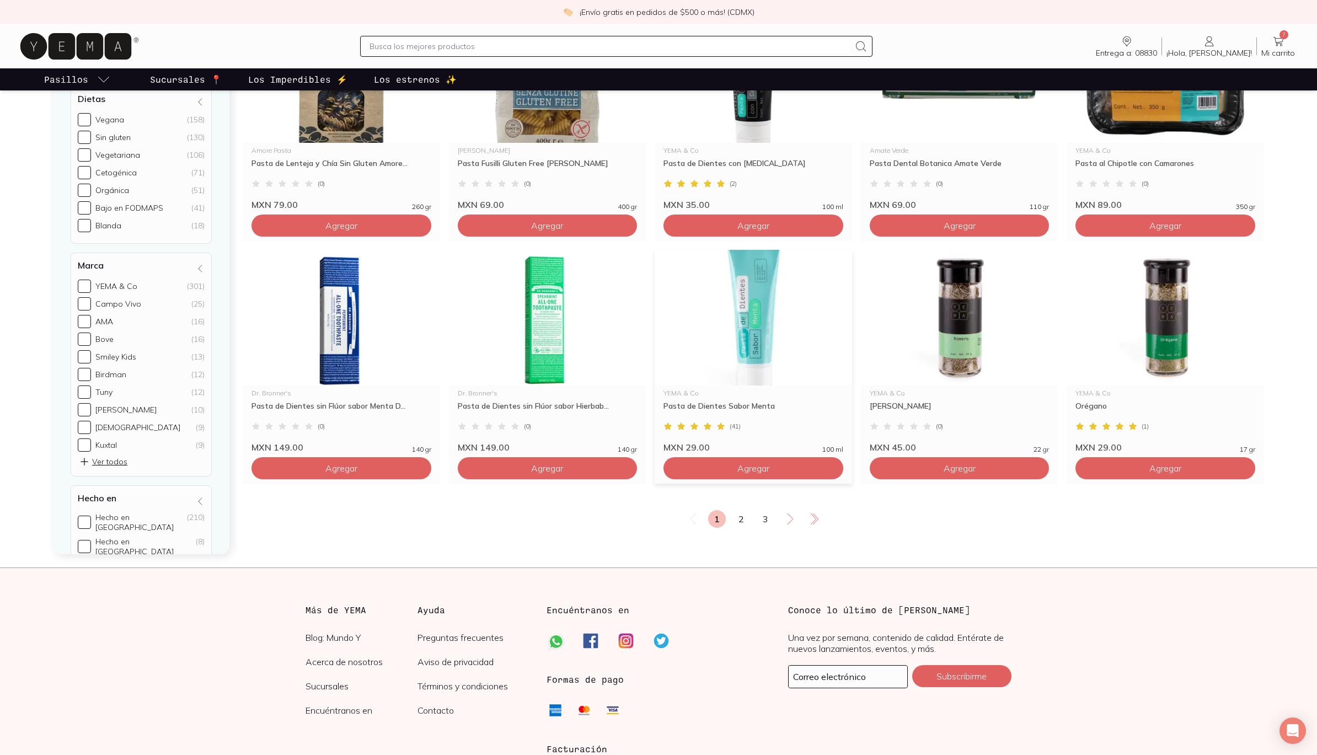
scroll to position [1668, 1]
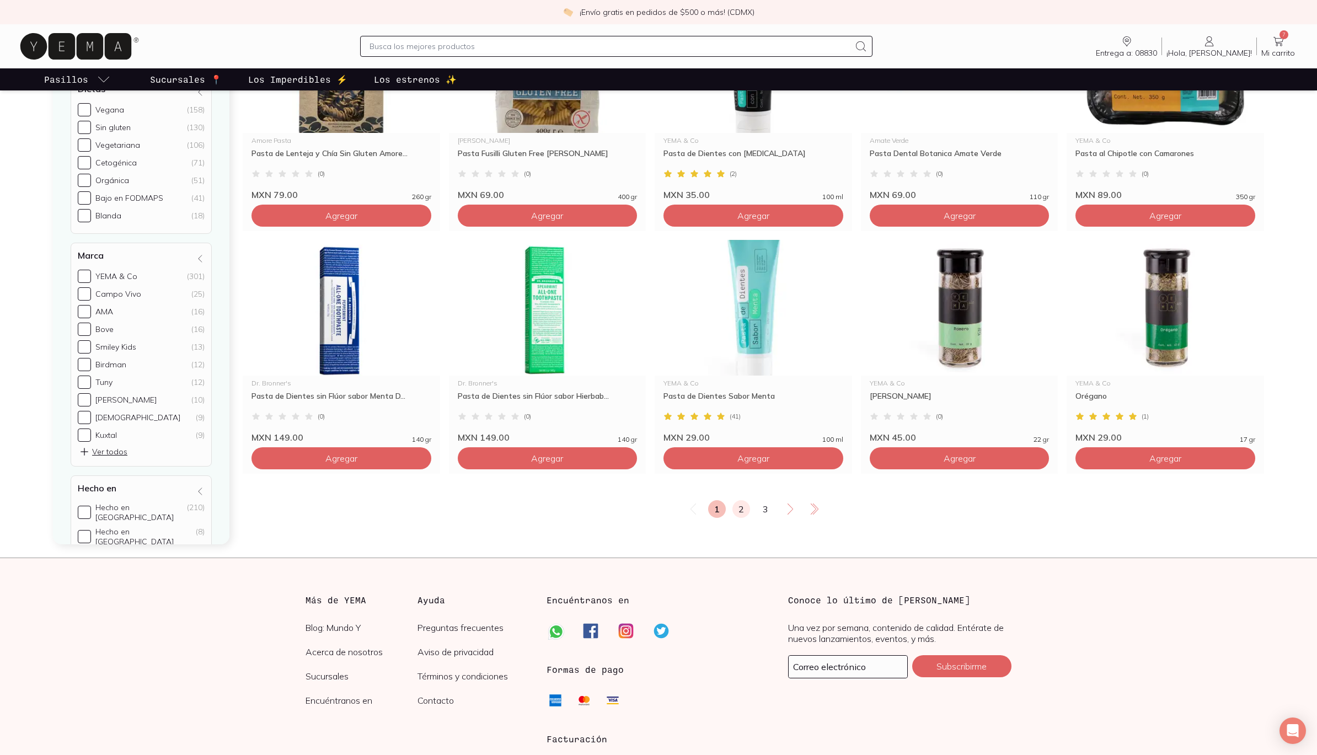
click at [741, 509] on link "2" at bounding box center [742, 509] width 18 height 18
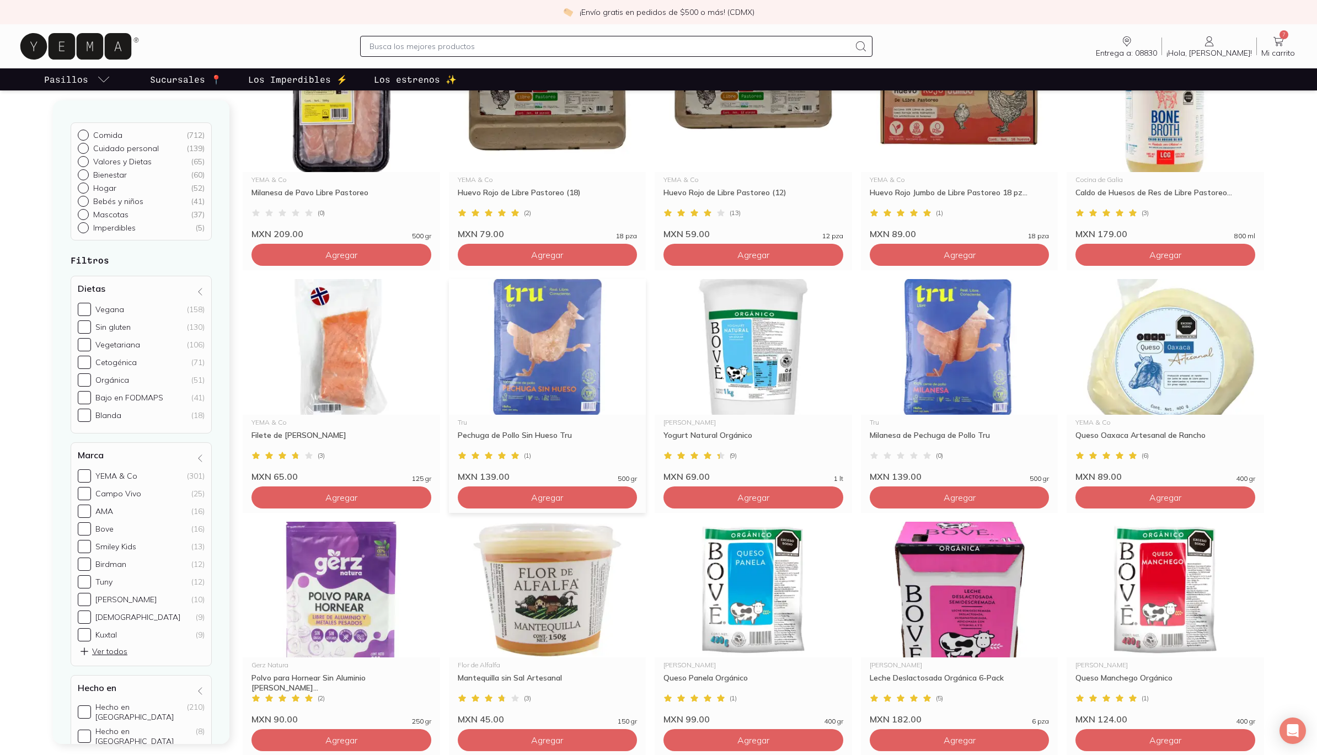
scroll to position [1173, 0]
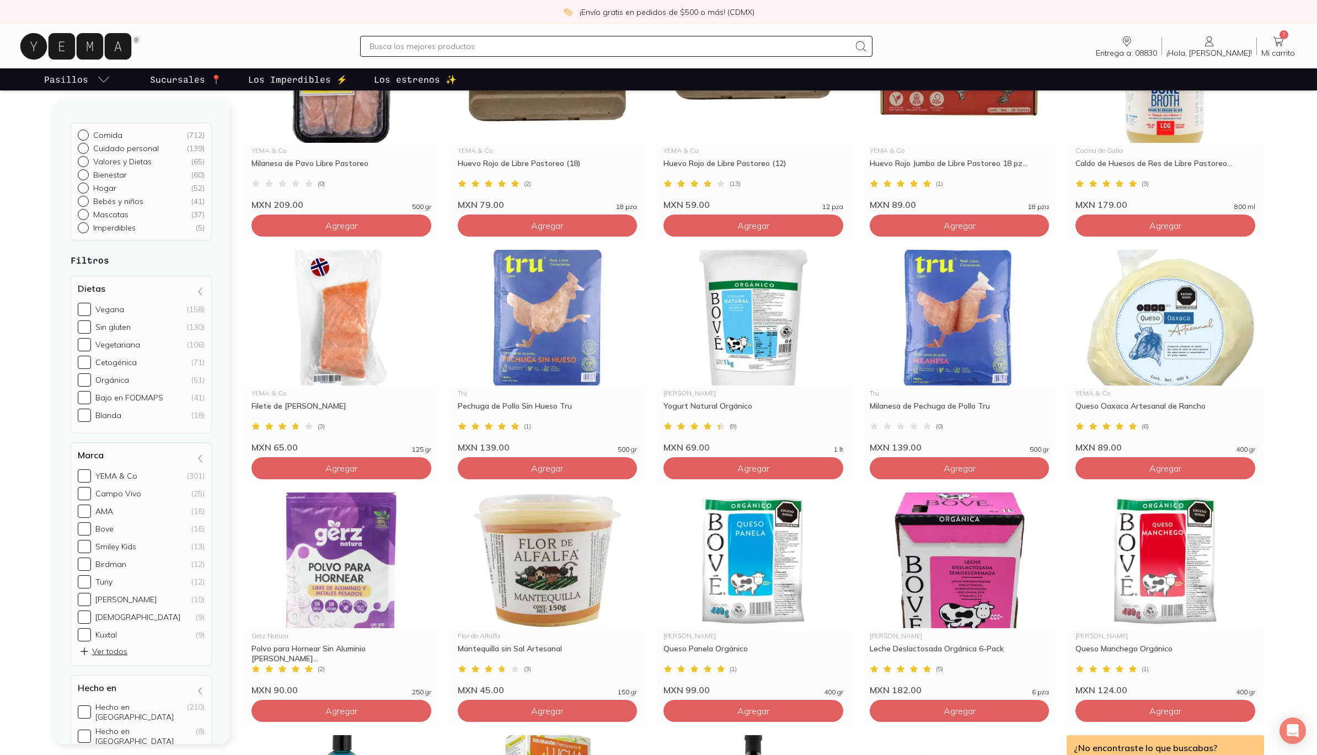
click at [448, 50] on input "text" at bounding box center [610, 46] width 481 height 13
type input "ravioles"
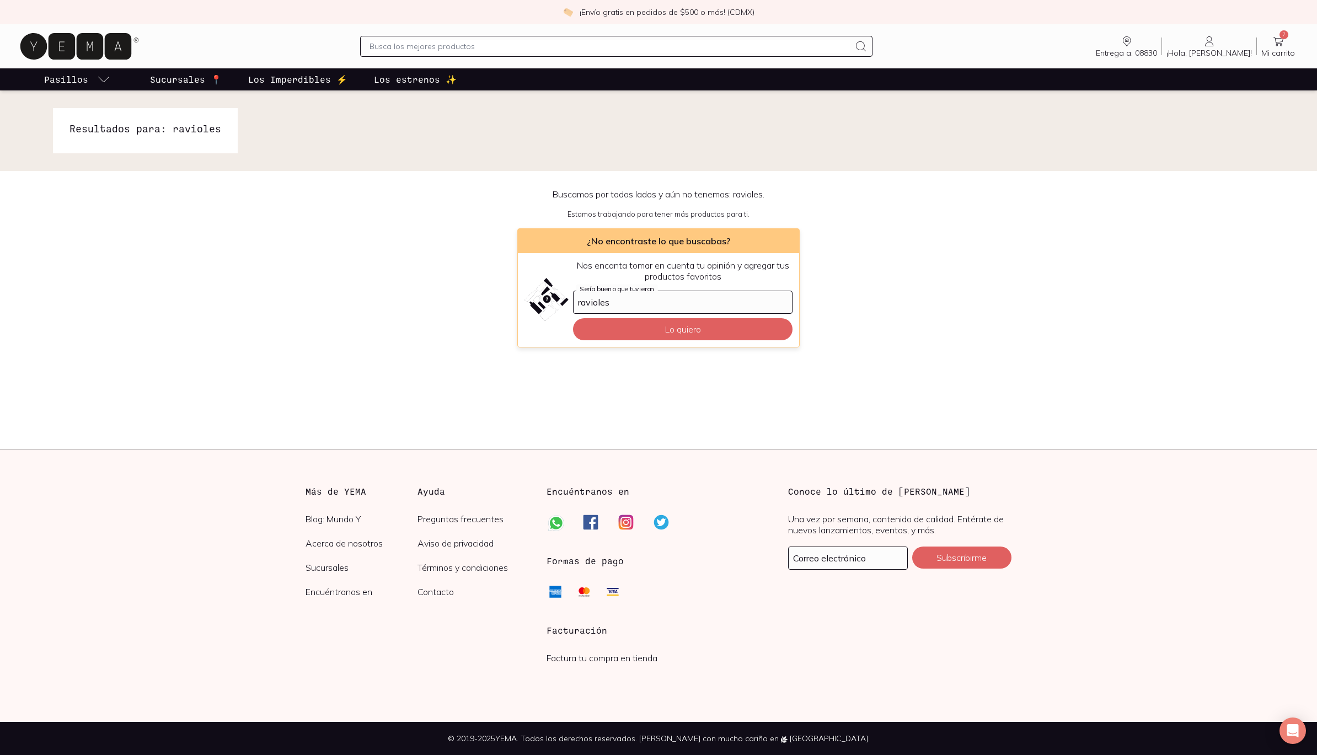
scroll to position [2, 1]
click at [394, 47] on input "text" at bounding box center [610, 46] width 481 height 13
type input "queso"
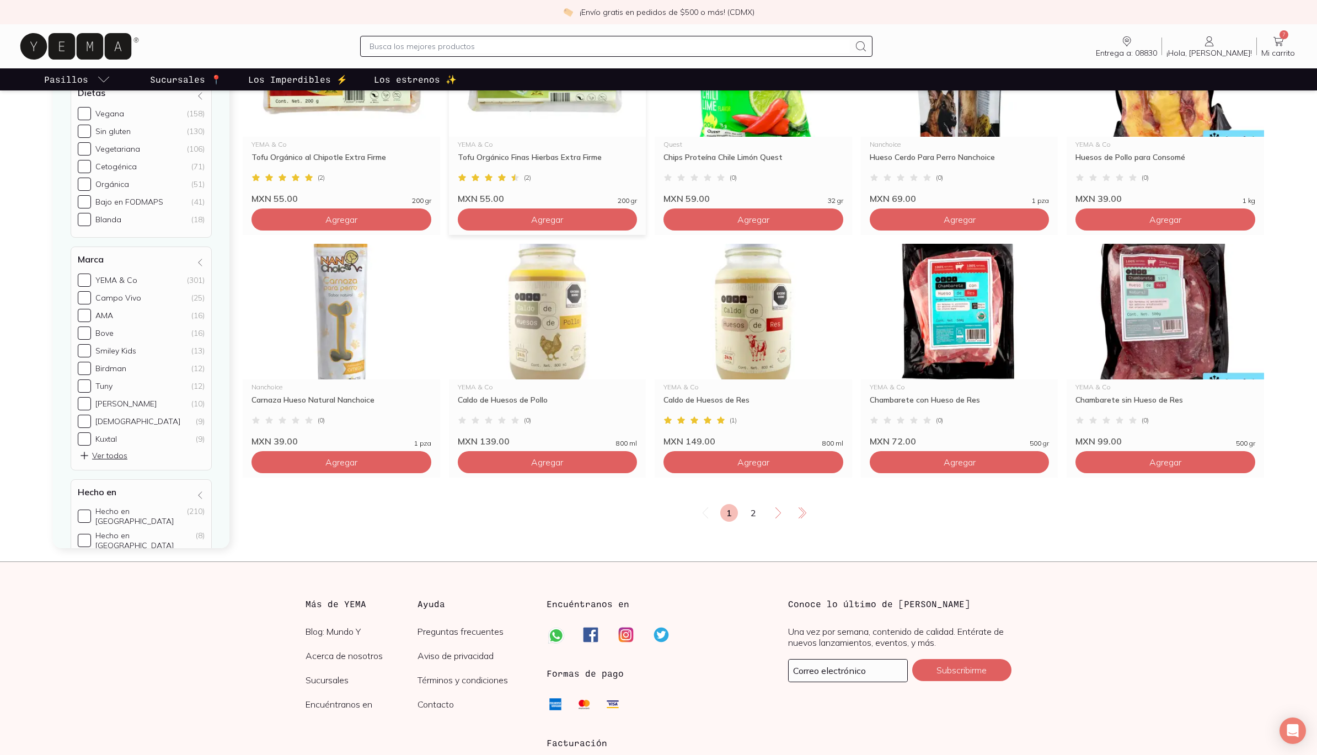
scroll to position [1668, 0]
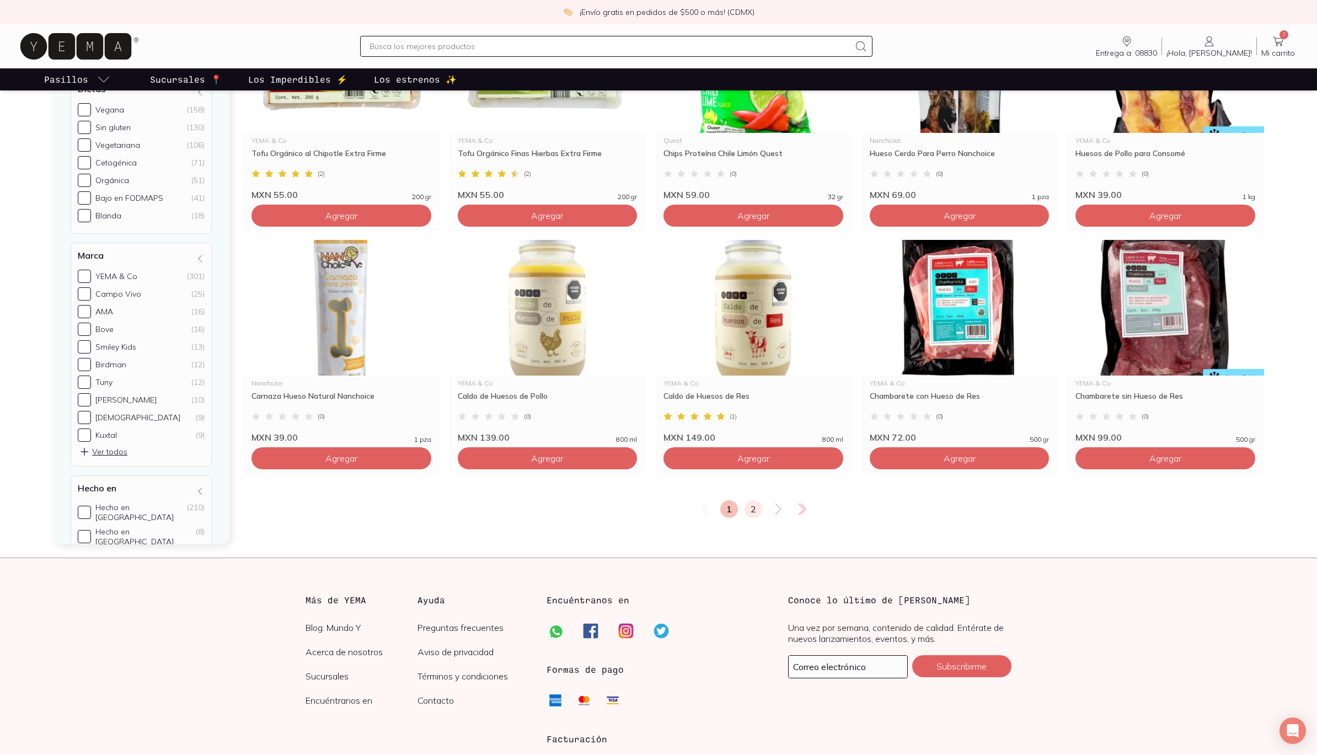
click at [757, 506] on link "2" at bounding box center [754, 509] width 18 height 18
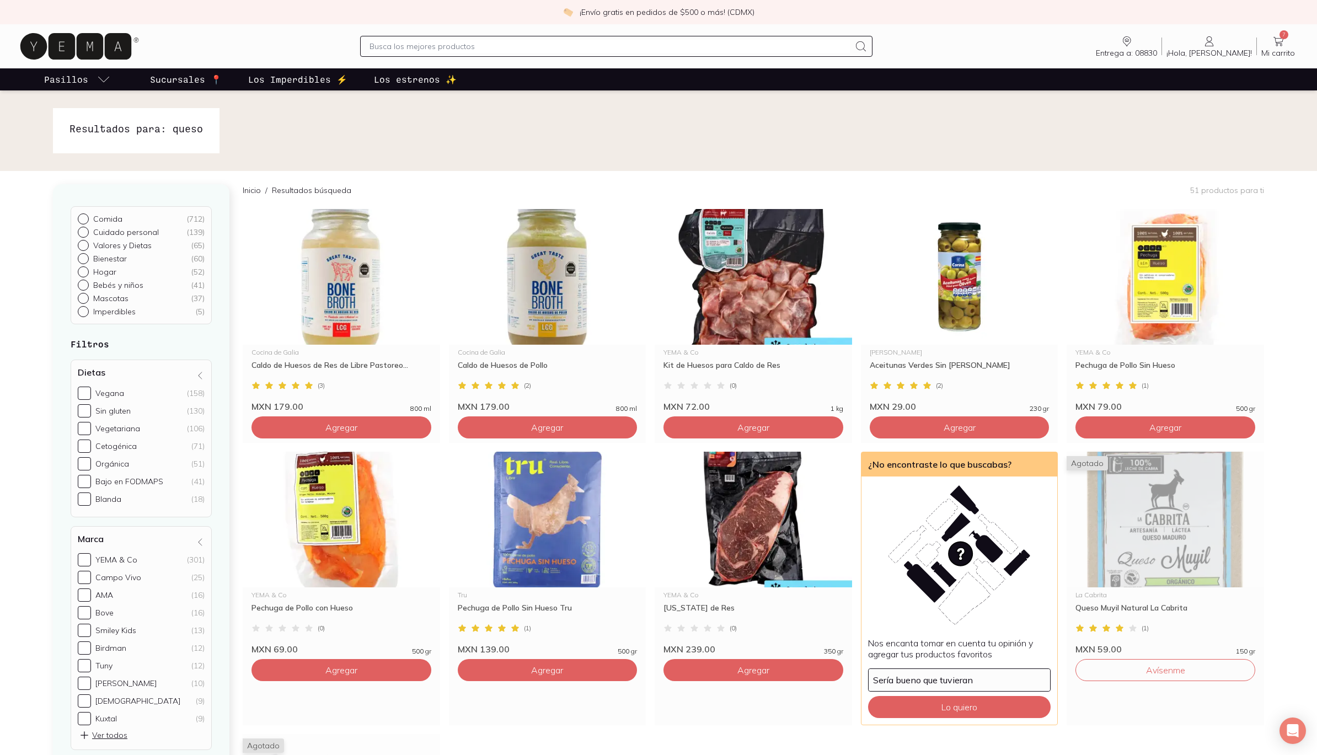
click at [409, 46] on input "text" at bounding box center [610, 46] width 481 height 13
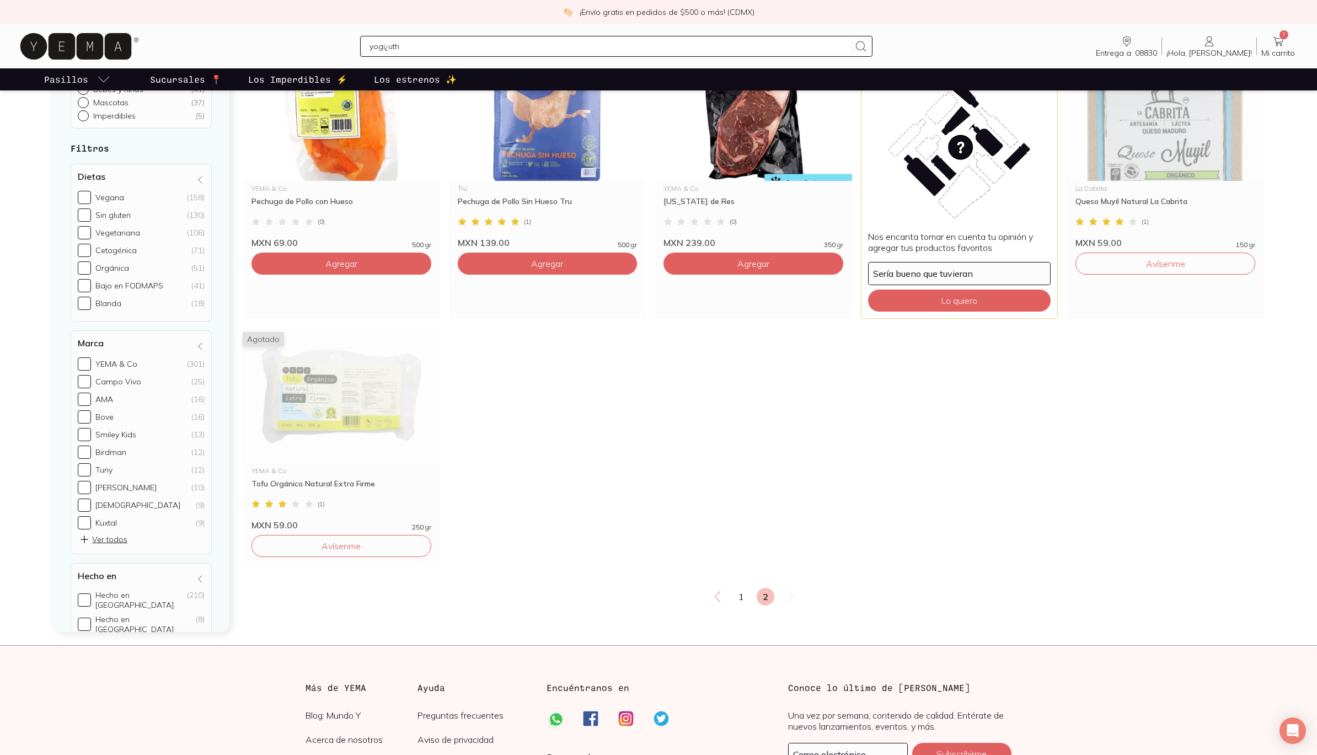
scroll to position [539, 0]
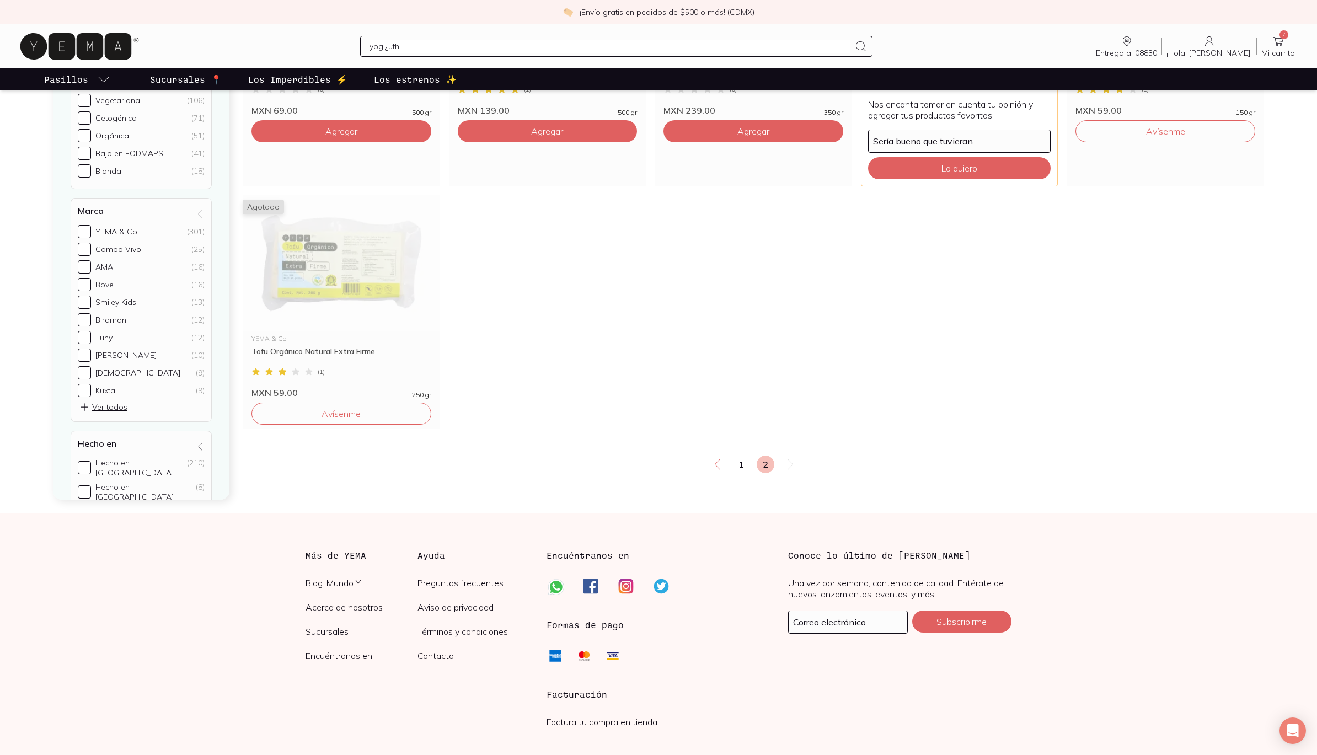
click at [407, 48] on input "yogi¿uth" at bounding box center [610, 46] width 481 height 13
type input "yogiuth"
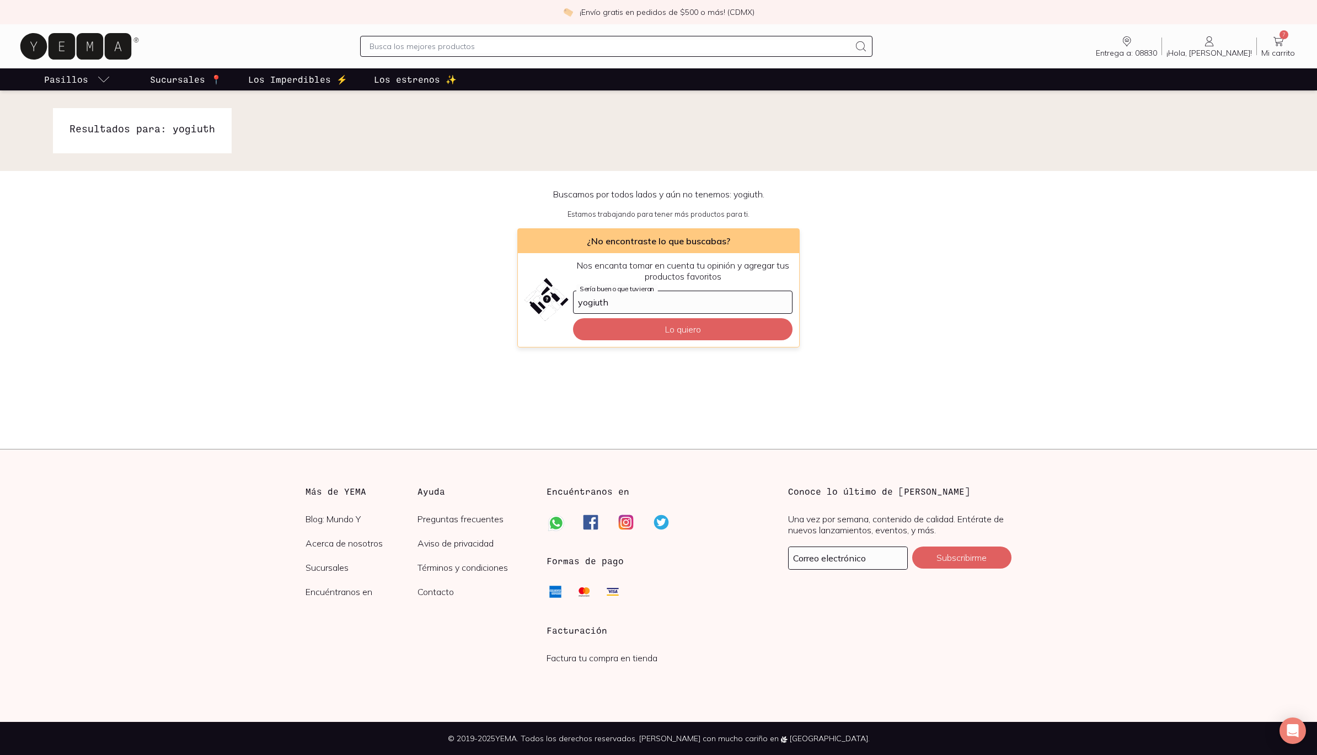
click at [413, 54] on div at bounding box center [616, 46] width 513 height 21
click at [402, 41] on input "text" at bounding box center [610, 46] width 481 height 13
click at [596, 303] on input "yogiuth" at bounding box center [683, 302] width 218 height 22
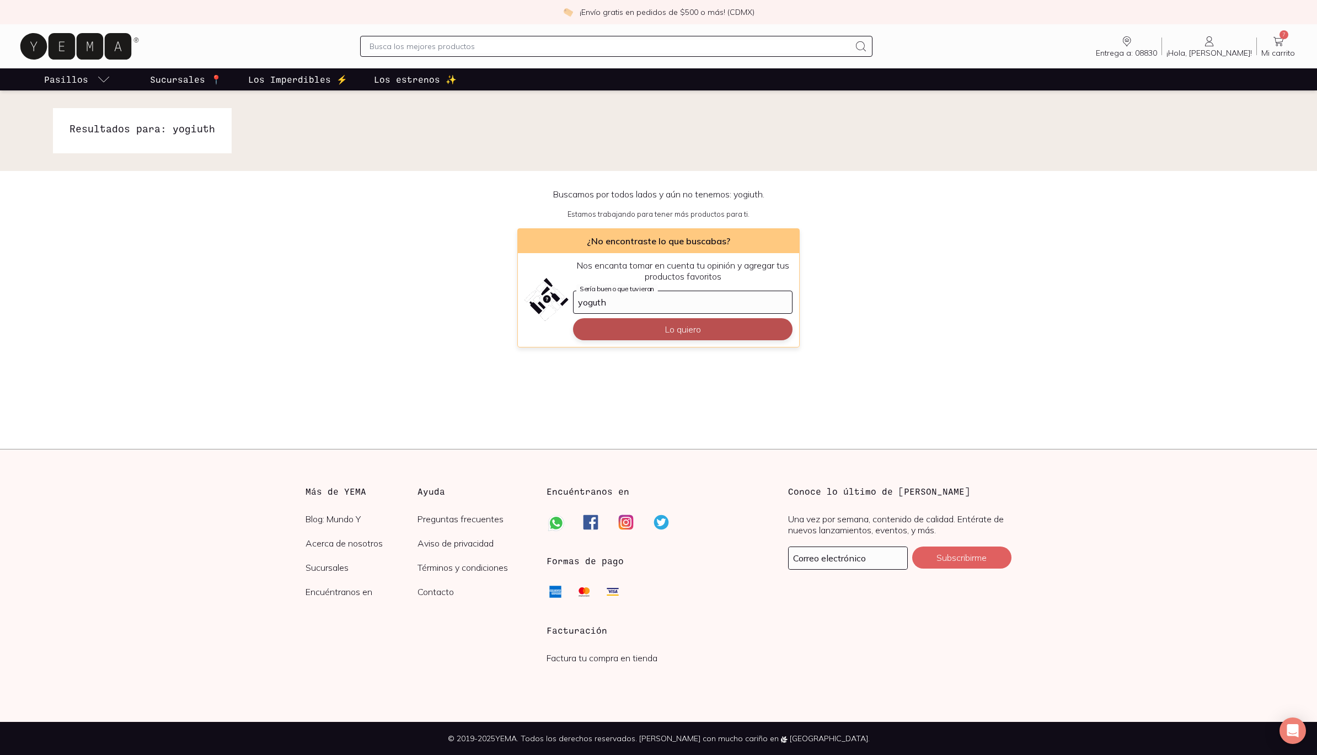
type input "yogurth"
click at [683, 329] on button "Lo quiero" at bounding box center [683, 329] width 220 height 22
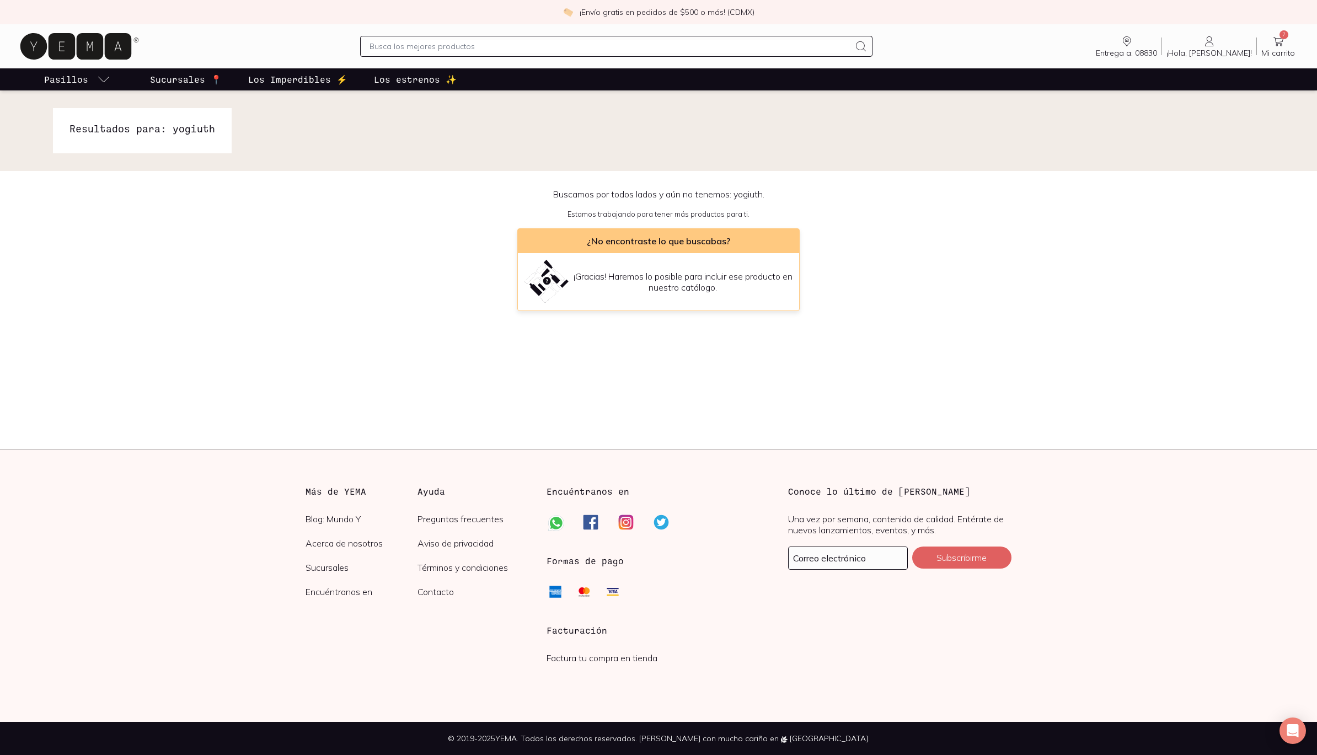
click at [407, 47] on input "text" at bounding box center [610, 46] width 481 height 13
type input "yogurth"
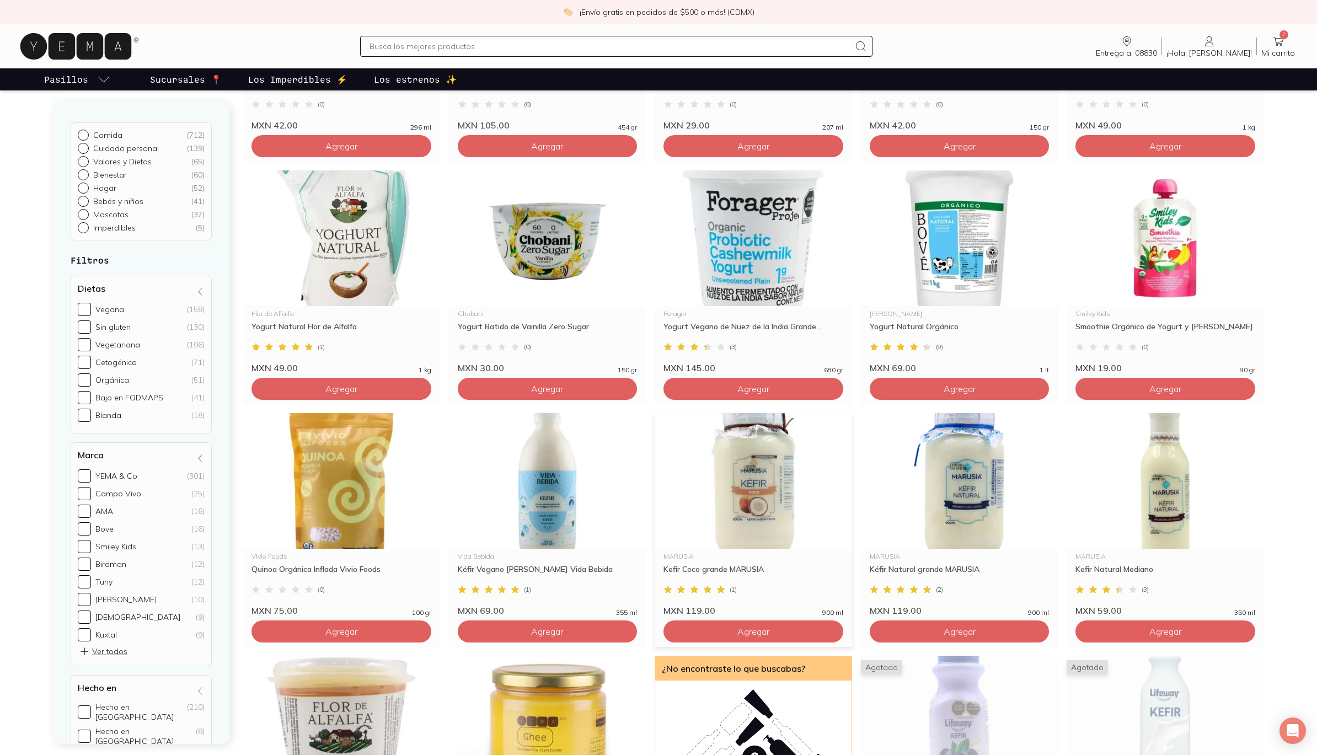
scroll to position [286, 0]
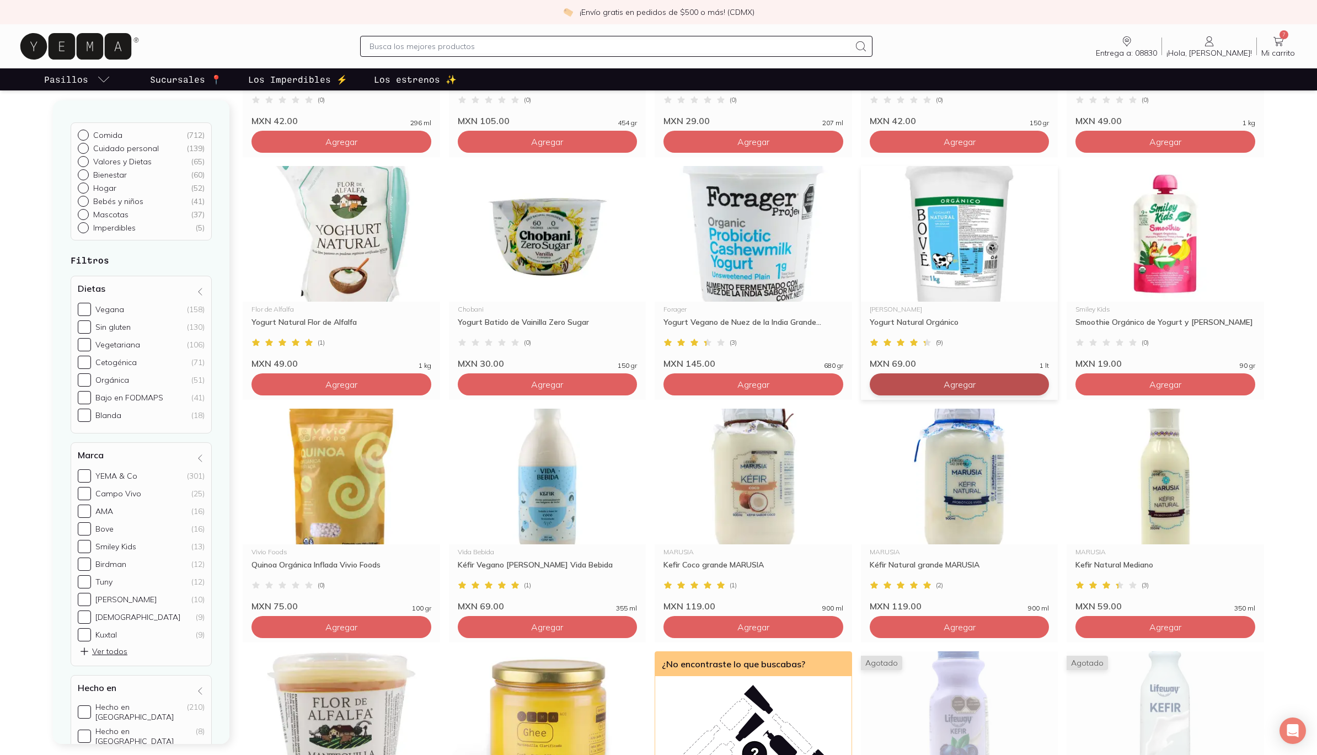
click at [987, 381] on button "Agregar" at bounding box center [960, 384] width 180 height 22
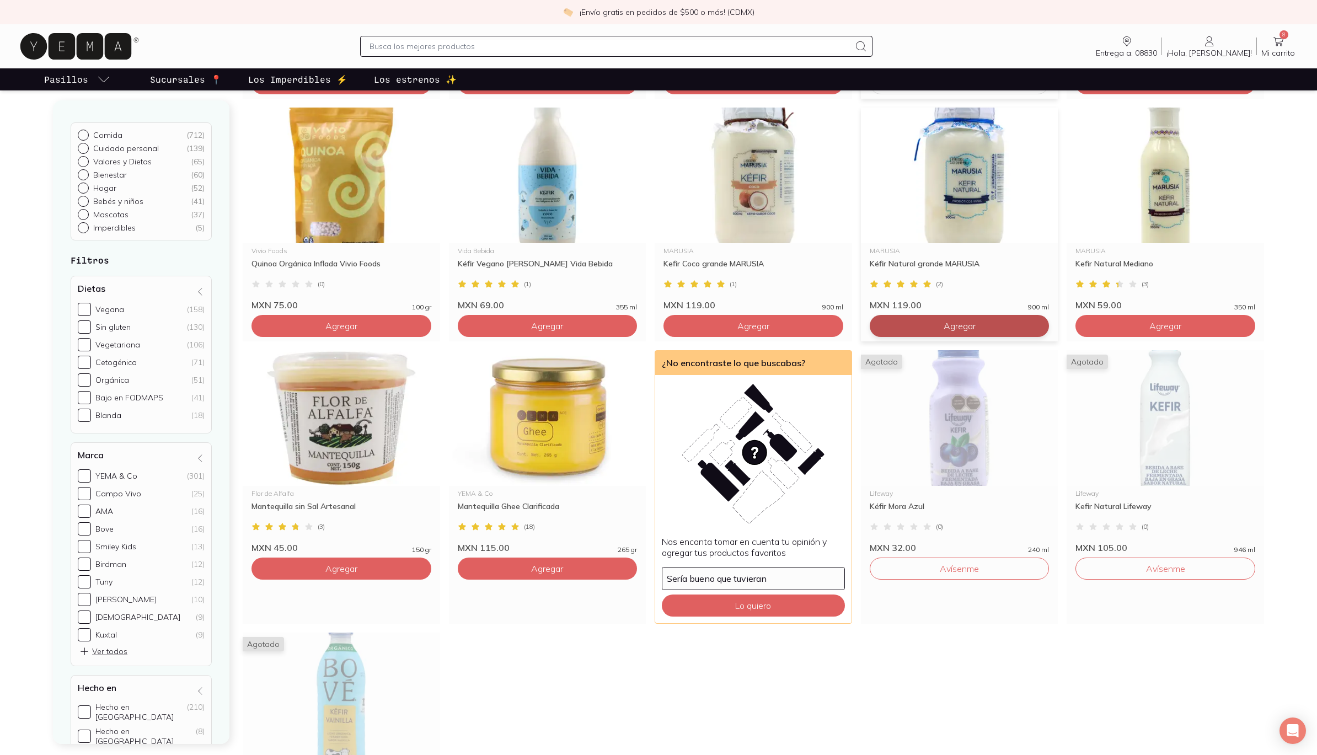
scroll to position [627, 0]
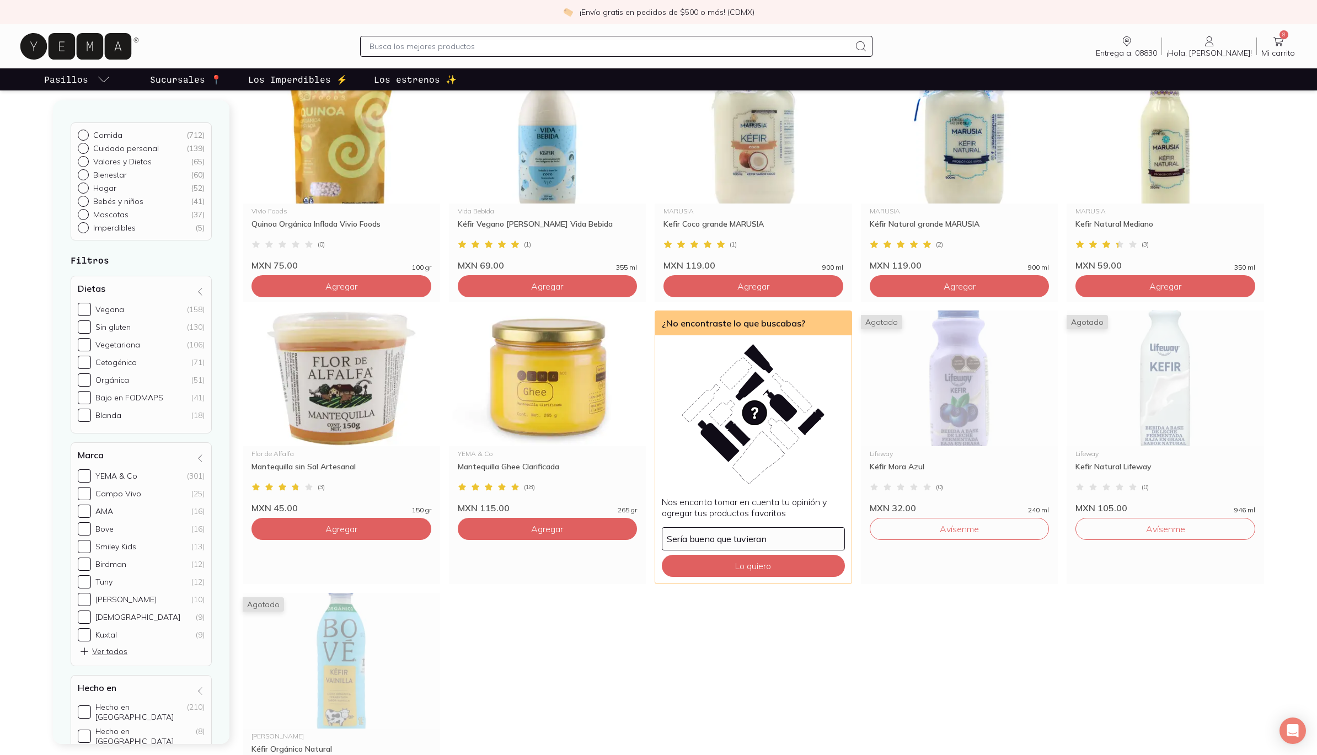
click at [1283, 36] on span "8" at bounding box center [1284, 34] width 9 height 9
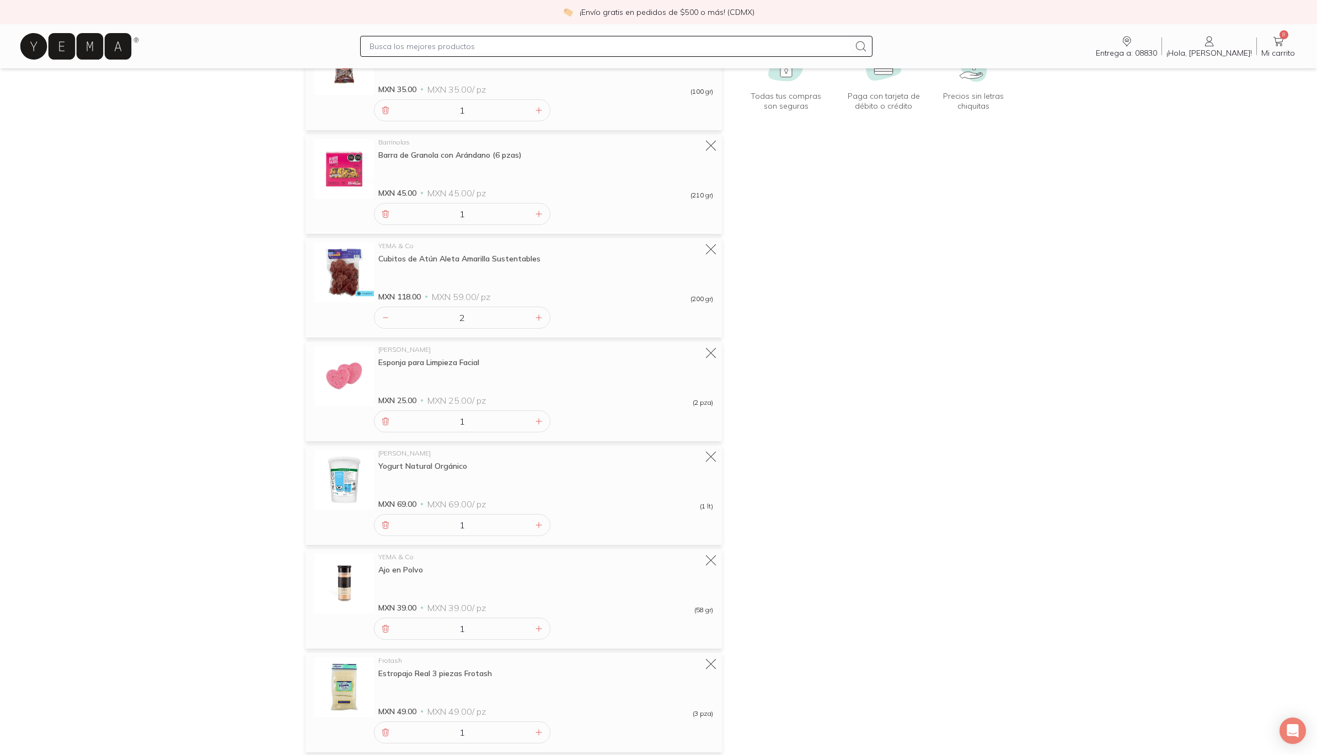
scroll to position [167, 0]
click at [384, 421] on icon at bounding box center [385, 421] width 9 height 9
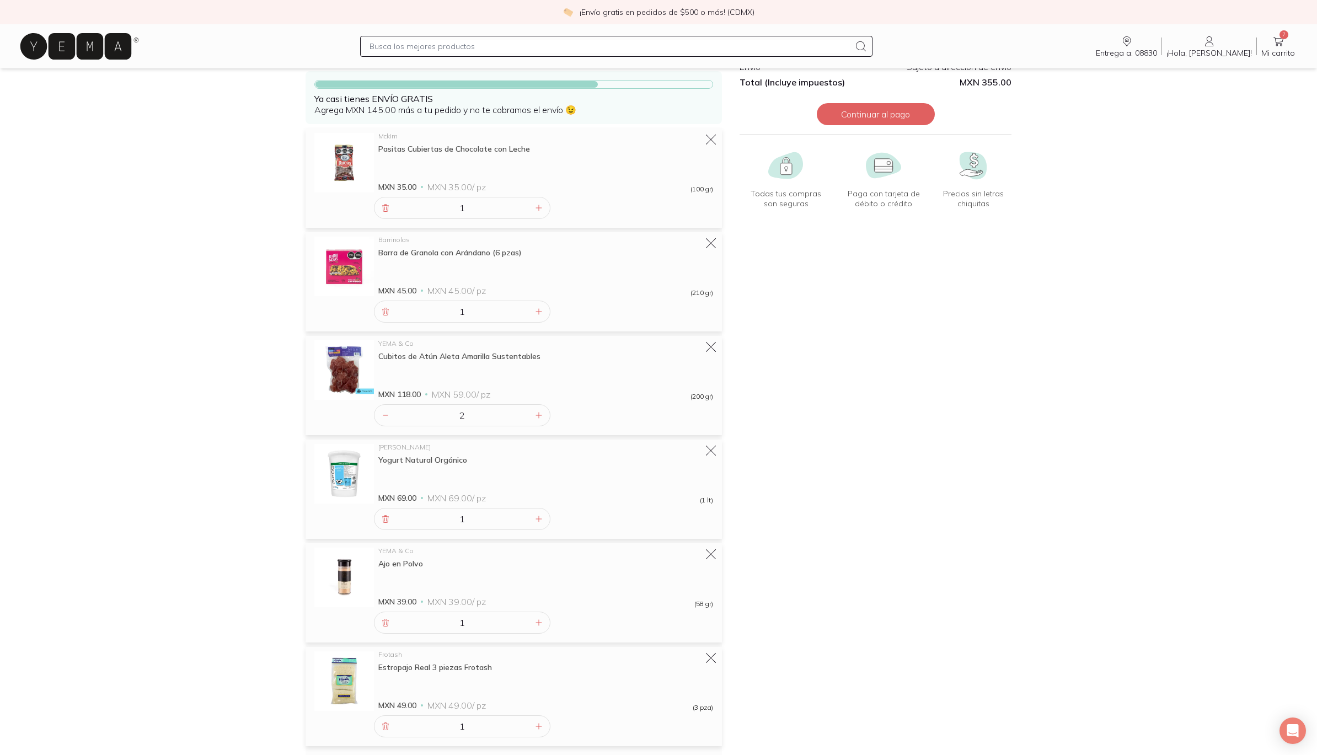
scroll to position [70, 0]
click at [380, 723] on div at bounding box center [385, 725] width 13 height 13
